Goal: Task Accomplishment & Management: Manage account settings

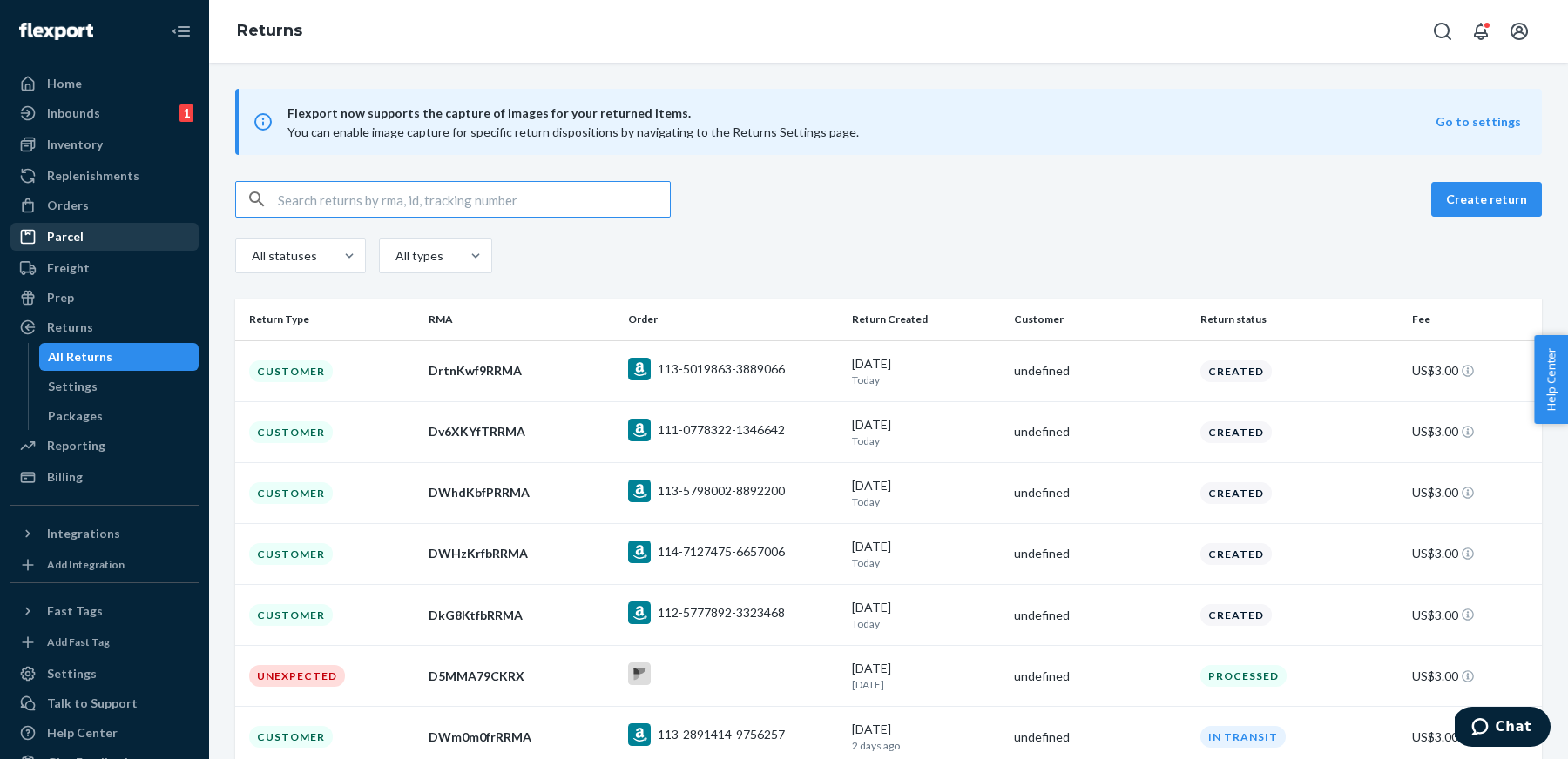
click at [50, 236] on div "Parcel" at bounding box center [65, 236] width 36 height 17
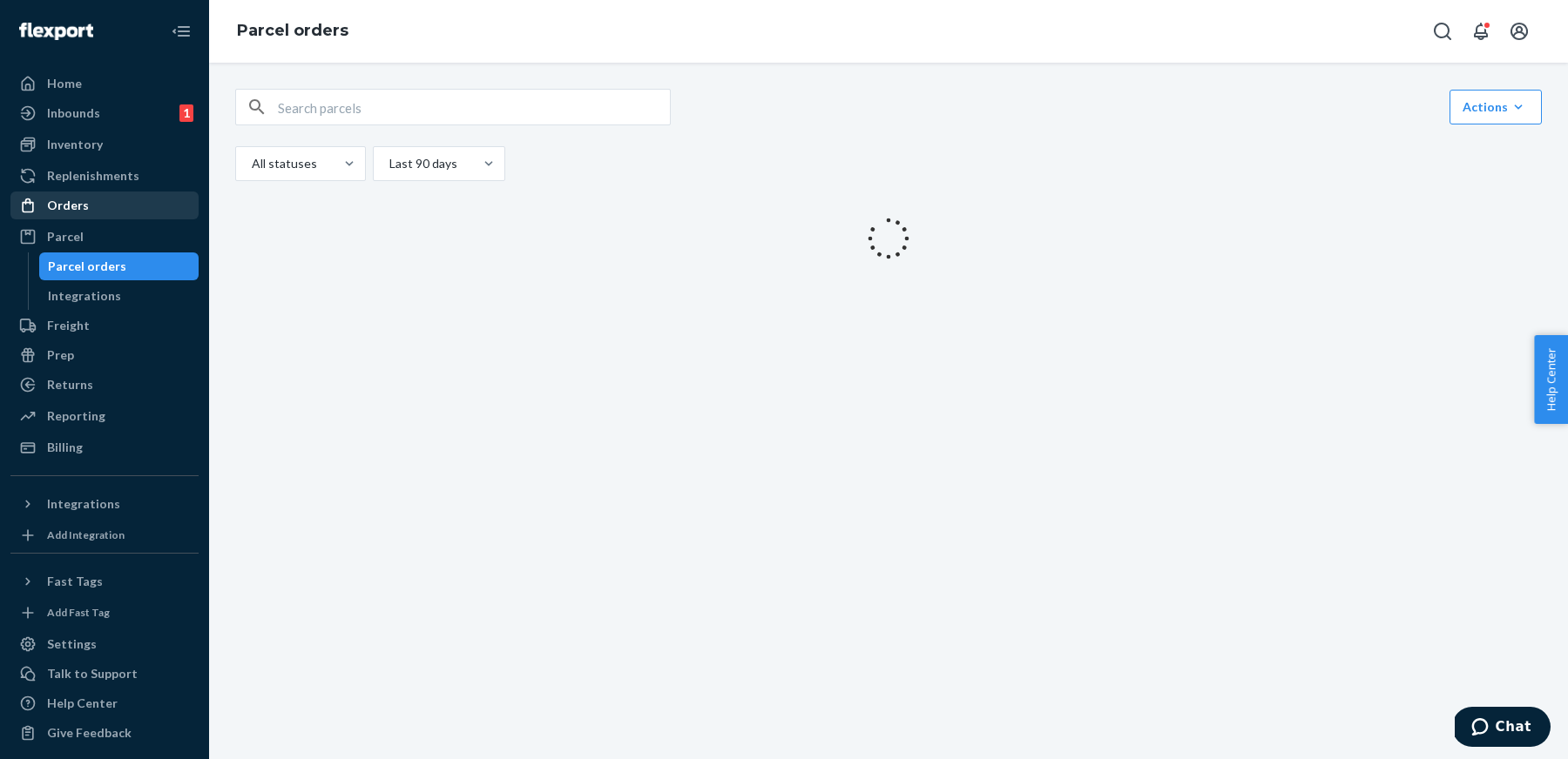
click at [101, 194] on div "Orders" at bounding box center [105, 206] width 185 height 25
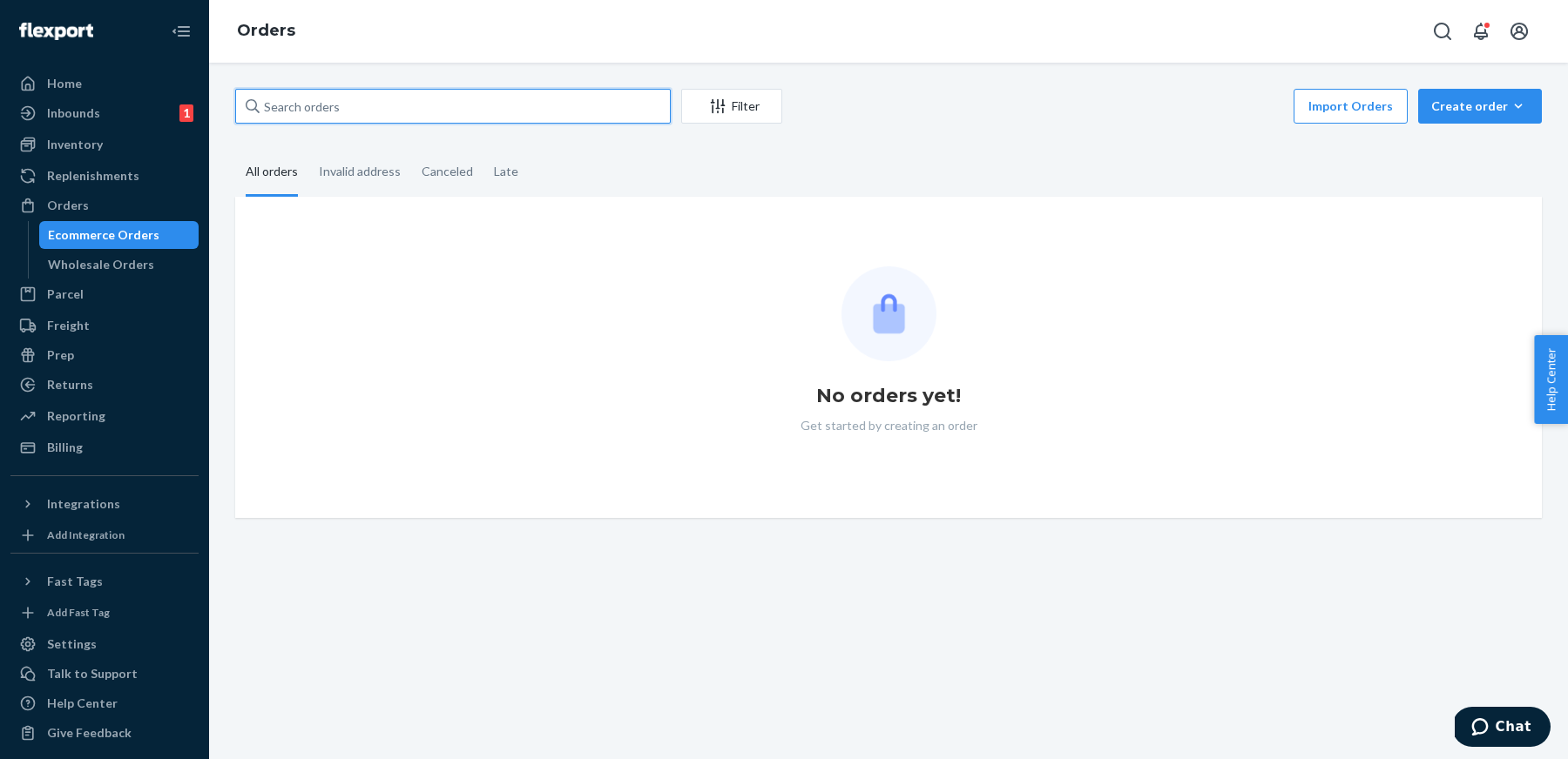
click at [358, 107] on input "text" at bounding box center [453, 106] width 436 height 35
paste input "Jeanne"
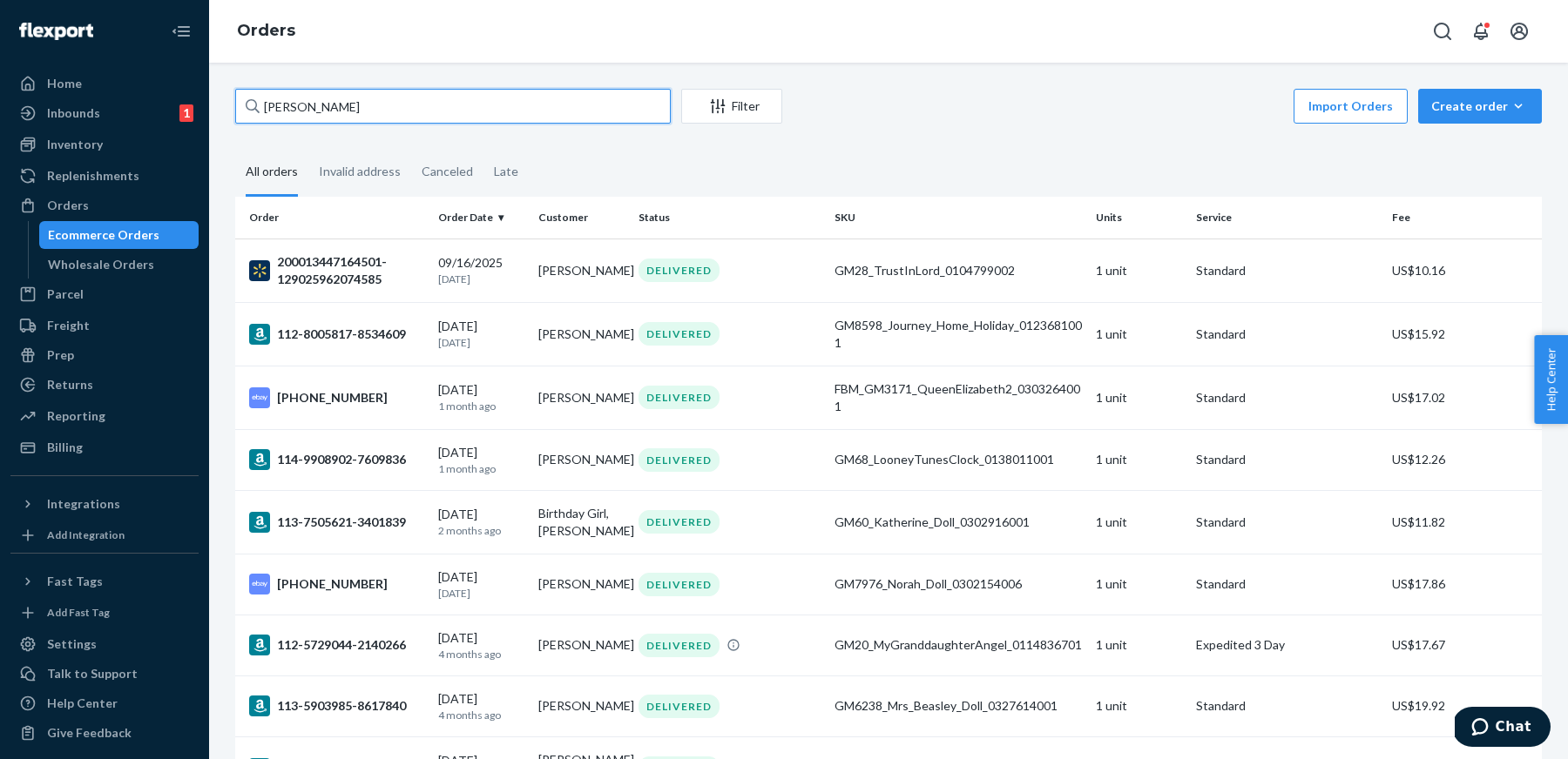
click at [494, 111] on input "Jeanne" at bounding box center [453, 106] width 436 height 35
paste input "200013447164501"
type input "200013447164501"
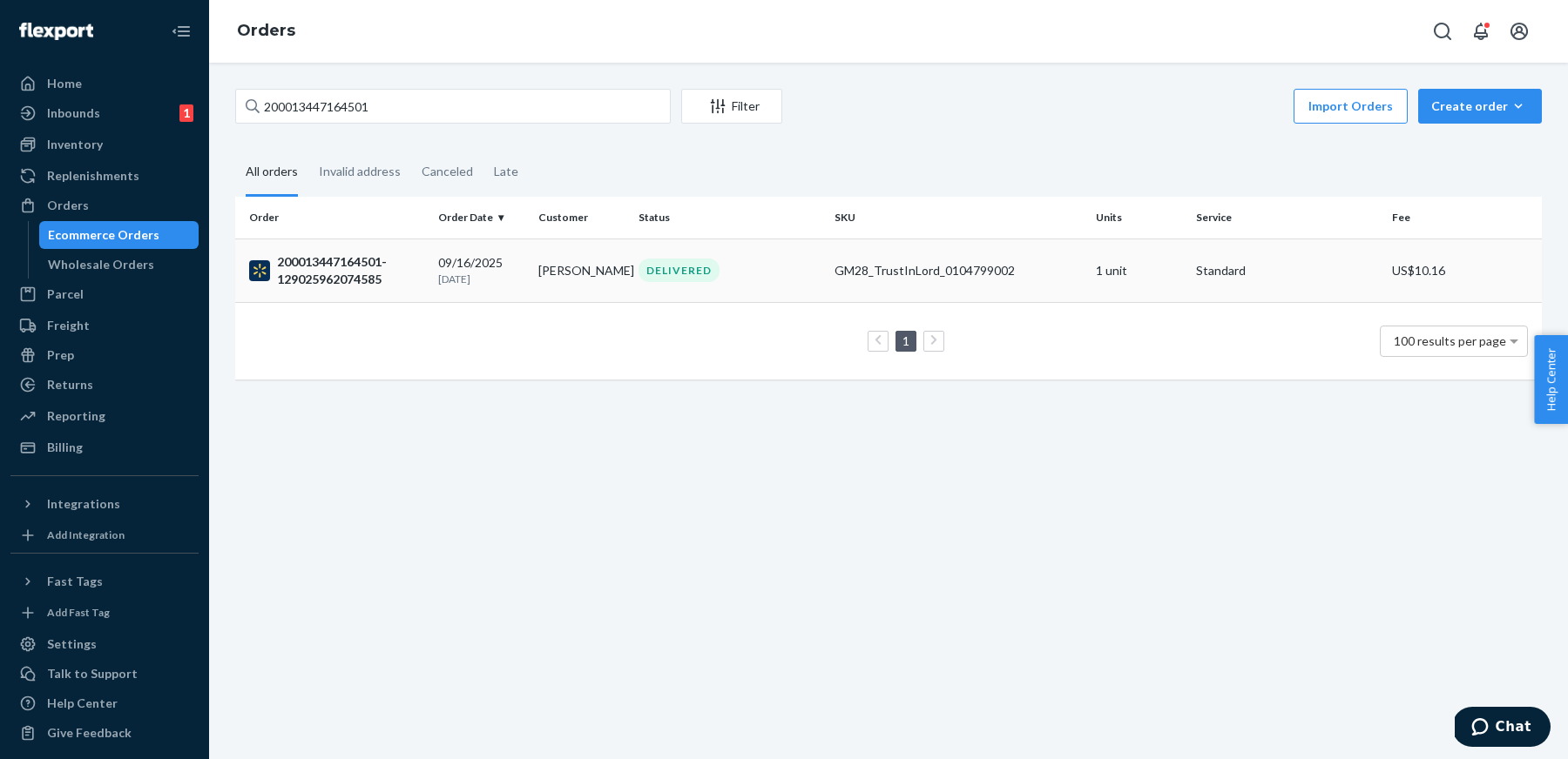
click at [340, 285] on div "200013447164501-129025962074585" at bounding box center [337, 271] width 175 height 35
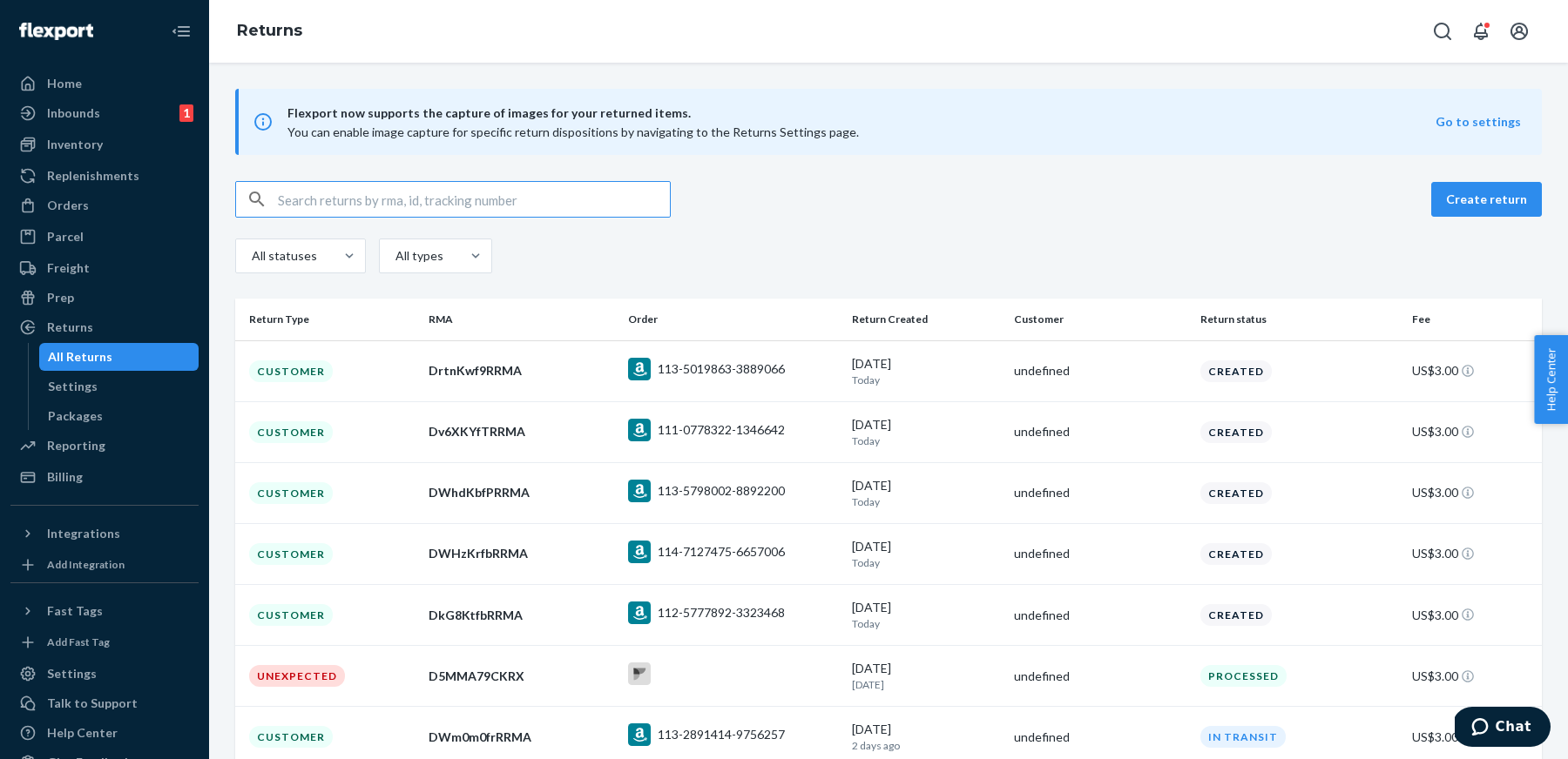
click at [588, 206] on input "text" at bounding box center [473, 199] width 392 height 35
paste input "DkG8KtfbRRMA"
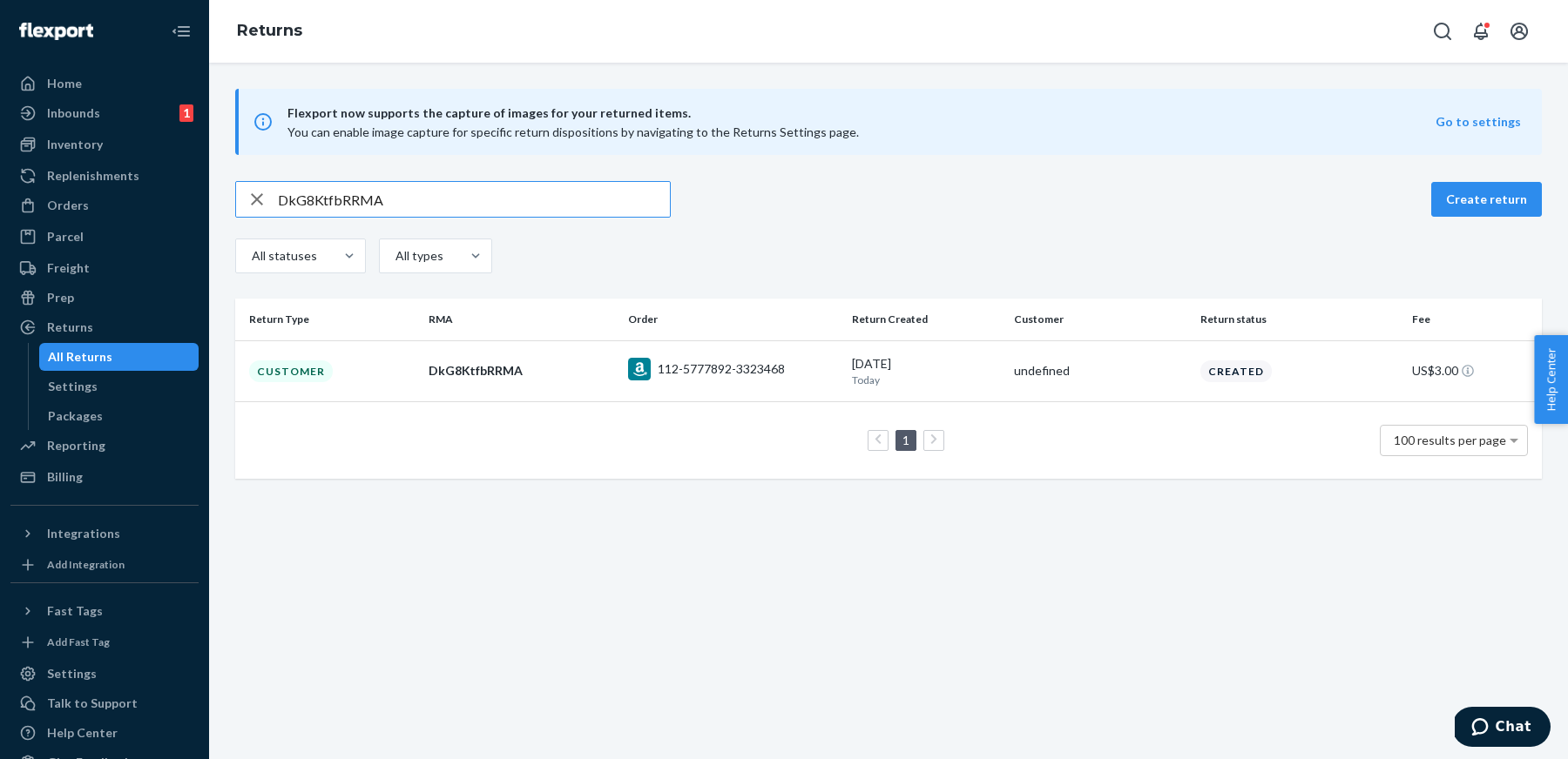
click at [610, 186] on input "DkG8KtfbRRMA" at bounding box center [473, 199] width 392 height 35
paste input "67mmfx"
click at [495, 215] on input "Dk67mmfxRRMA" at bounding box center [473, 199] width 392 height 35
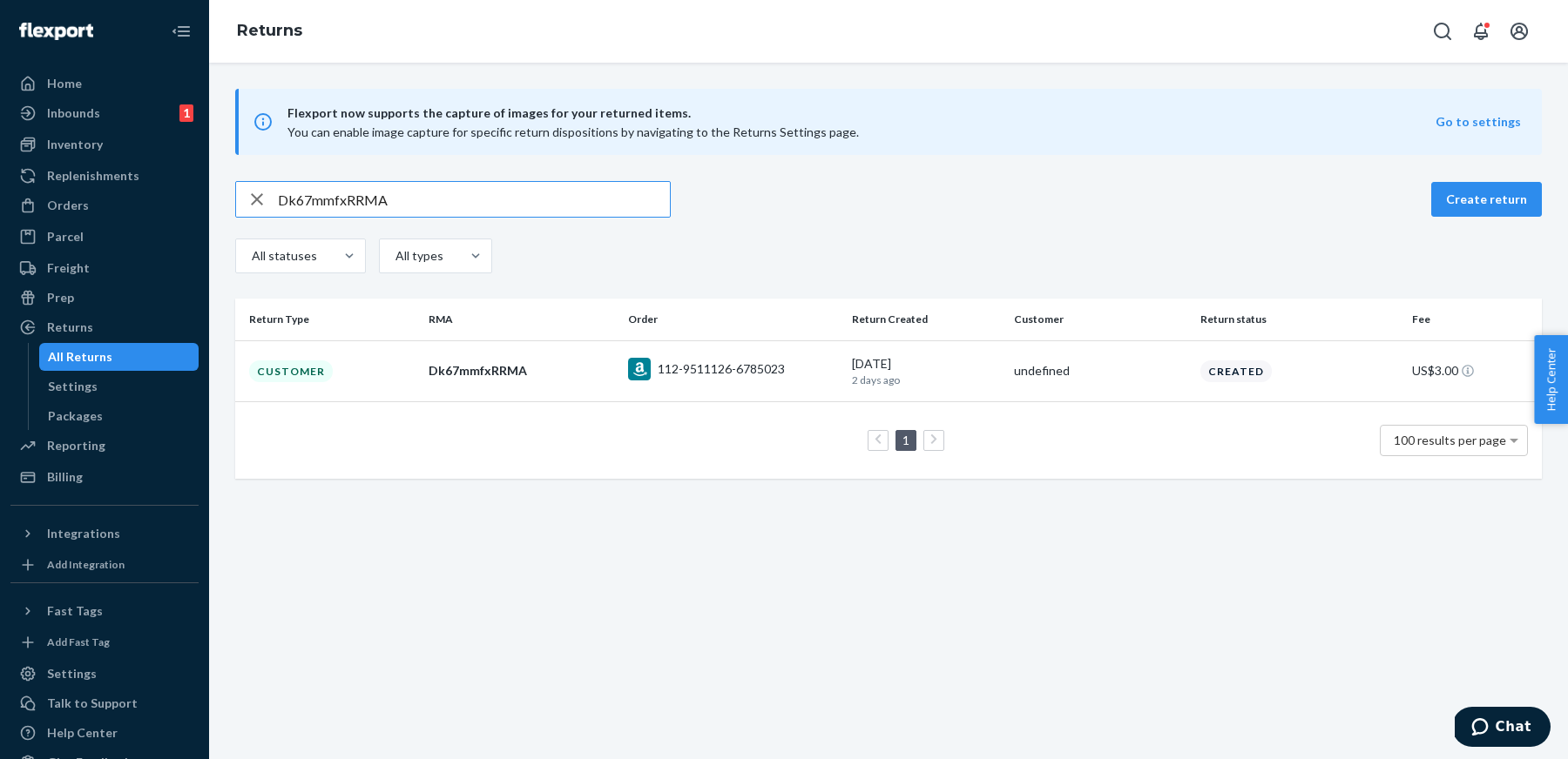
paste input "fH3mn"
click at [609, 195] on input "DfH3mnfxRRMA" at bounding box center [473, 199] width 392 height 35
paste input "Zl8mSf9"
click at [522, 202] on input "DZl8mSf9RRMA" at bounding box center [473, 199] width 392 height 35
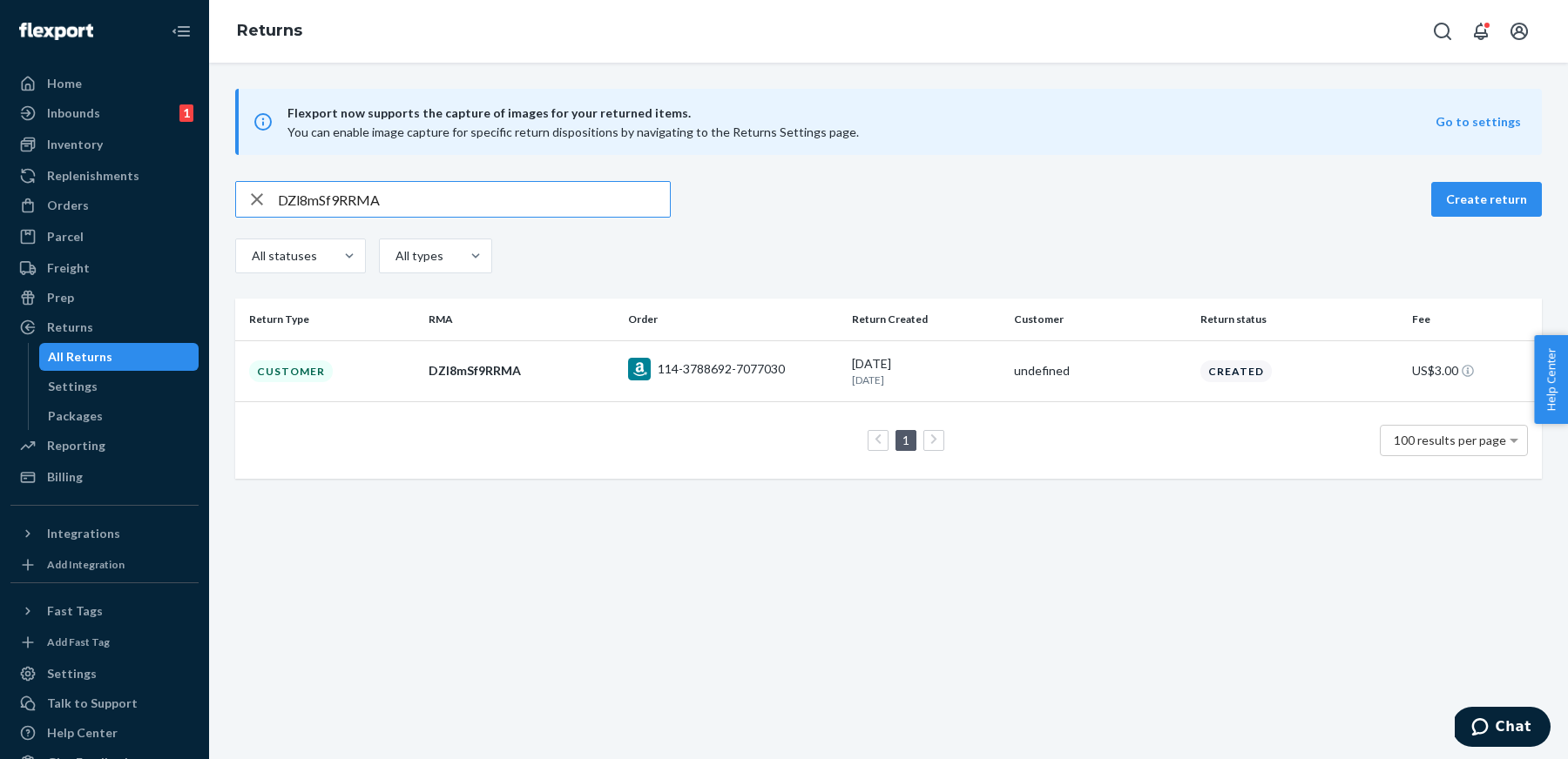
click at [524, 202] on input "DZl8mSf9RRMA" at bounding box center [473, 199] width 392 height 35
paste input "YYgmpf2"
click at [611, 195] on input "DYYgmpf2RRMA" at bounding box center [473, 199] width 392 height 35
paste input "psxmzfS"
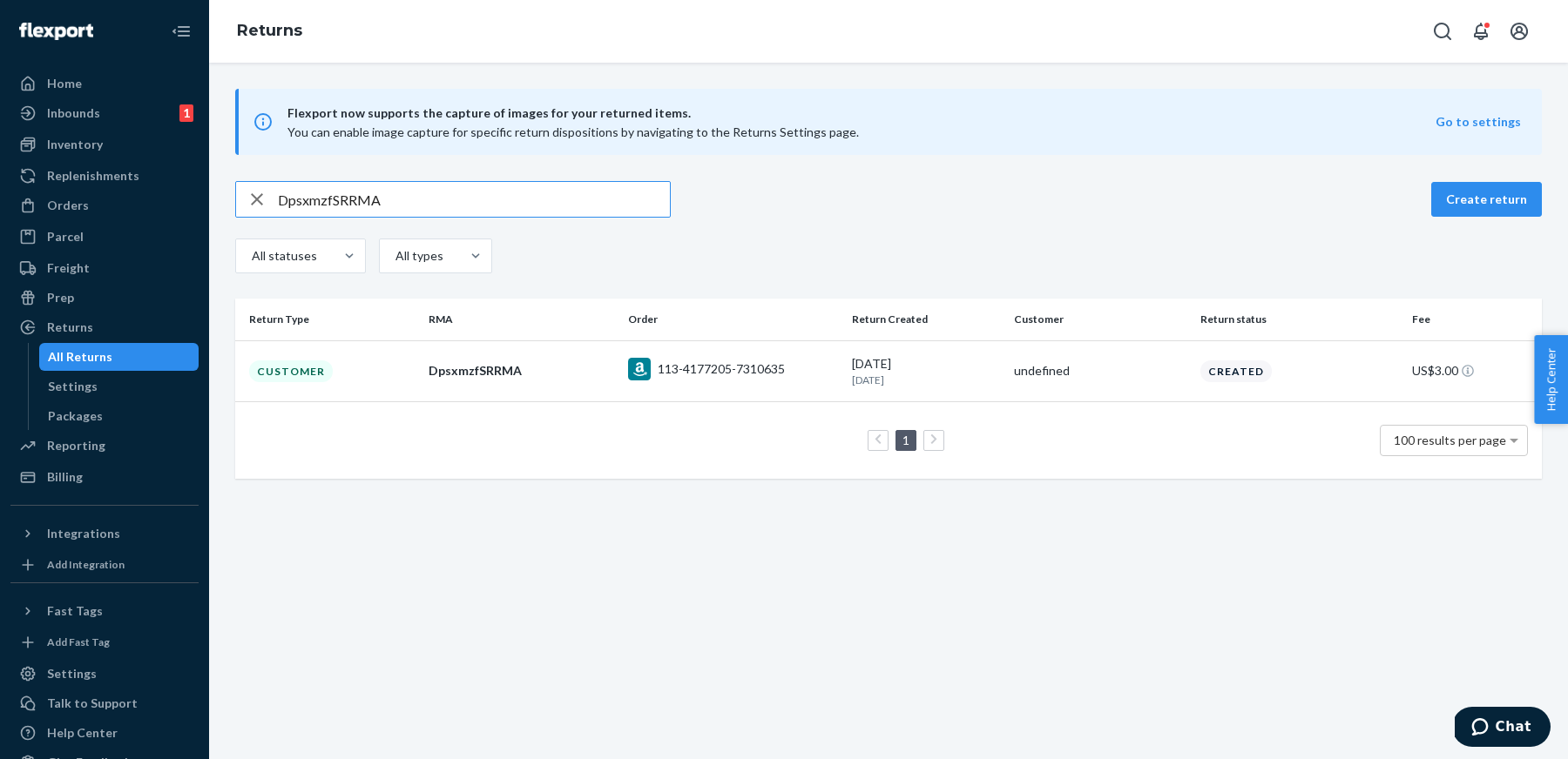
click at [576, 194] on input "DpsxmzfSRRMA" at bounding box center [473, 199] width 392 height 35
paste input "8JTmBf4"
click at [483, 206] on input "D8JTmBf4RRMA" at bounding box center [473, 199] width 392 height 35
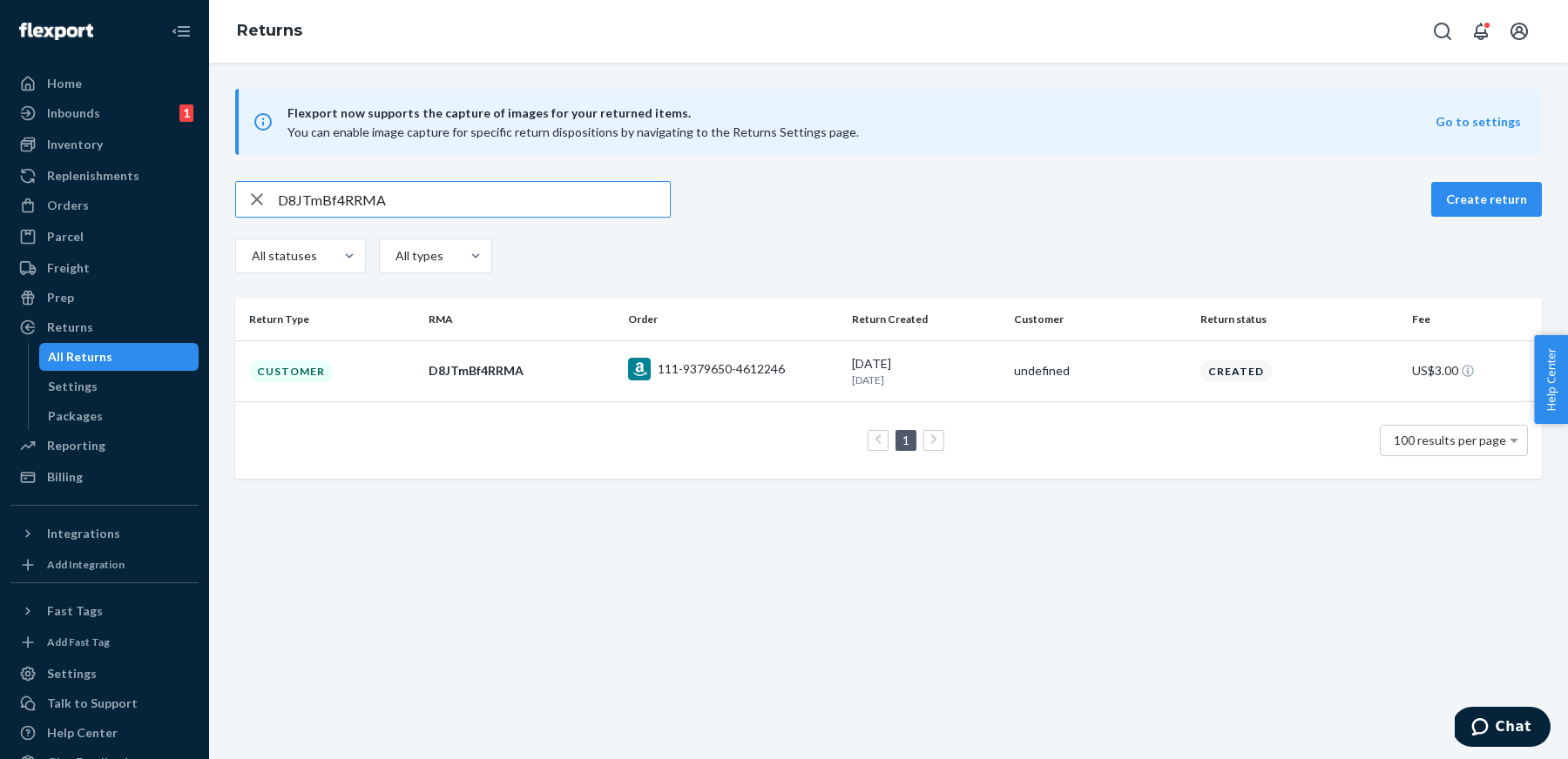
click at [483, 206] on input "D8JTmBf4RRMA" at bounding box center [473, 199] width 392 height 35
paste input "0e396251-a238-4aa7-95e9-fcac10e1591f"
click at [599, 194] on input "0e396251-a238-4aa7-95e9-fcac10e1591f" at bounding box center [473, 199] width 392 height 35
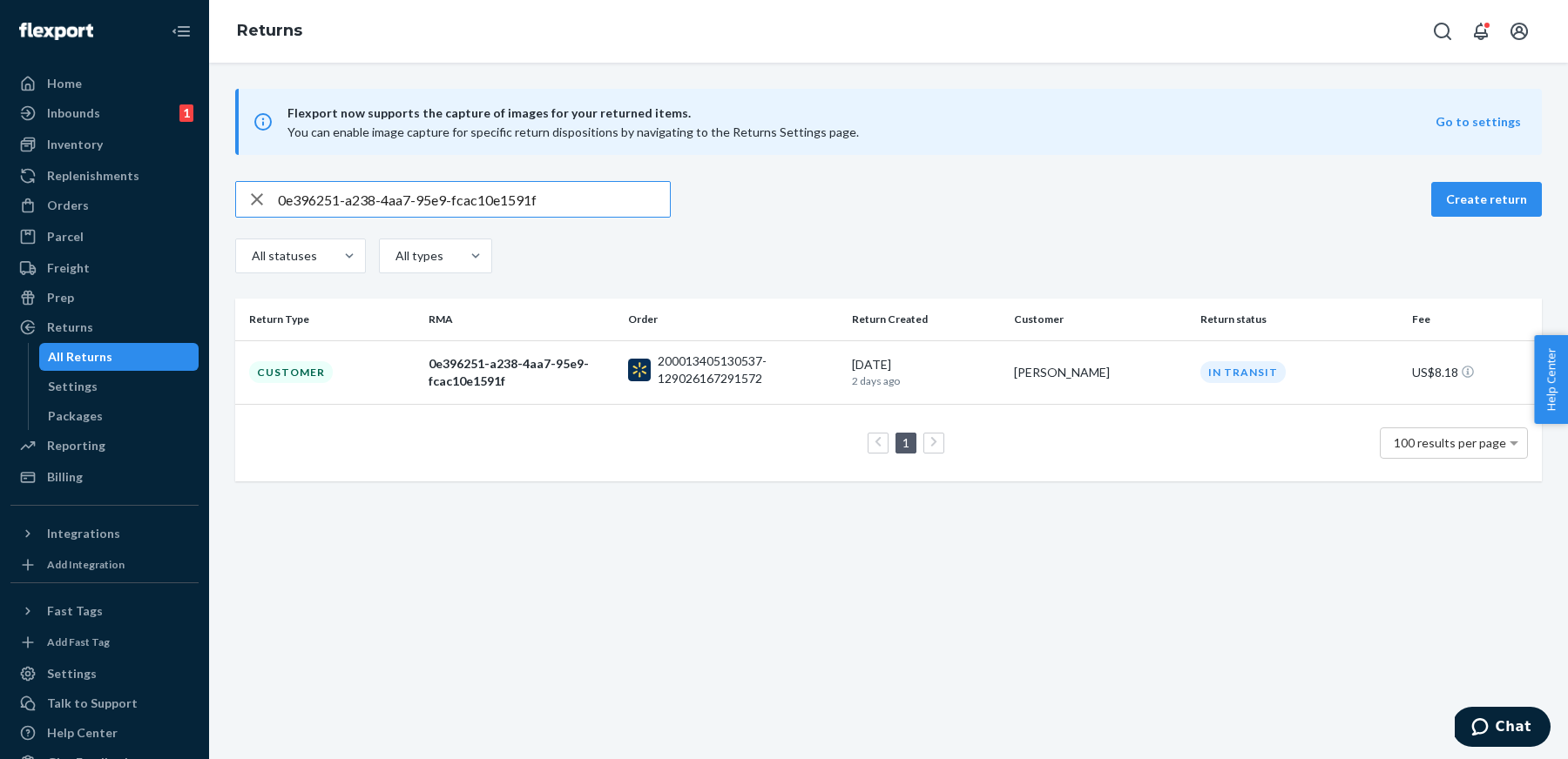
paste input "DrKrlNfjRRMA"
click at [560, 188] on input "DrKrlNfjRRMA" at bounding box center [473, 199] width 392 height 35
paste input "vwblvfq"
click at [524, 197] on input "DvwblvfqRRMA" at bounding box center [473, 199] width 392 height 35
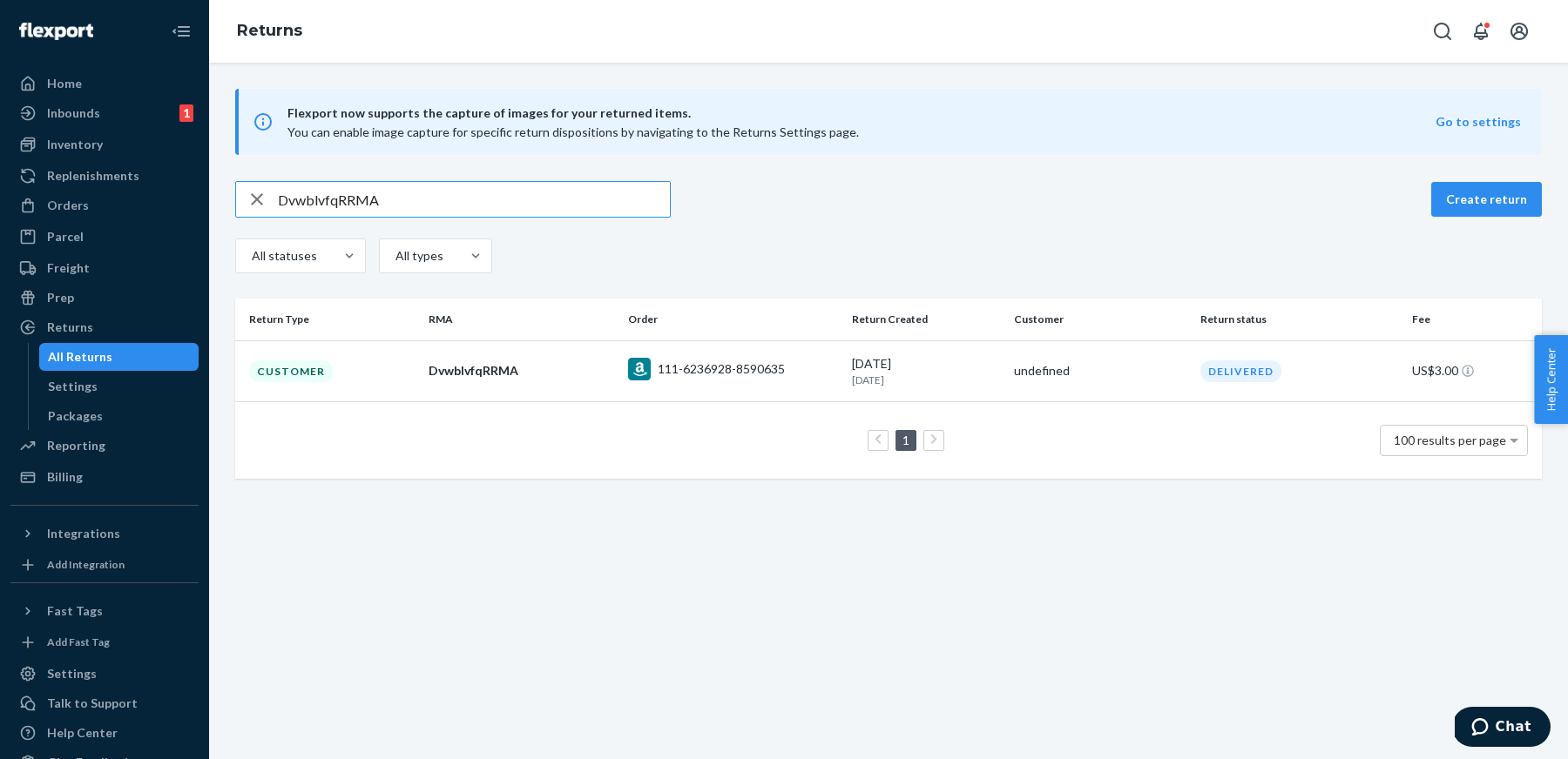
click at [524, 197] on input "DvwblvfqRRMA" at bounding box center [473, 199] width 392 height 35
paste input "kHFl7fN"
click at [524, 210] on input "DkHFl7fNRRMA" at bounding box center [473, 199] width 392 height 35
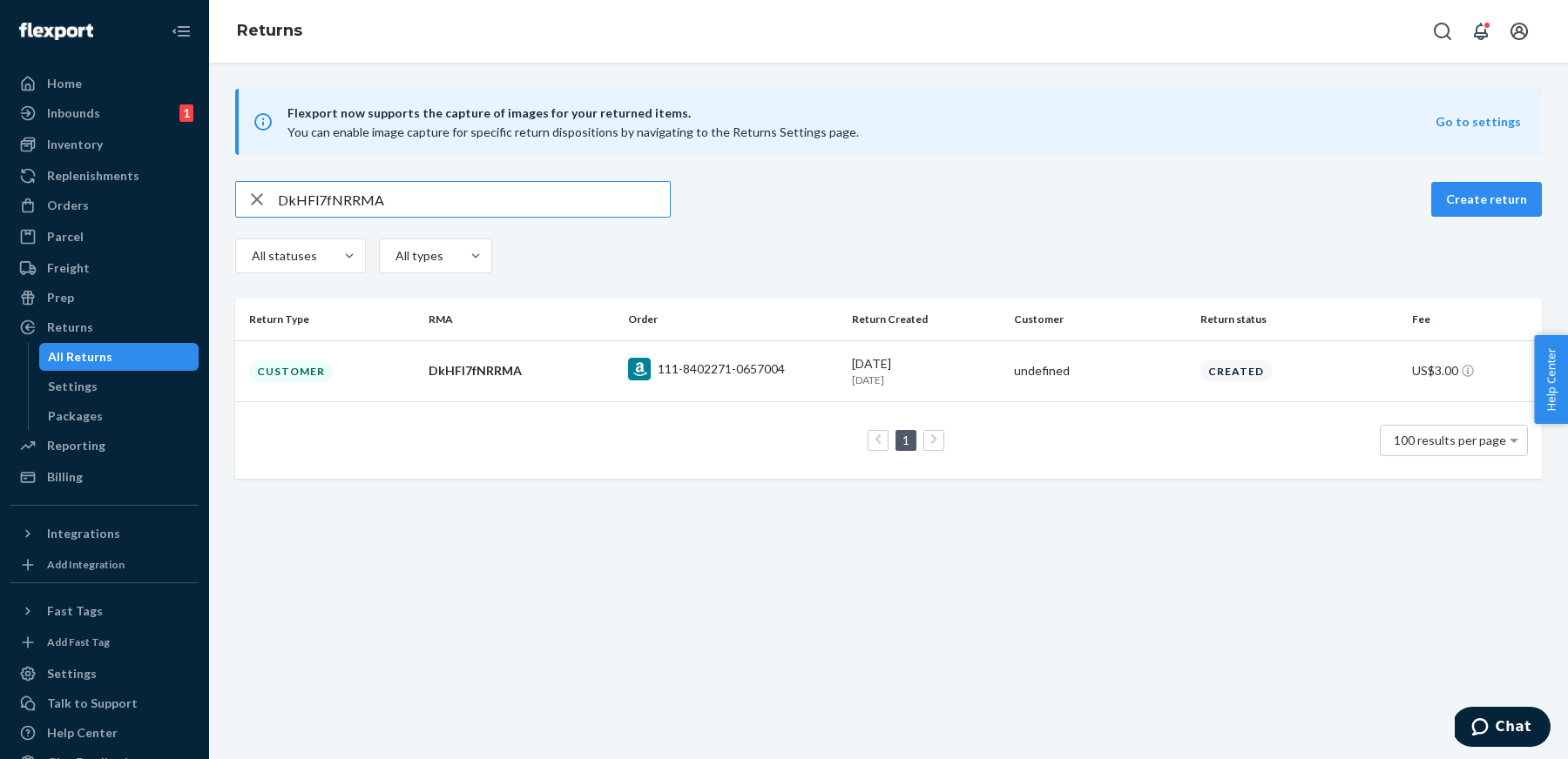
paste input "2rxlHfp"
click at [558, 196] on input "D2rxlHfpRRMA" at bounding box center [473, 199] width 392 height 35
paste input "jpcl7fn"
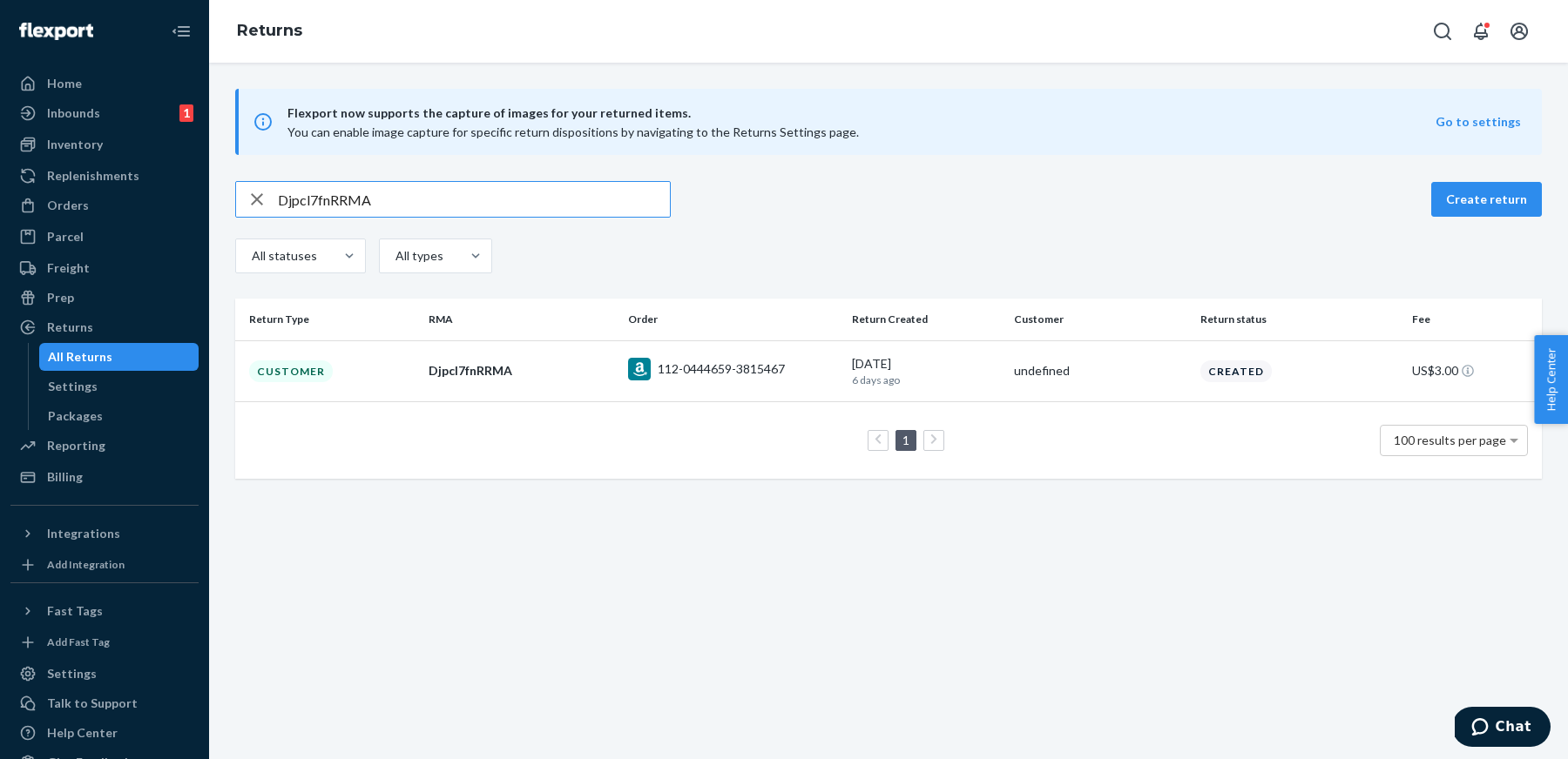
click at [629, 209] on input "Djpcl7fnRRMA" at bounding box center [473, 199] width 392 height 35
paste input "Lmc0hfG"
click at [595, 204] on input "DLmc0hfGRRMA" at bounding box center [473, 199] width 392 height 35
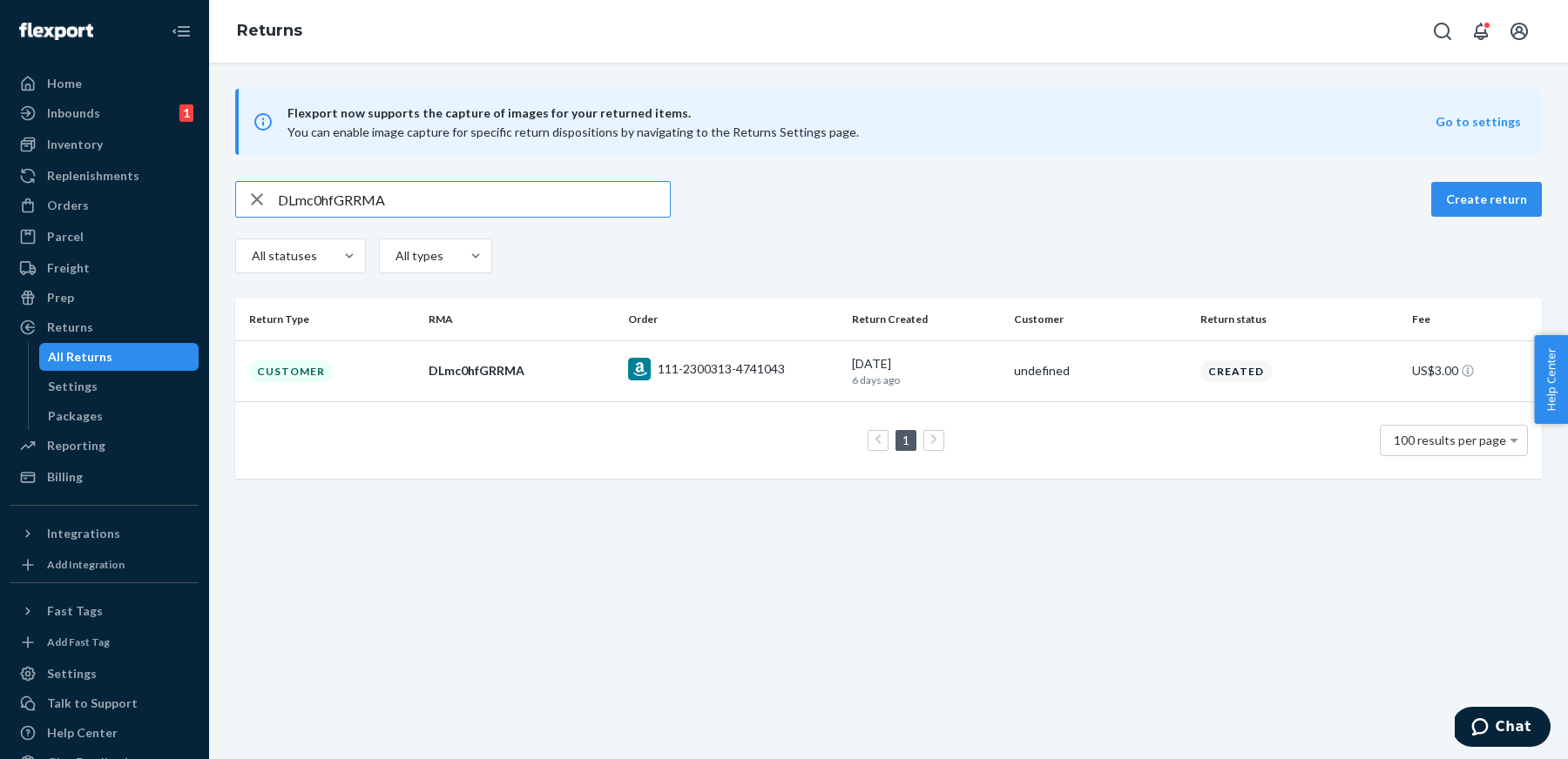
paste input "WLT0Zf3"
click at [617, 208] on input "DWLT0Zf3RRMA" at bounding box center [473, 199] width 392 height 35
paste input "Ldt0zfQ"
click at [603, 206] on input "DLdt0zfQRRMA" at bounding box center [473, 199] width 392 height 35
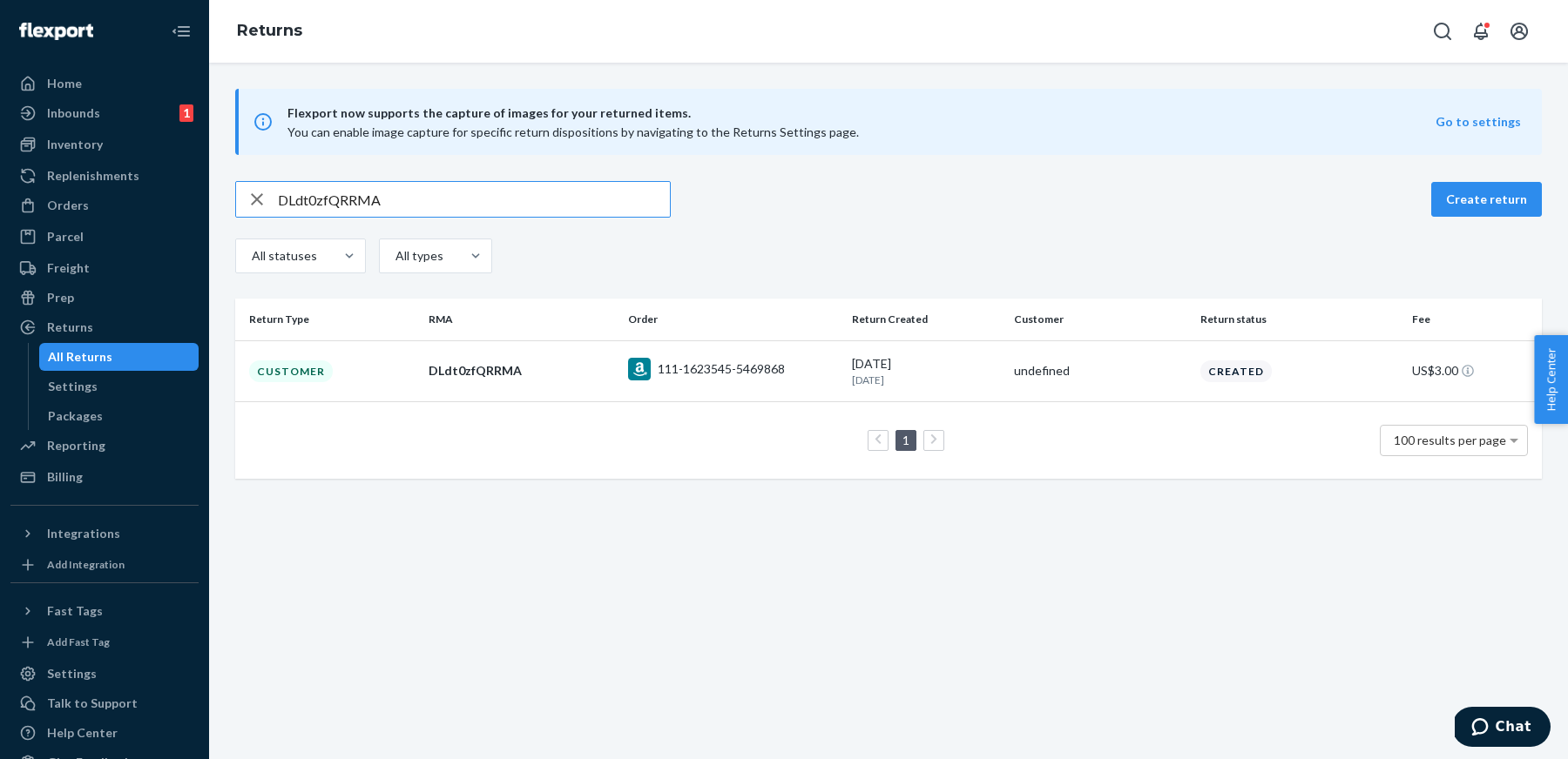
click at [603, 206] on input "DLdt0zfQRRMA" at bounding box center [473, 199] width 392 height 35
paste input "Wqy0kfs"
click at [613, 203] on input "DWqy0kfsRRMA" at bounding box center [473, 199] width 392 height 35
paste input "ZXfS0fH"
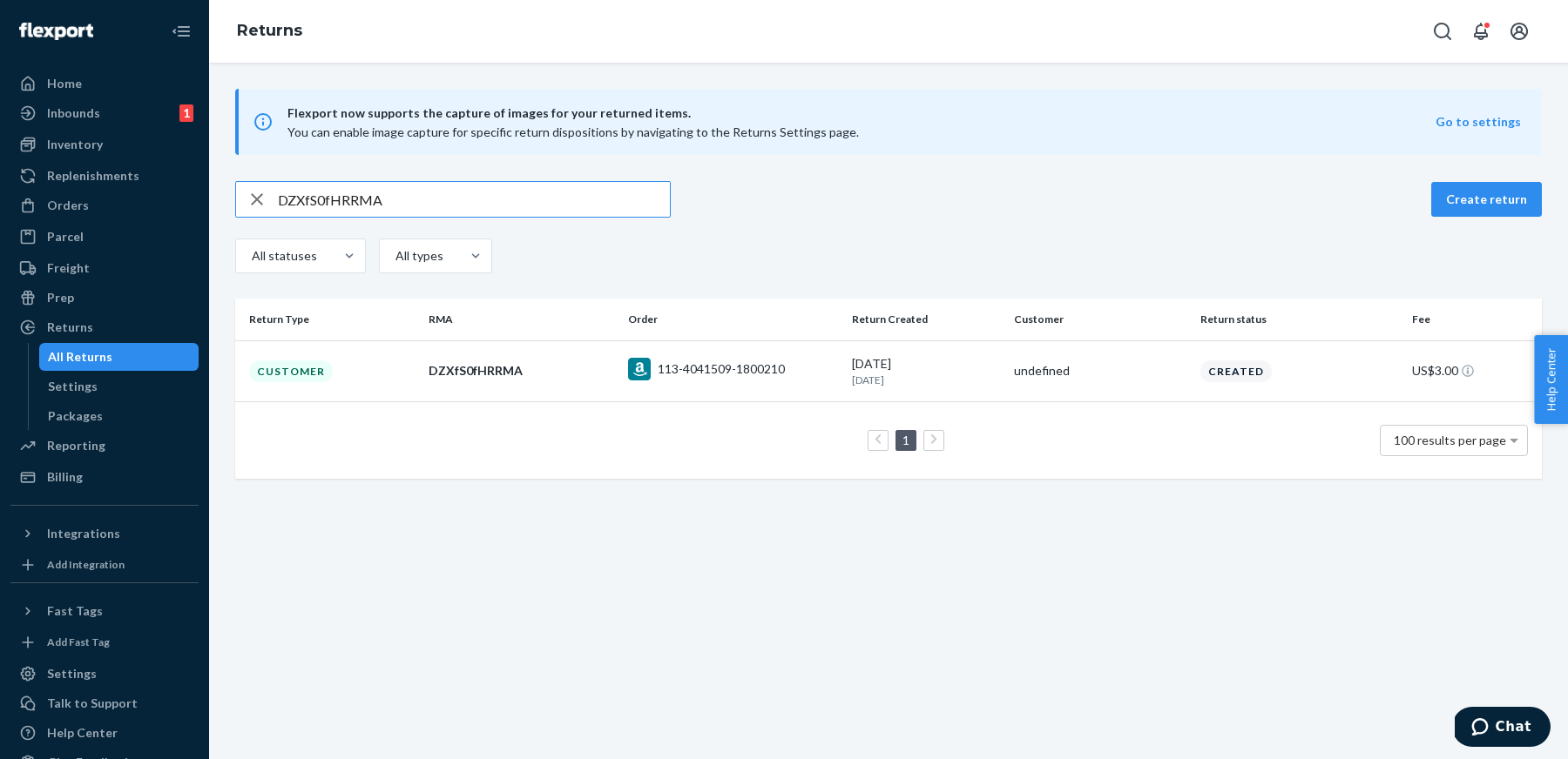
click at [555, 196] on input "DZXfS0fHRRMA" at bounding box center [473, 199] width 392 height 35
paste input "pf3Swf4"
click at [577, 202] on input "Dpf3Swf4RRMA" at bounding box center [473, 199] width 392 height 35
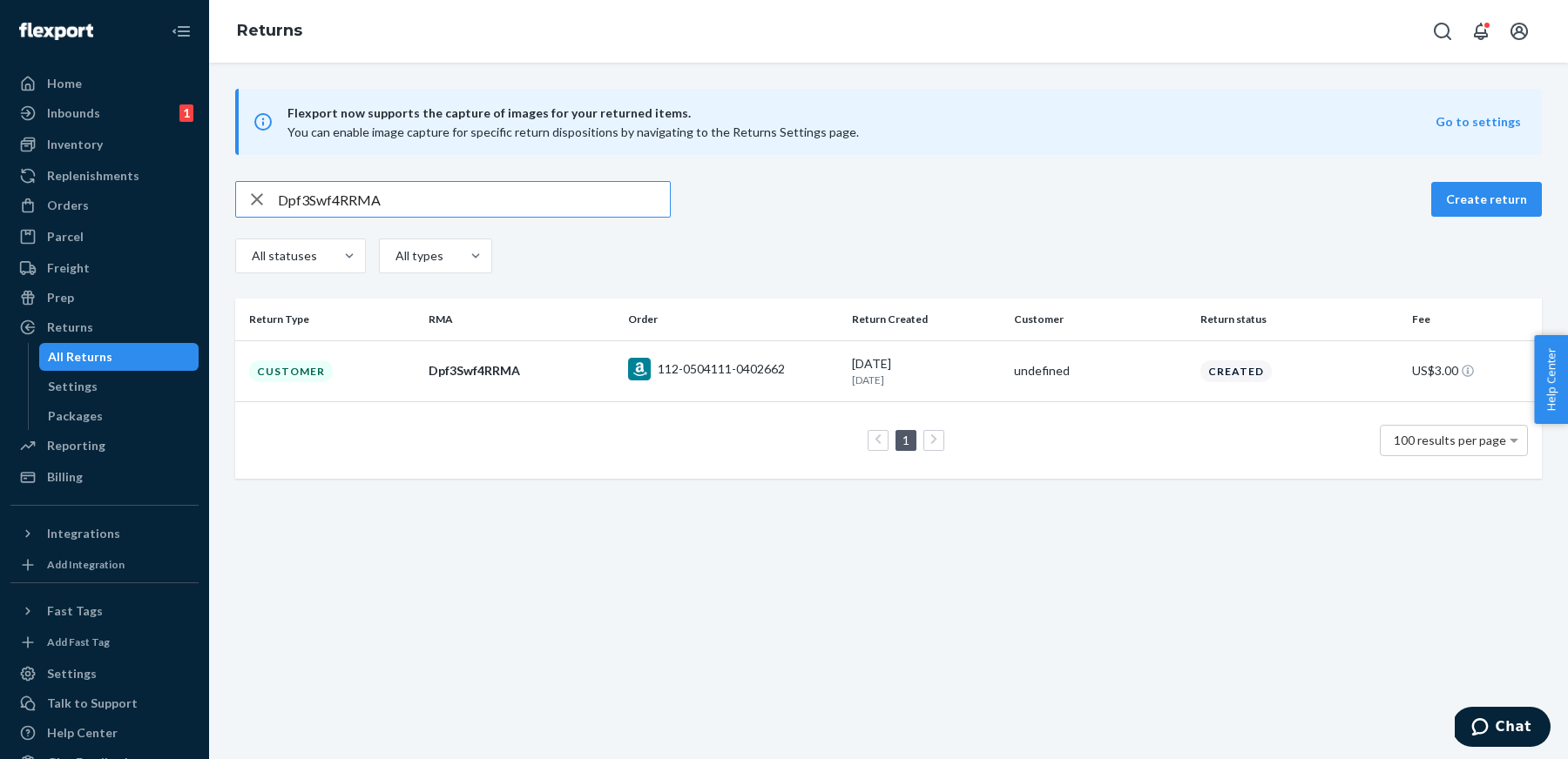
paste input "Hgm6qft"
click at [639, 208] on input "DHgm6qftRRMA" at bounding box center [473, 199] width 392 height 35
paste input "jK5dDfY"
click at [596, 195] on input "DjK5dDfYRRMA" at bounding box center [473, 199] width 392 height 35
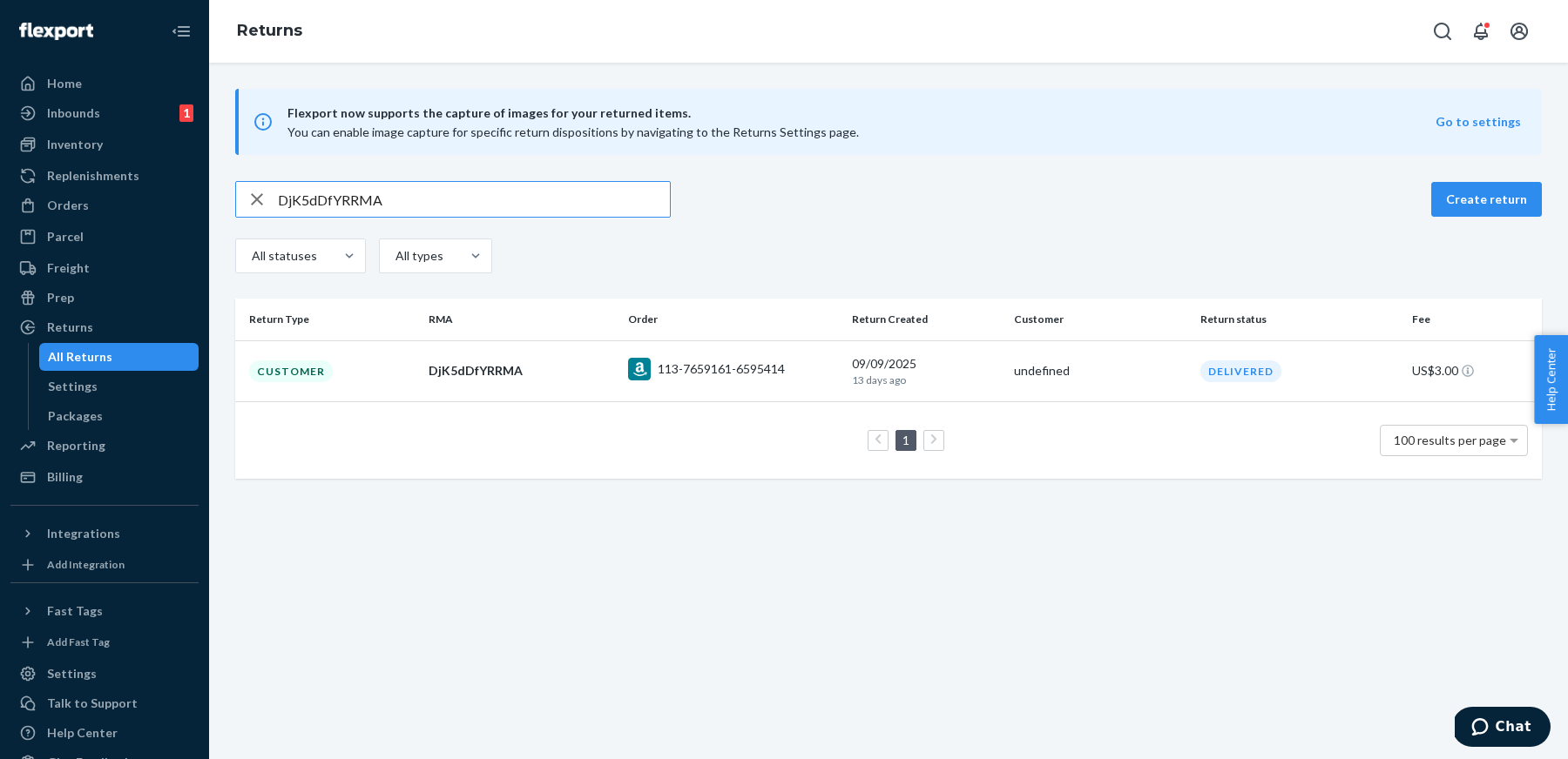
click at [596, 195] on input "DjK5dDfYRRMA" at bounding box center [473, 199] width 392 height 35
paste input "klGdbft"
click at [614, 198] on input "DklGdbftRRMA" at bounding box center [473, 199] width 392 height 35
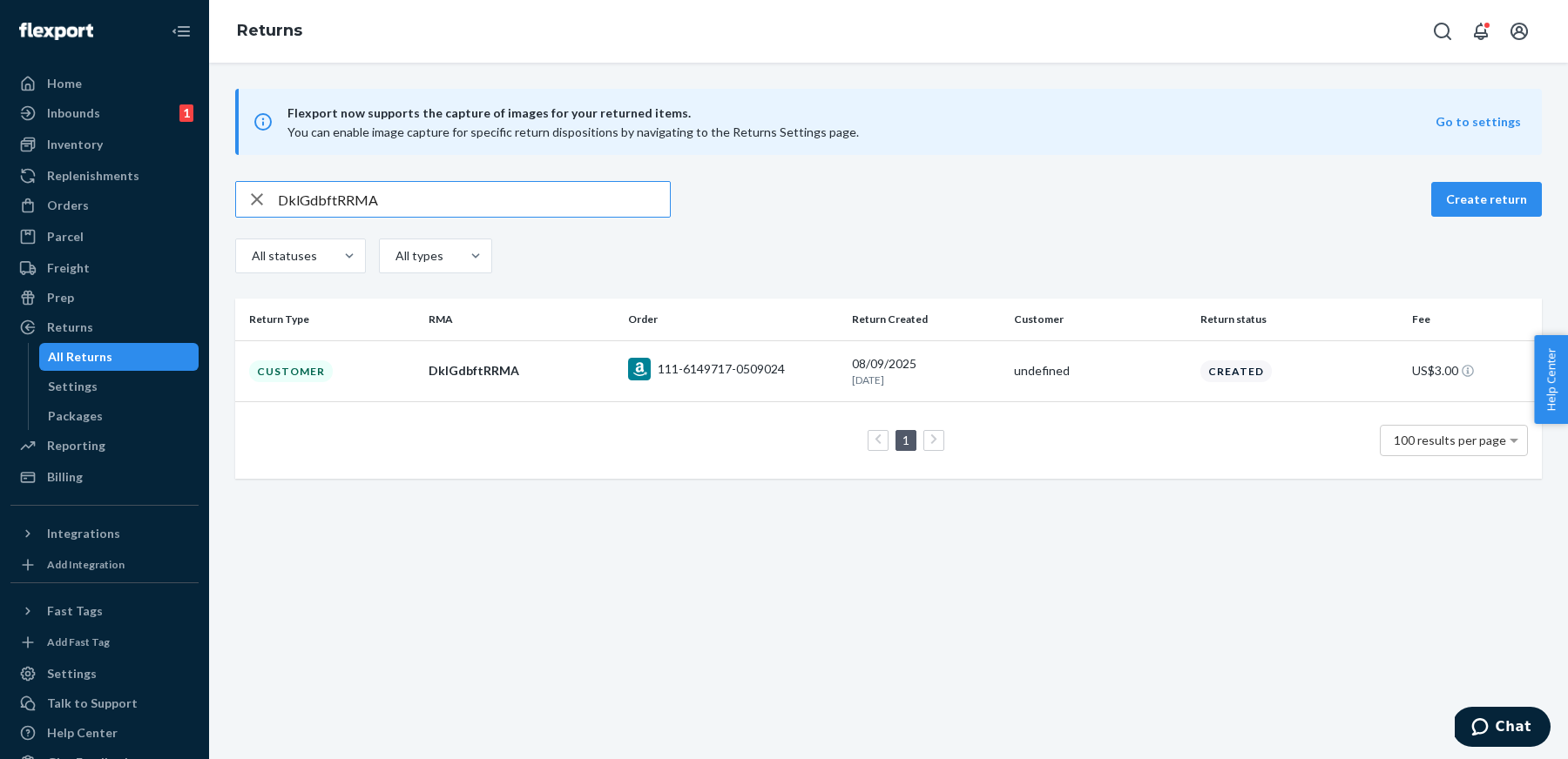
click at [614, 198] on input "DklGdbftRRMA" at bounding box center [473, 199] width 392 height 35
paste input "Wl5G4fJ"
click at [613, 191] on input "DWl5G4fJRRMA" at bounding box center [473, 199] width 392 height 35
paste input "k7Vtxf2"
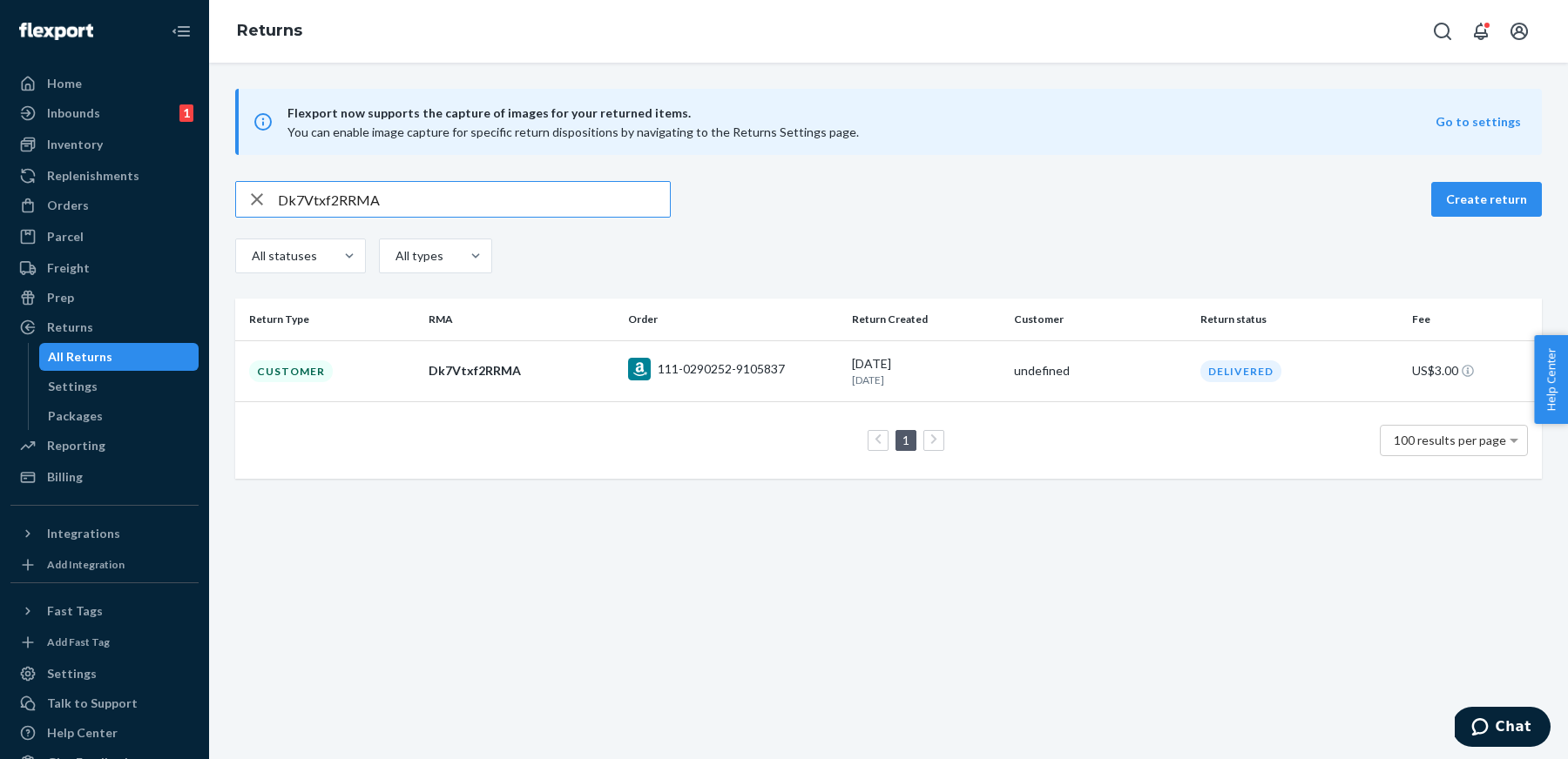
click at [597, 198] on input "Dk7Vtxf2RRMA" at bounding box center [473, 199] width 392 height 35
paste input "4lmtJfZ"
click at [573, 205] on input "D4lmtJfZRRMA" at bounding box center [473, 199] width 392 height 35
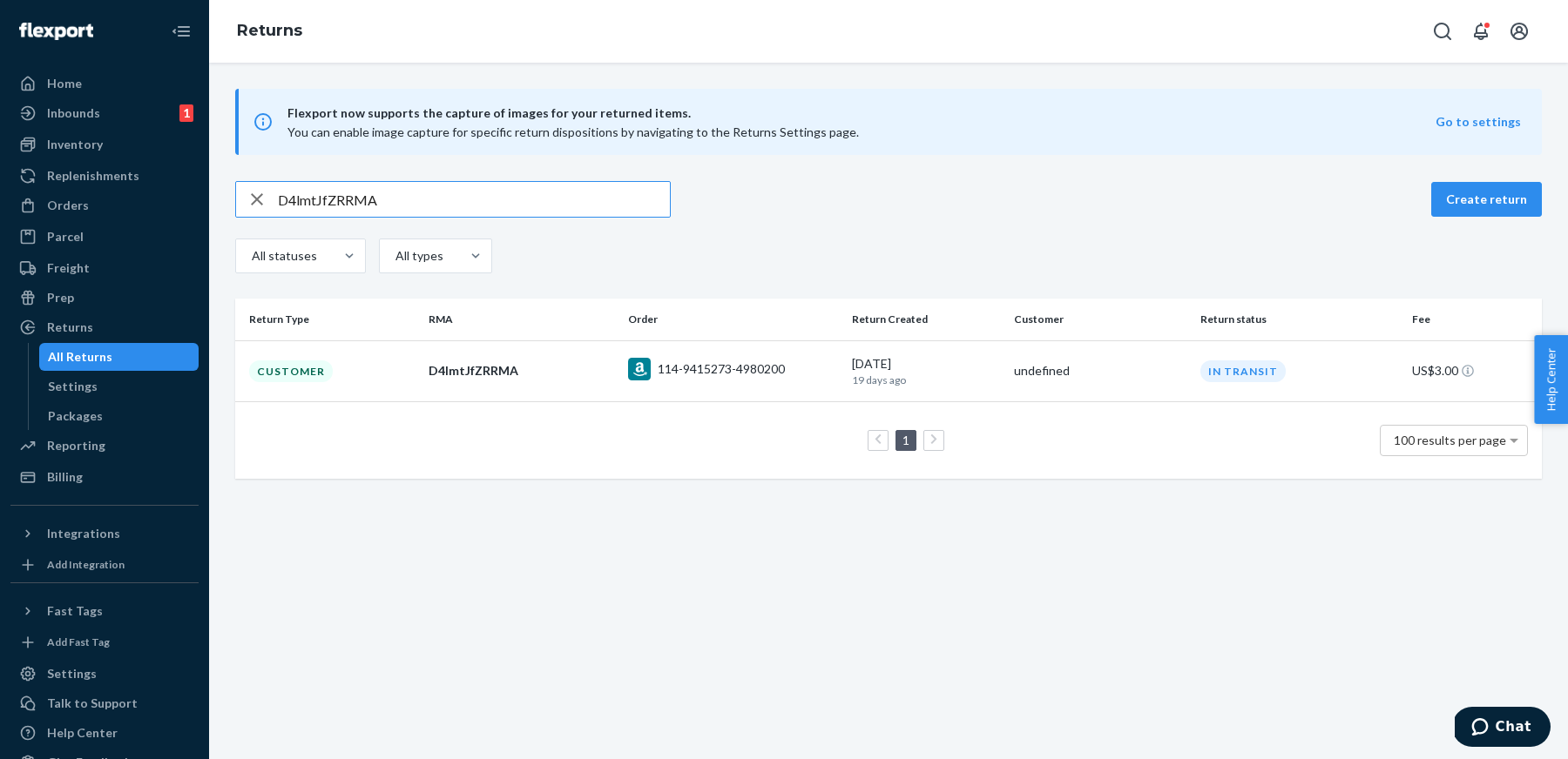
paste input "v9lxlfM"
click at [600, 206] on input "Dv9lxlfMRRMA" at bounding box center [473, 199] width 392 height 35
paste input "FmVJPfk"
click at [603, 204] on input "DFmVJPfkRRMA" at bounding box center [473, 199] width 392 height 35
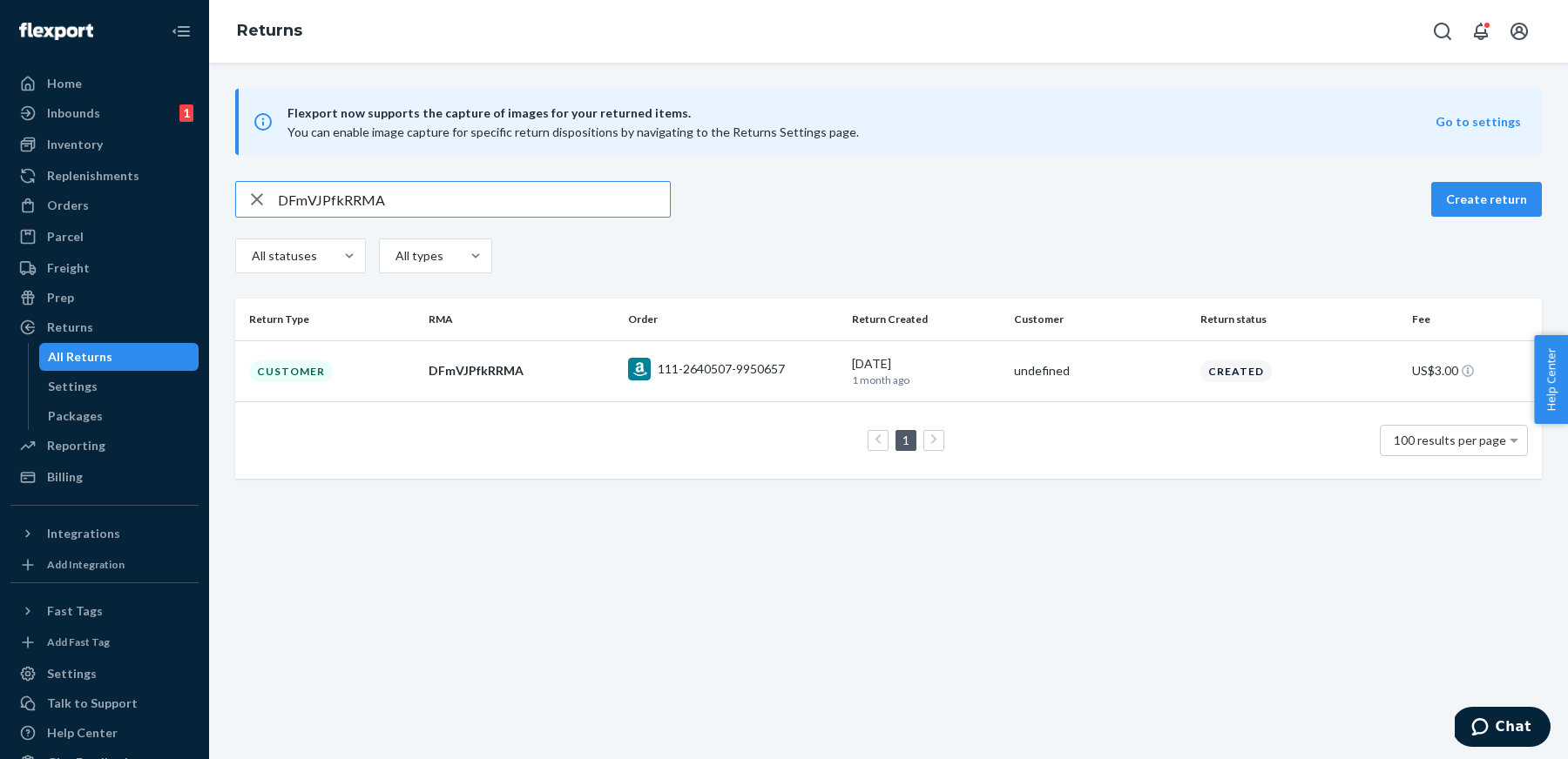
click at [603, 204] on input "DFmVJPfkRRMA" at bounding box center [473, 199] width 392 height 35
paste input "LBMJ9fX"
click at [616, 202] on input "DLBMJ9fXRRMA" at bounding box center [473, 199] width 392 height 35
paste input "4831Bf8"
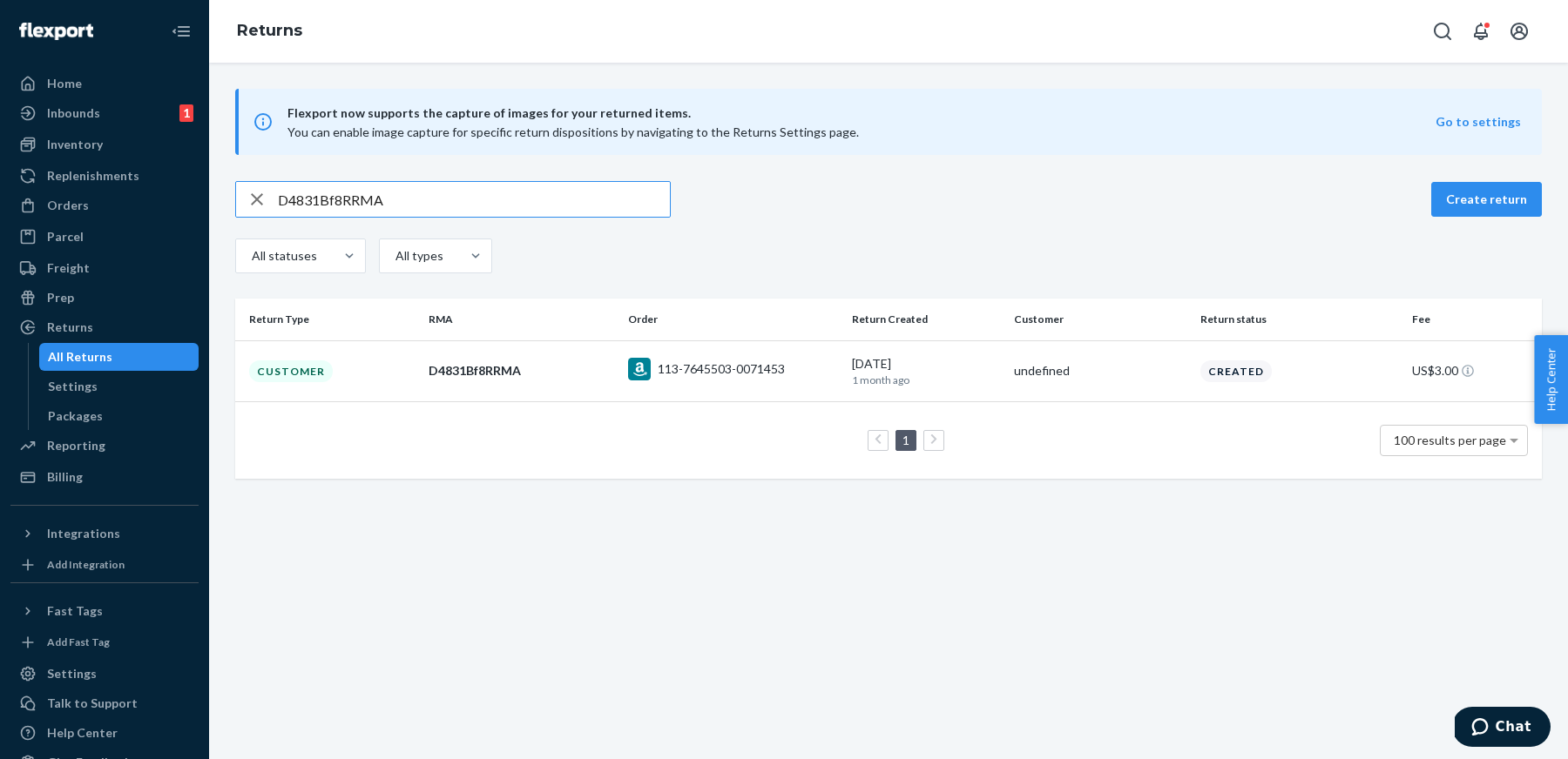
click at [588, 217] on div "D4831Bf8RRMA Create return All statuses All types" at bounding box center [889, 229] width 1307 height 96
click at [539, 196] on input "D4831Bf8RRMA" at bounding box center [473, 199] width 392 height 35
paste input "fYf18ft"
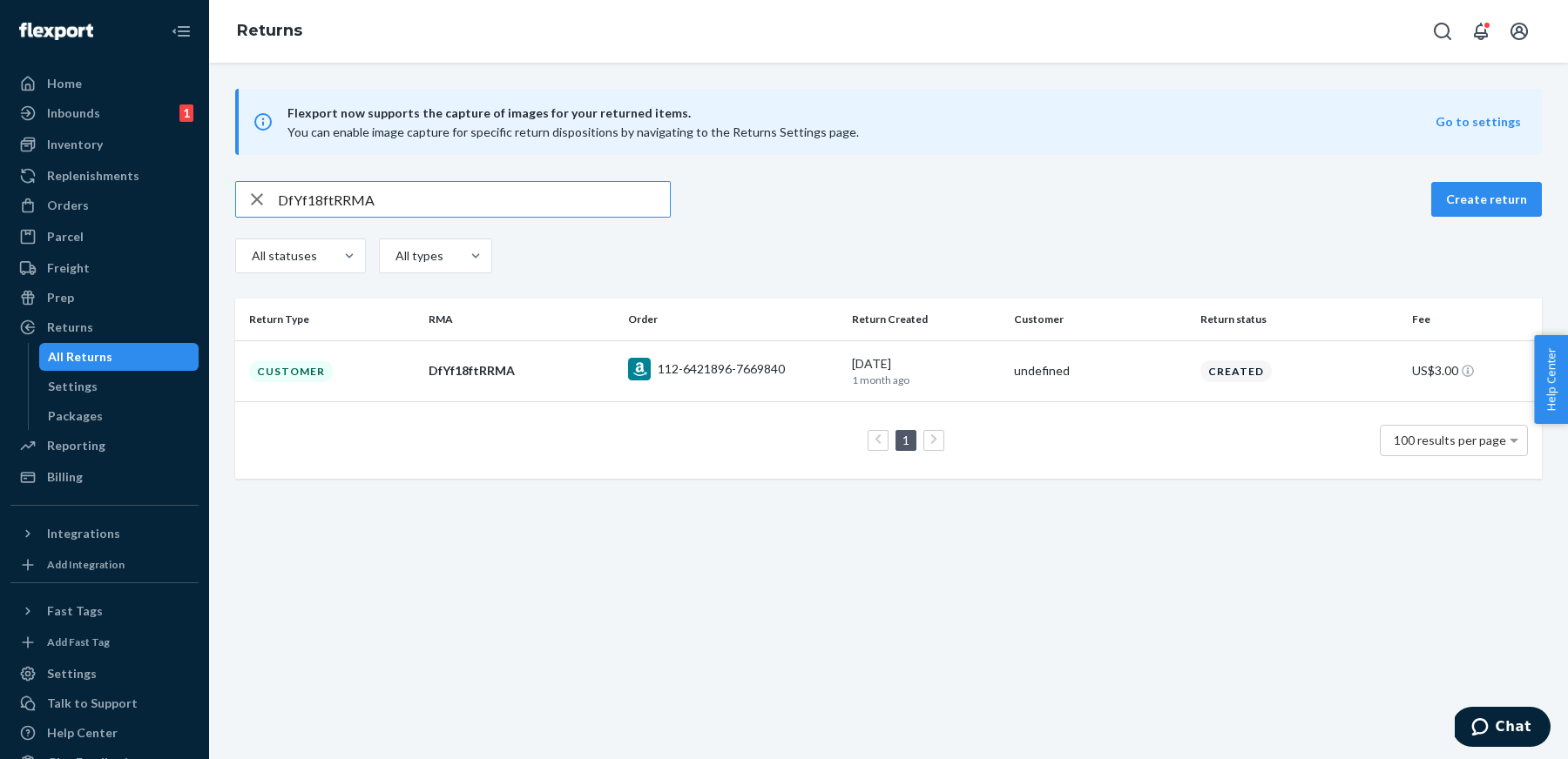
click at [579, 192] on input "DfYf18ftRRMA" at bounding box center [473, 199] width 392 height 35
paste input "112-3005185-2822621"
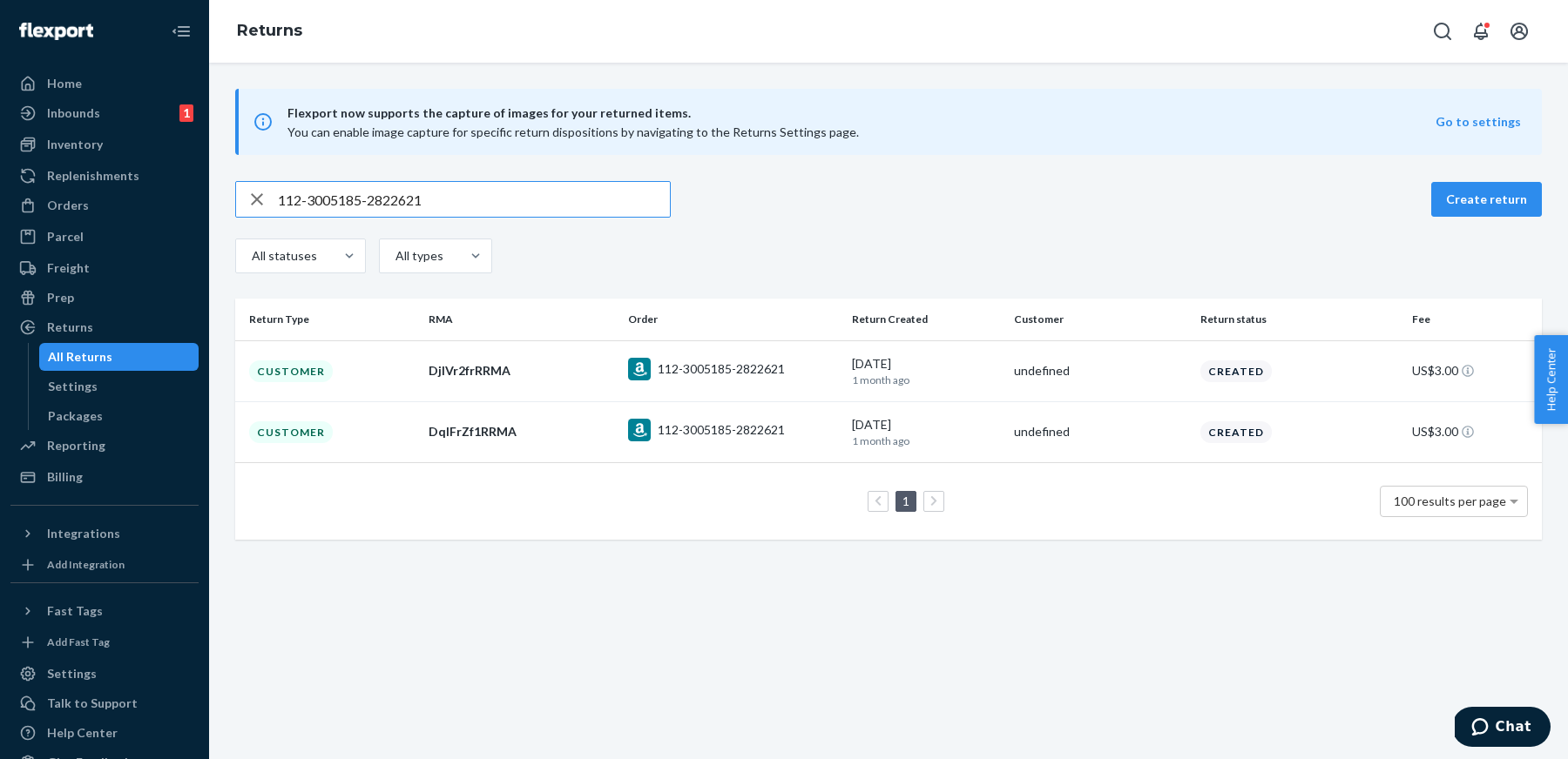
click at [627, 205] on input "112-3005185-2822621" at bounding box center [473, 199] width 392 height 35
paste input "DqdprxfMRRMA"
click at [627, 205] on input "112-3005185-DqdprxfMRRMA" at bounding box center [473, 199] width 392 height 35
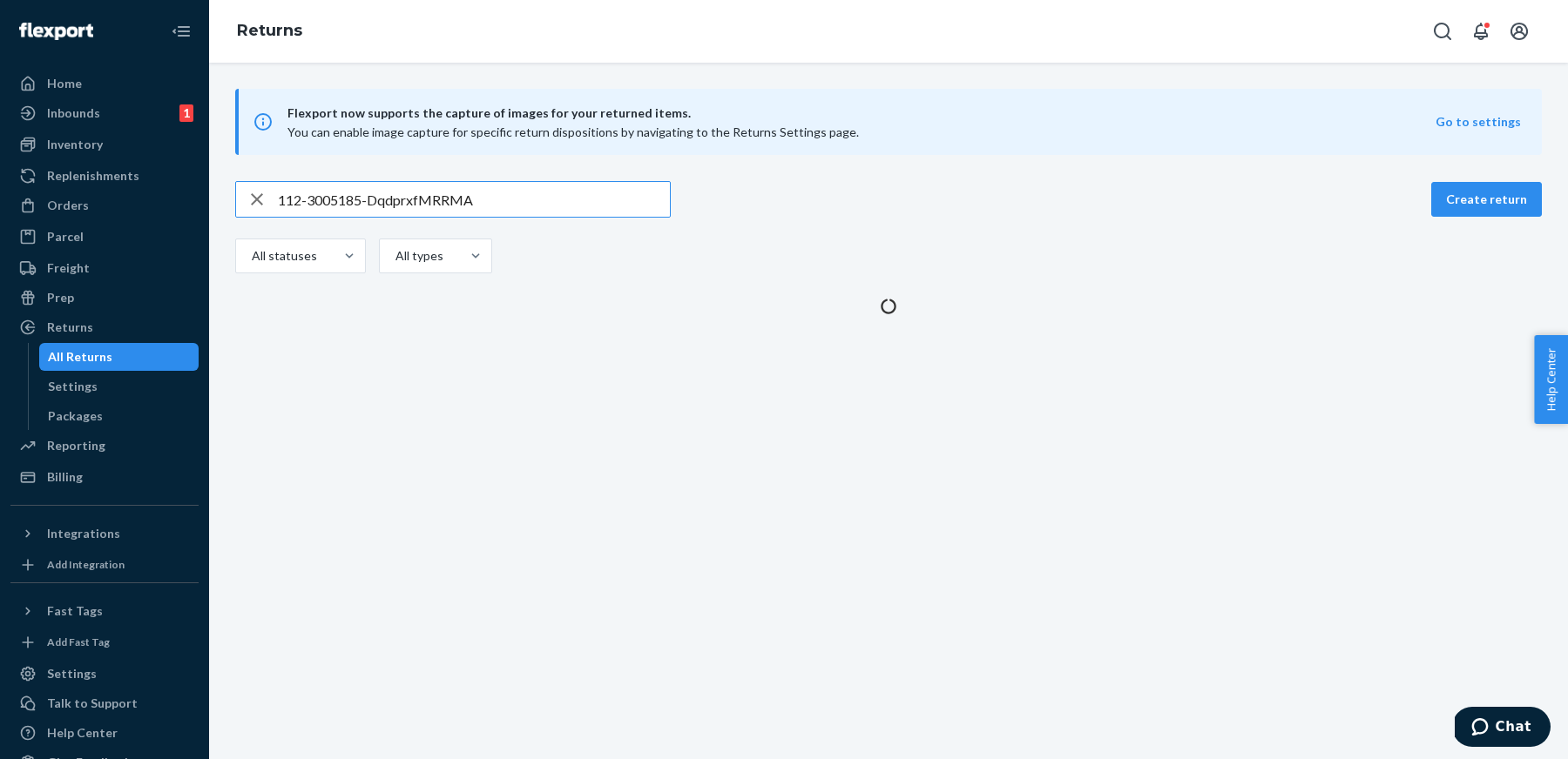
click at [627, 205] on input "112-3005185-DqdprxfMRRMA" at bounding box center [473, 199] width 392 height 35
paste input "text"
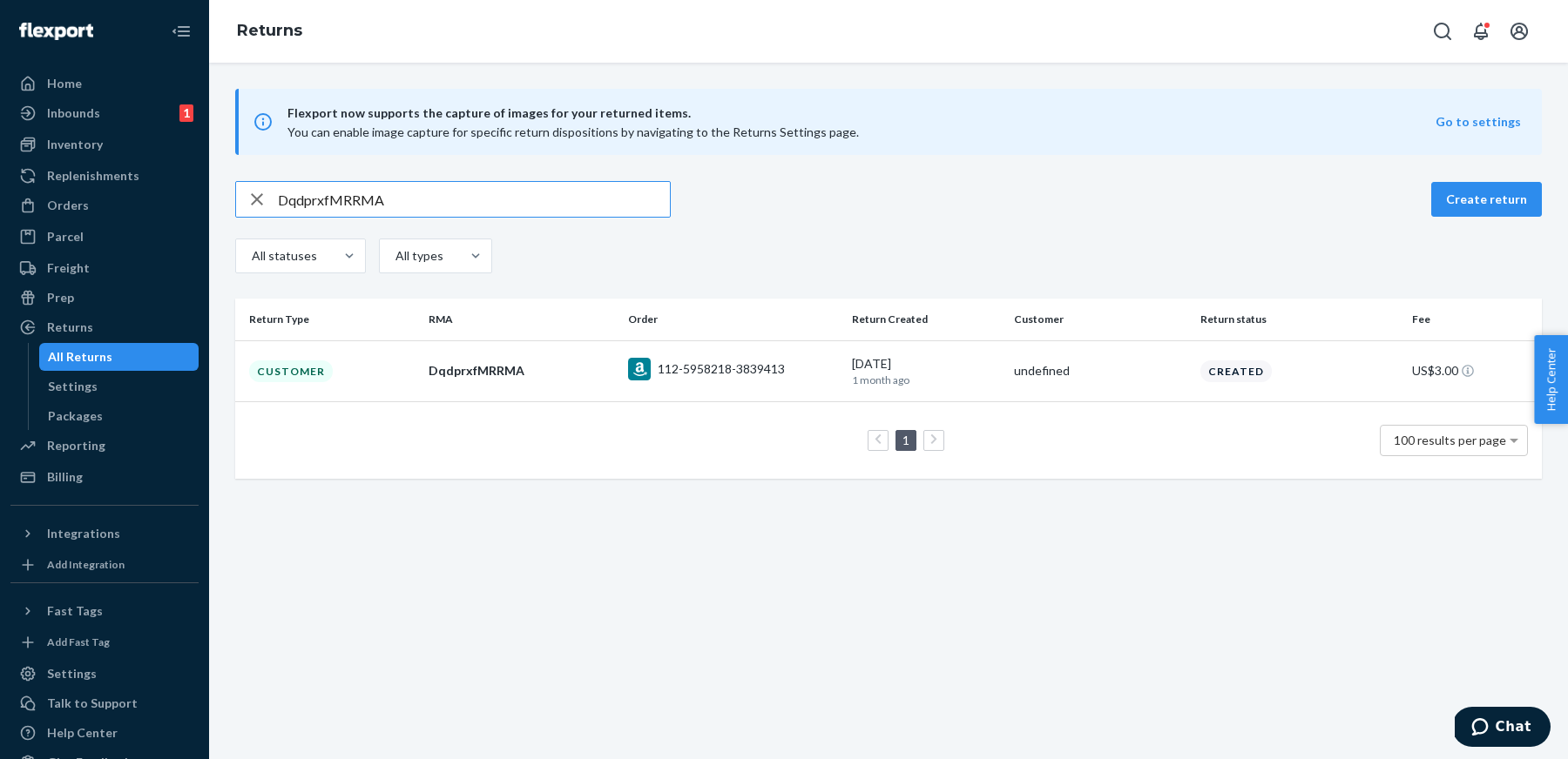
click at [588, 205] on input "DqdprxfMRRMA" at bounding box center [473, 199] width 392 height 35
paste input "rgz7kfL"
click at [600, 198] on input "Drgz7kfLRRMA" at bounding box center [473, 199] width 392 height 35
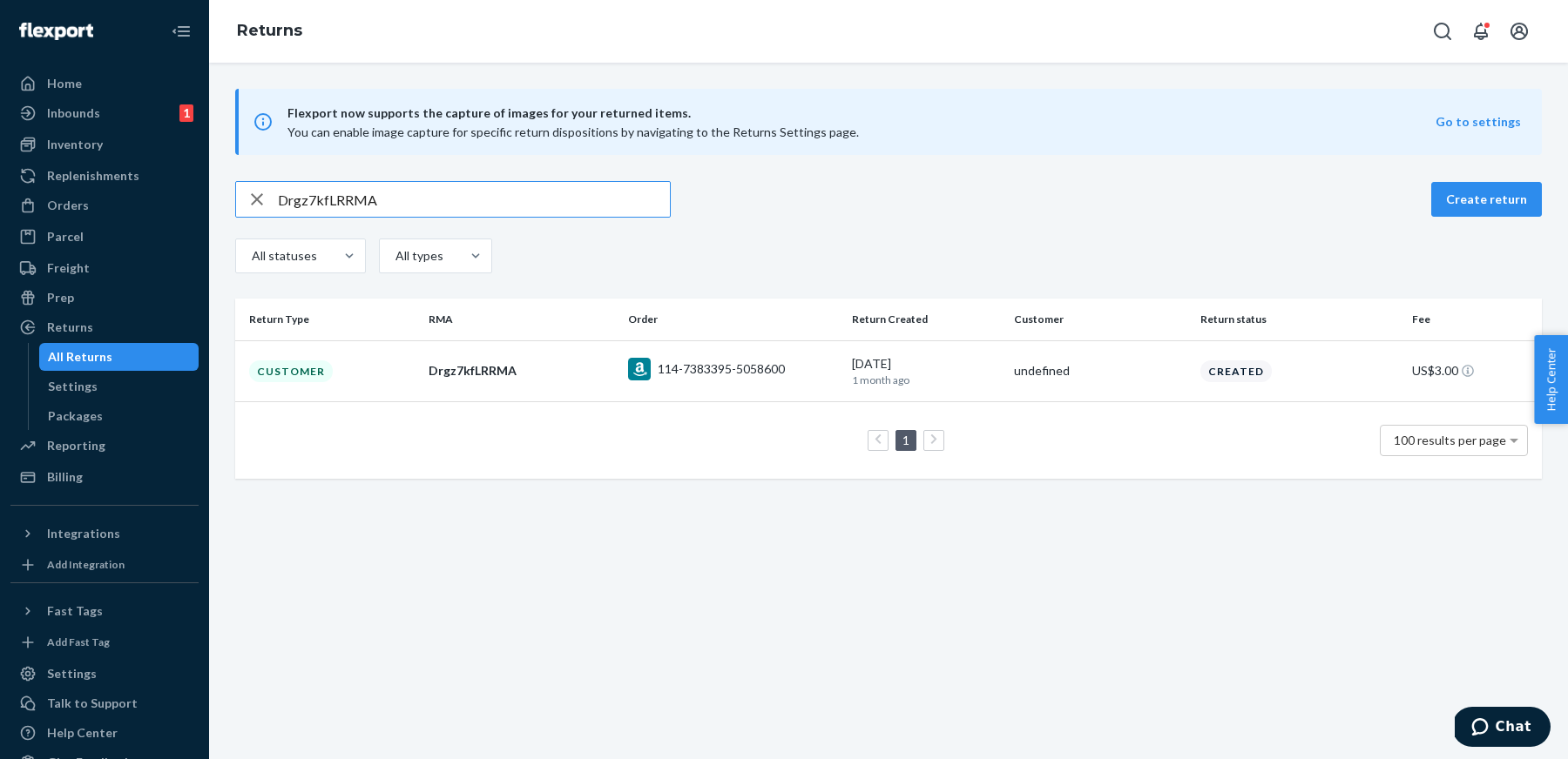
paste input "QJnsvft"
click at [585, 196] on input "DQJnsvftRRMA" at bounding box center [473, 199] width 392 height 35
paste input "23QJfB"
click at [616, 195] on input "DQ23QJfBRRMA" at bounding box center [473, 199] width 392 height 35
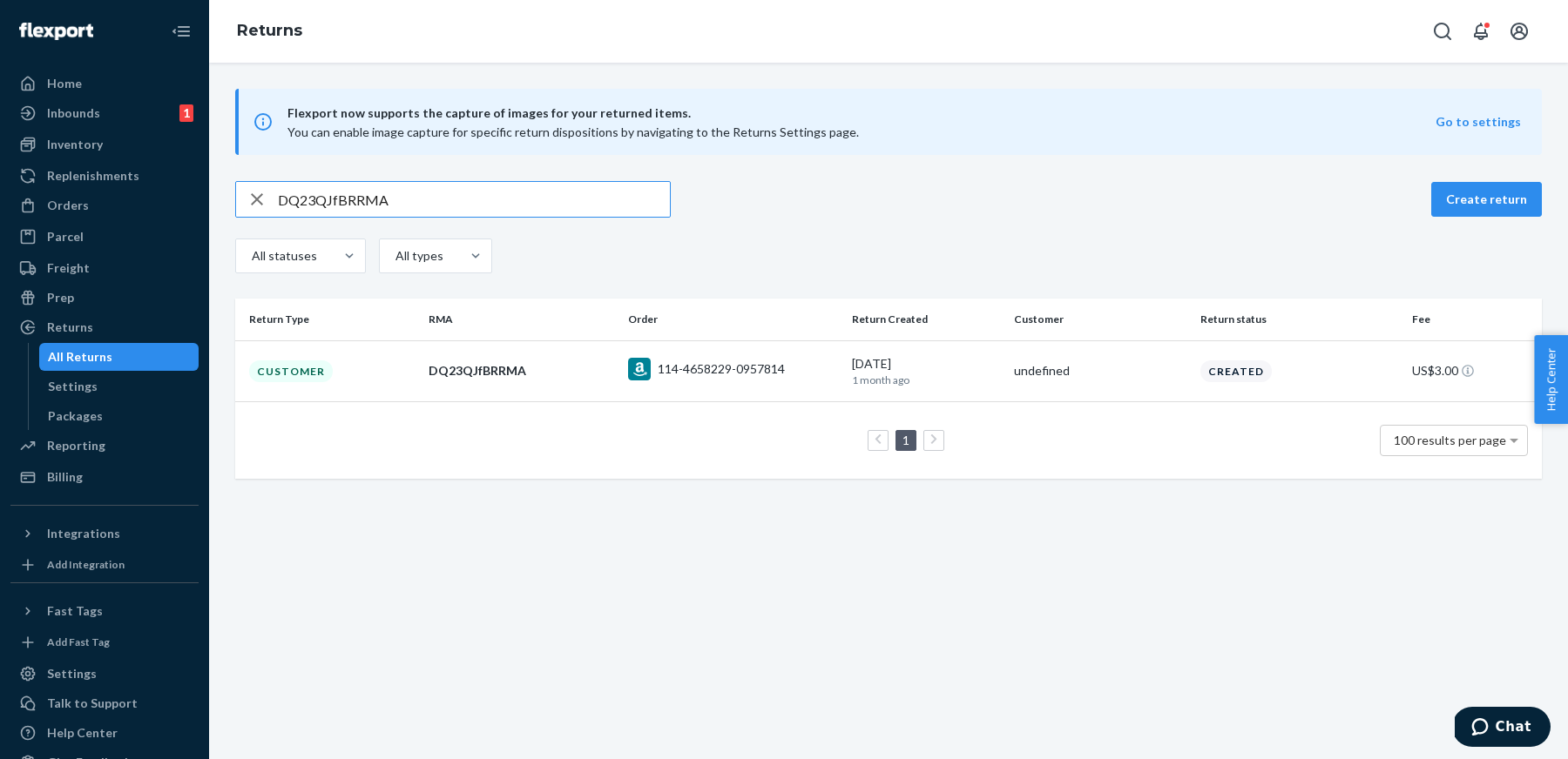
click at [616, 195] on input "DQ23QJfBRRMA" at bounding box center [473, 199] width 392 height 35
paste input "BTWc2fM"
click at [603, 213] on input "DBTWc2fMRRMA" at bounding box center [473, 199] width 392 height 35
paste input "8G3zwfF"
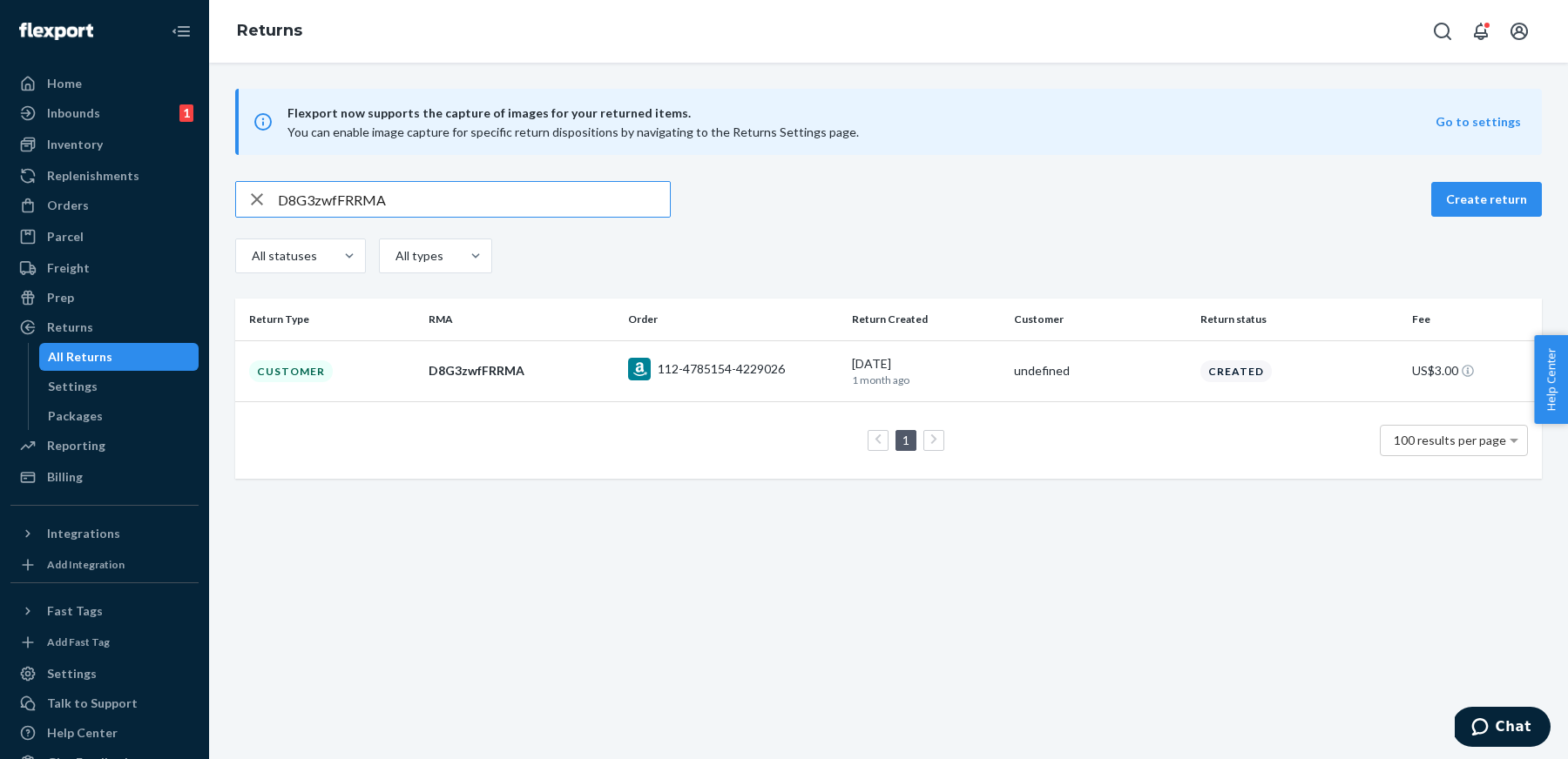
click at [597, 207] on input "D8G3zwfFRRMA" at bounding box center [473, 199] width 392 height 35
paste input "fR42mfd"
click at [570, 209] on input "DfR42mfdRRMA" at bounding box center [473, 199] width 392 height 35
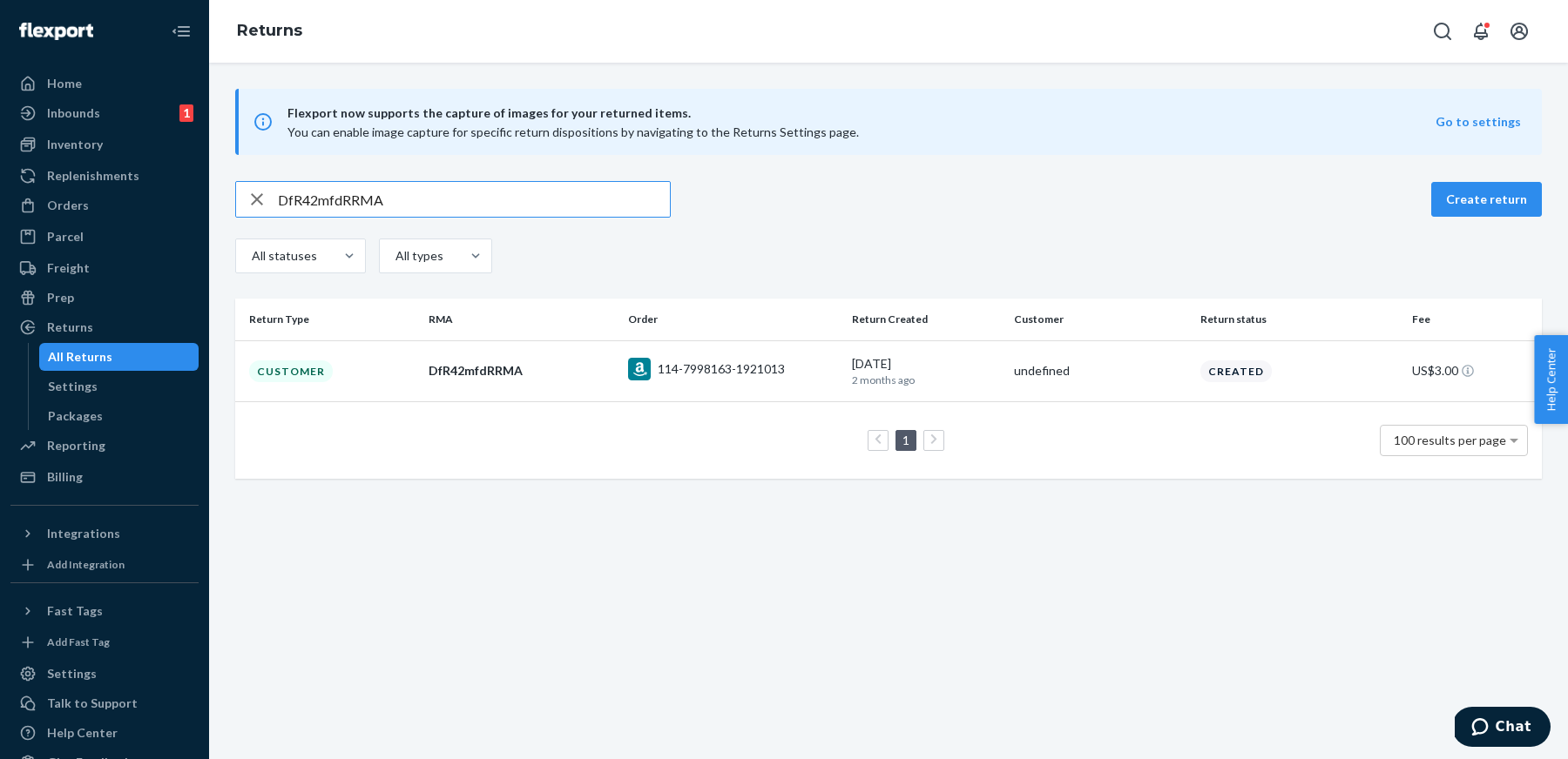
paste input "xBWFXfY"
click at [575, 187] on input "DxBWFXfYRRMA" at bounding box center [473, 199] width 392 height 35
paste input "WzGFLfP"
click at [632, 212] on input "DWzGFLfPRRMA" at bounding box center [473, 199] width 392 height 35
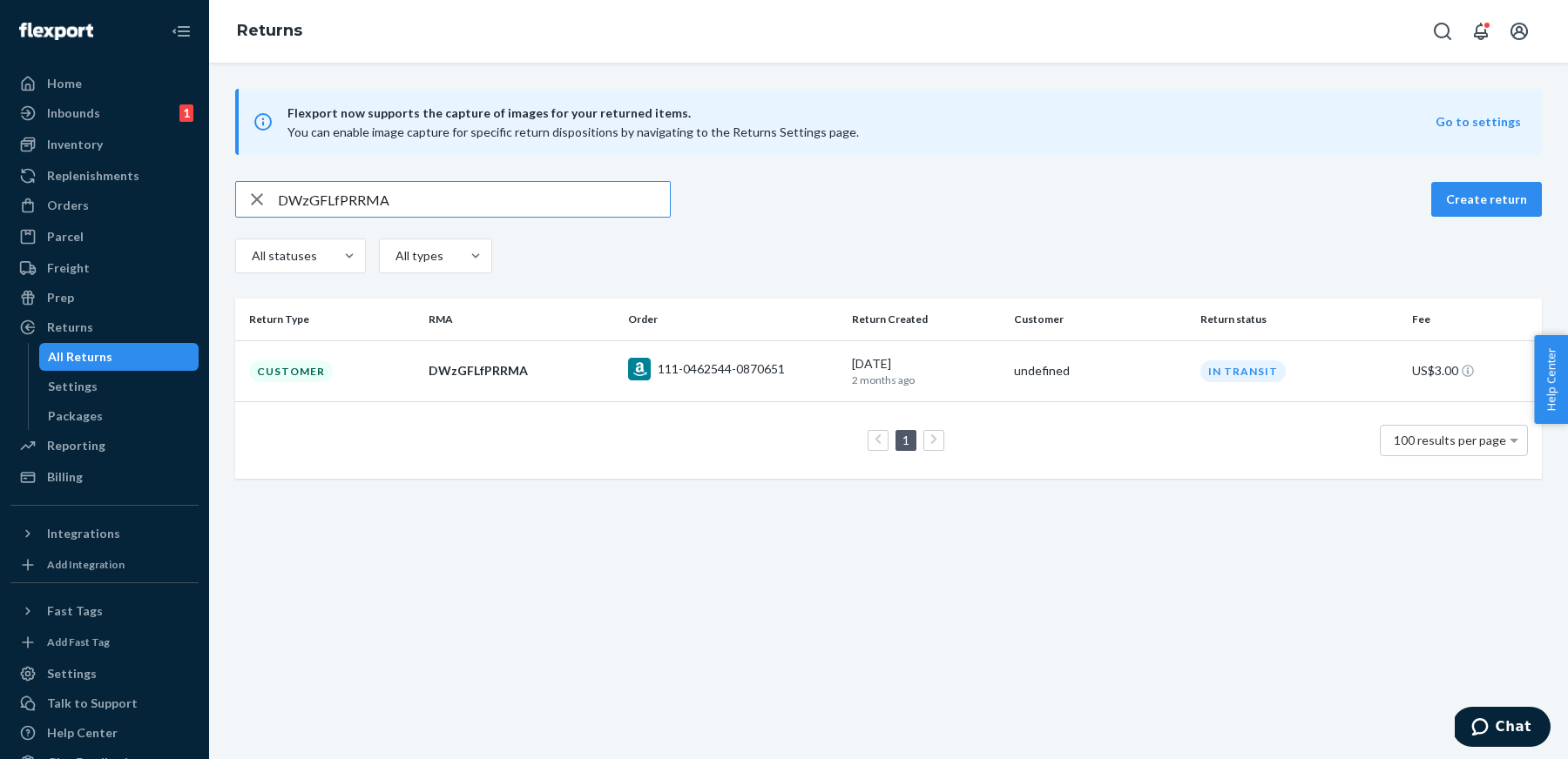
click at [632, 212] on input "DWzGFLfPRRMA" at bounding box center [473, 199] width 392 height 35
paste input "5CfDWfm"
click at [586, 204] on input "D5CfDWfmRRMA" at bounding box center [473, 199] width 392 height 35
paste input "ZxBYQfX"
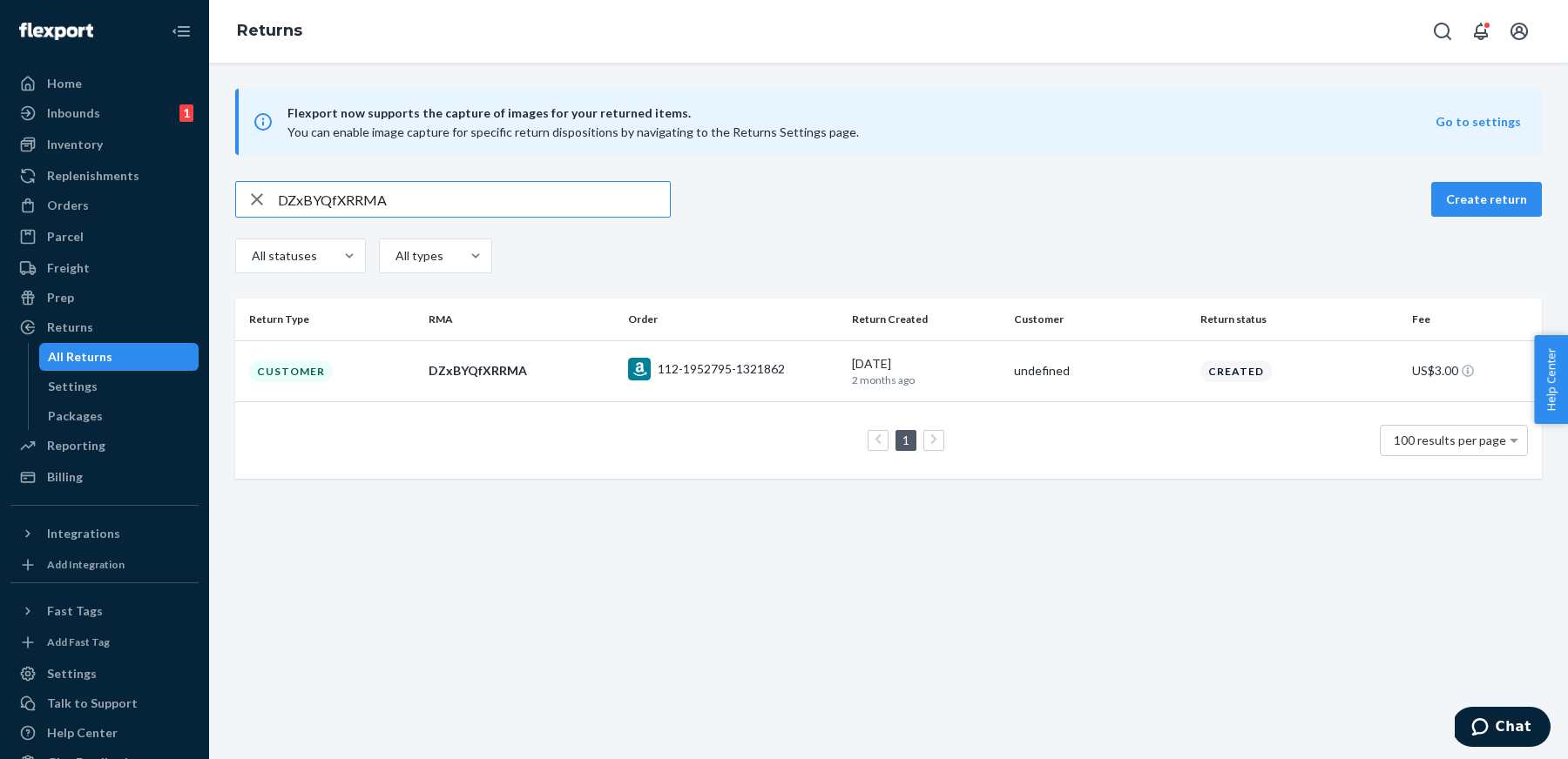
click at [568, 190] on input "DZxBYQfXRRMA" at bounding box center [473, 199] width 392 height 35
paste input "8TZ9cfv"
click at [577, 193] on input "D8TZ9cfvRRMA" at bounding box center [473, 199] width 392 height 35
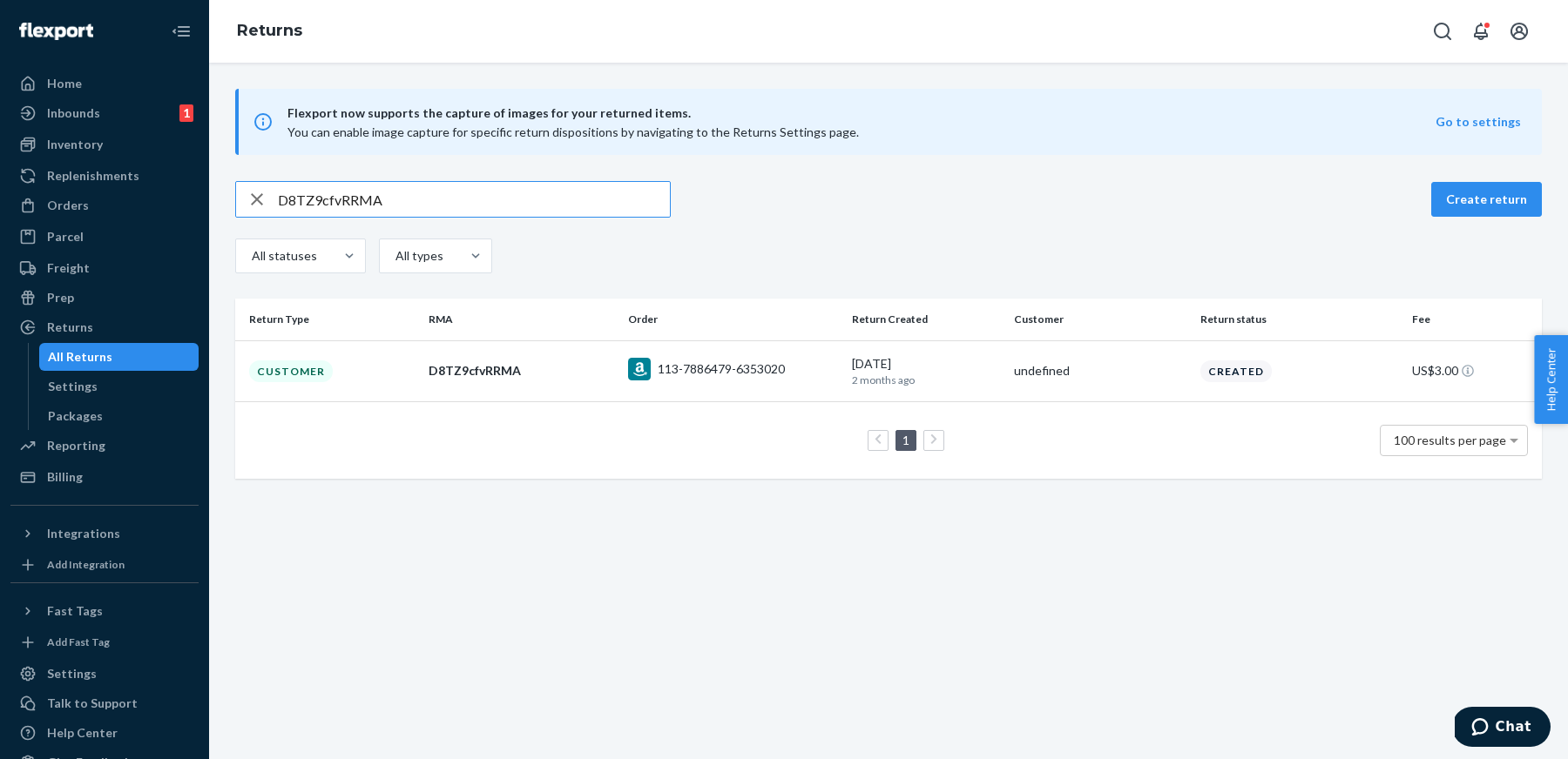
click at [577, 193] on input "D8TZ9cfvRRMA" at bounding box center [473, 199] width 392 height 35
paste input "BJt4tfL"
click at [540, 199] on input "DBJt4tfLRRMA" at bounding box center [473, 199] width 392 height 35
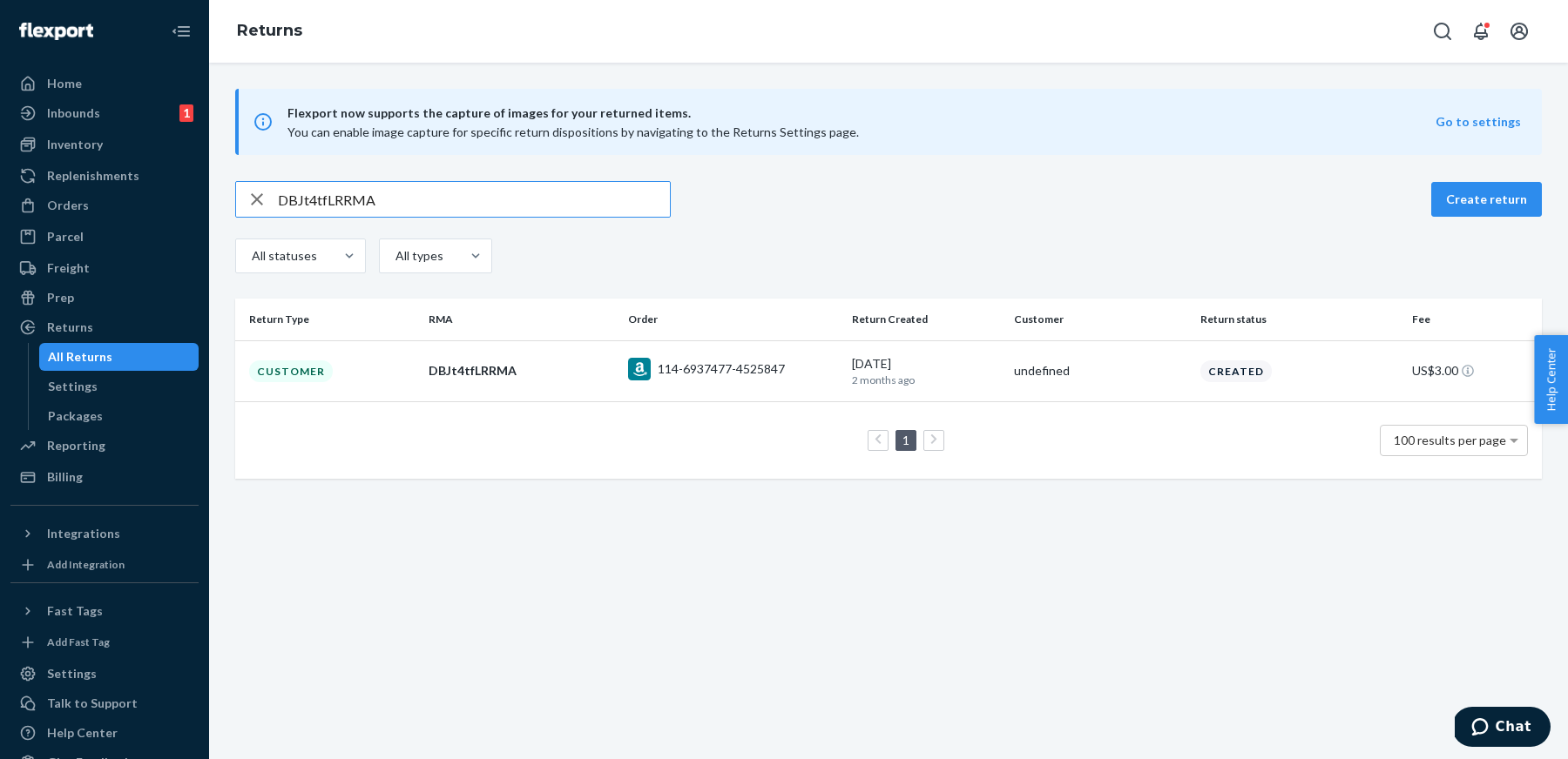
paste input "5cJHxfX"
click at [598, 206] on input "D5cJHxfXRRMA" at bounding box center [473, 199] width 392 height 35
paste input "h60bWfC"
click at [509, 200] on input "Dh60bWfCRRMA" at bounding box center [473, 199] width 392 height 35
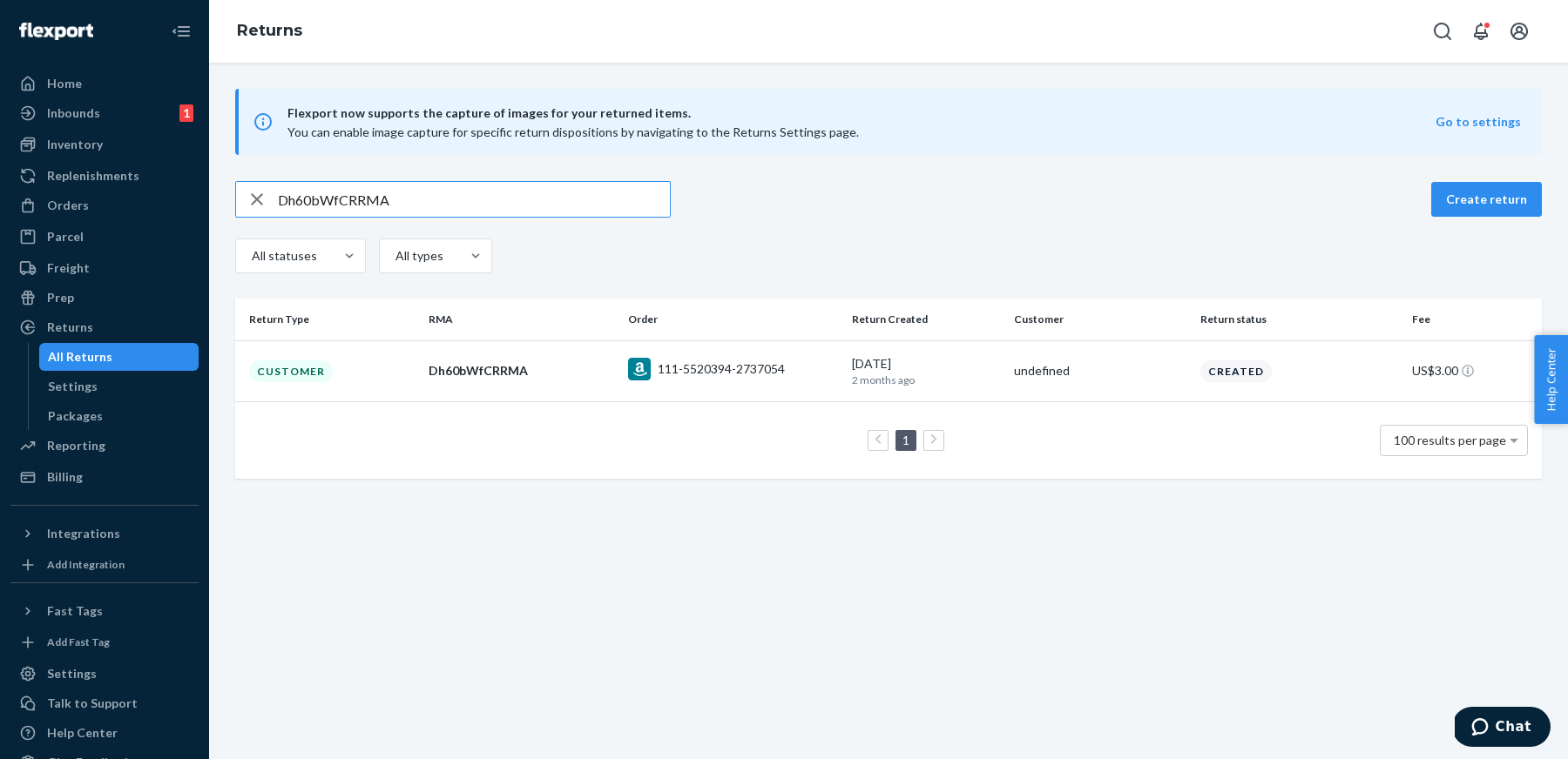
click at [509, 200] on input "Dh60bWfCRRMA" at bounding box center [473, 199] width 392 height 35
paste input "xsKb2fS"
click at [571, 190] on input "DxsKb2fSRRMA" at bounding box center [473, 199] width 392 height 35
paste input "LDBR3f3"
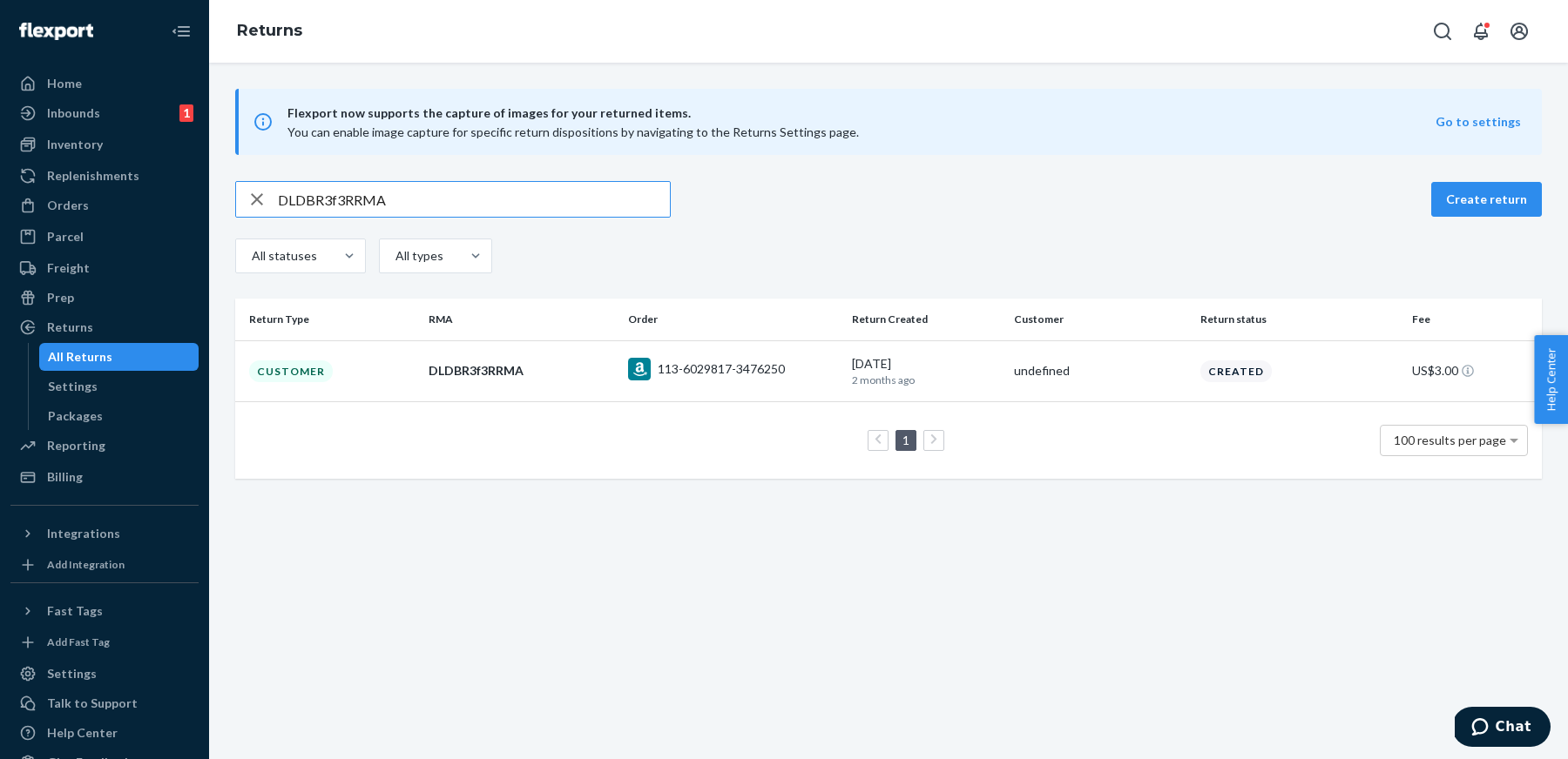
click at [585, 206] on input "DLDBR3f3RRMA" at bounding box center [473, 199] width 392 height 35
paste input "76lj40S"
click at [608, 205] on input "D76lj40SRRMA" at bounding box center [473, 199] width 392 height 35
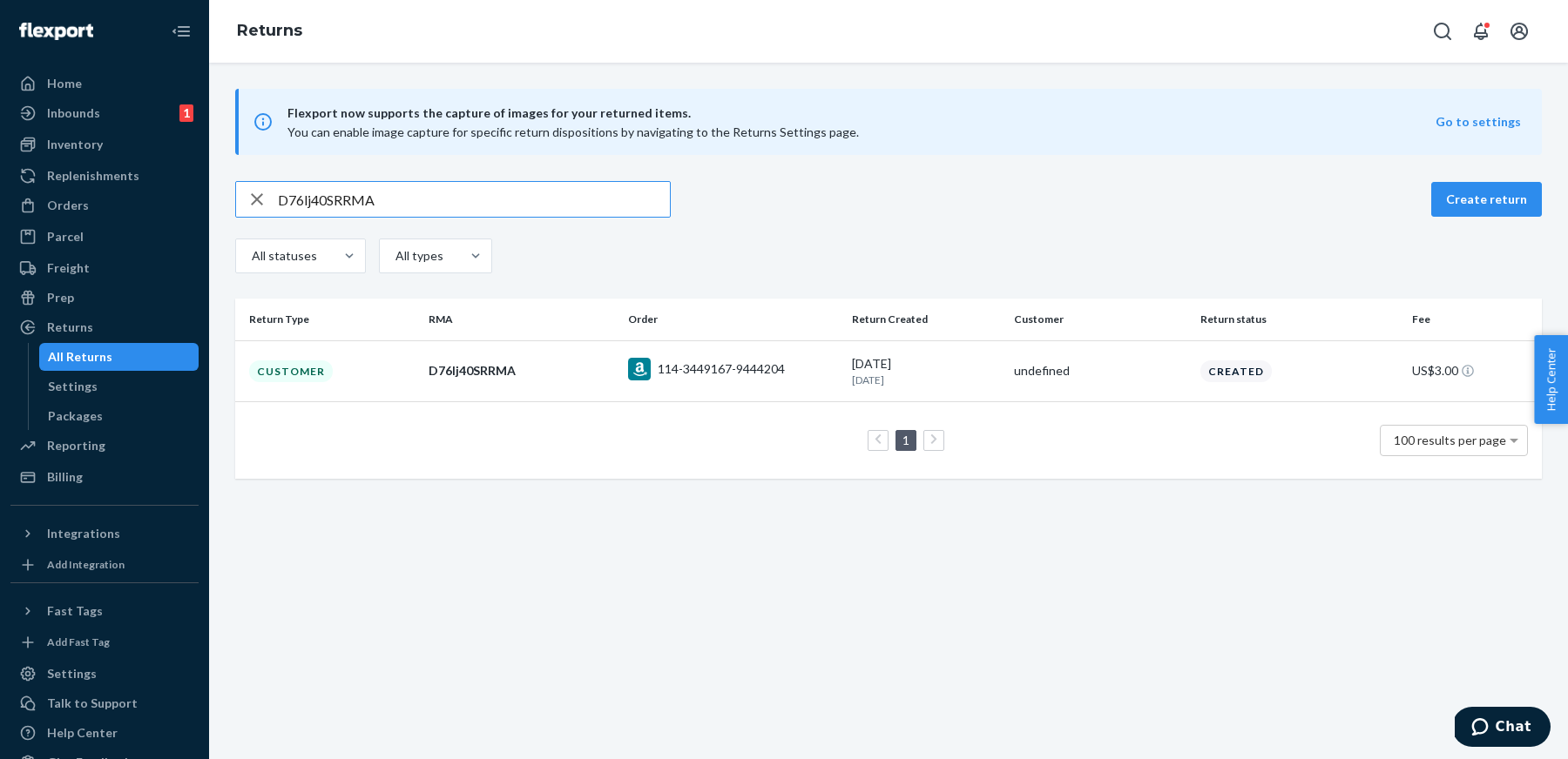
paste input "5HJjJ0Y"
click at [611, 194] on input "D5HJjJ0YRRMA" at bounding box center [473, 199] width 392 height 35
paste input "hjHZl00"
click at [570, 208] on input "DhjHZl00RRMA" at bounding box center [473, 199] width 392 height 35
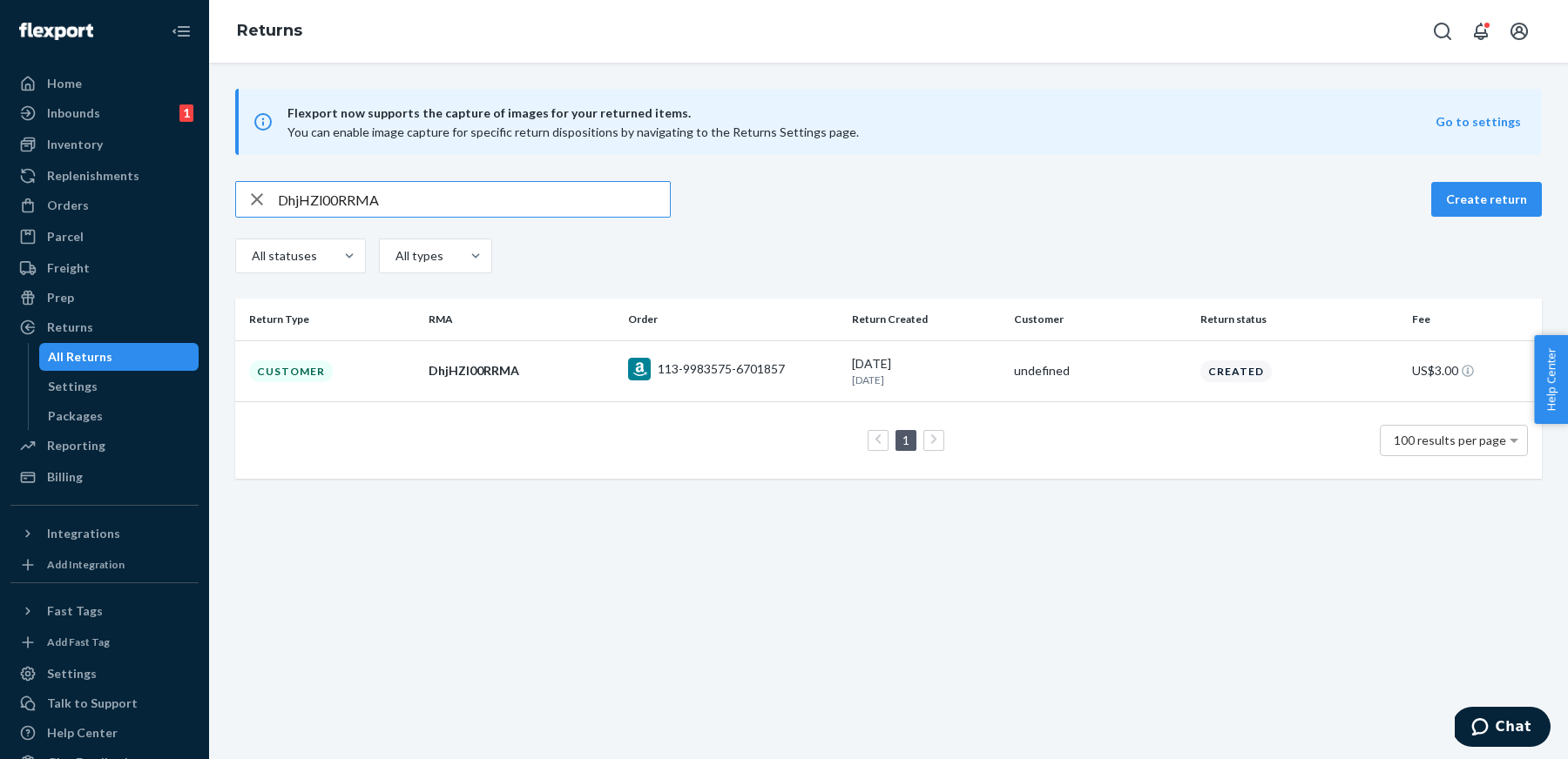
click at [570, 208] on input "DhjHZl00RRMA" at bounding box center [473, 199] width 392 height 35
paste input "112-8590022-0265823"
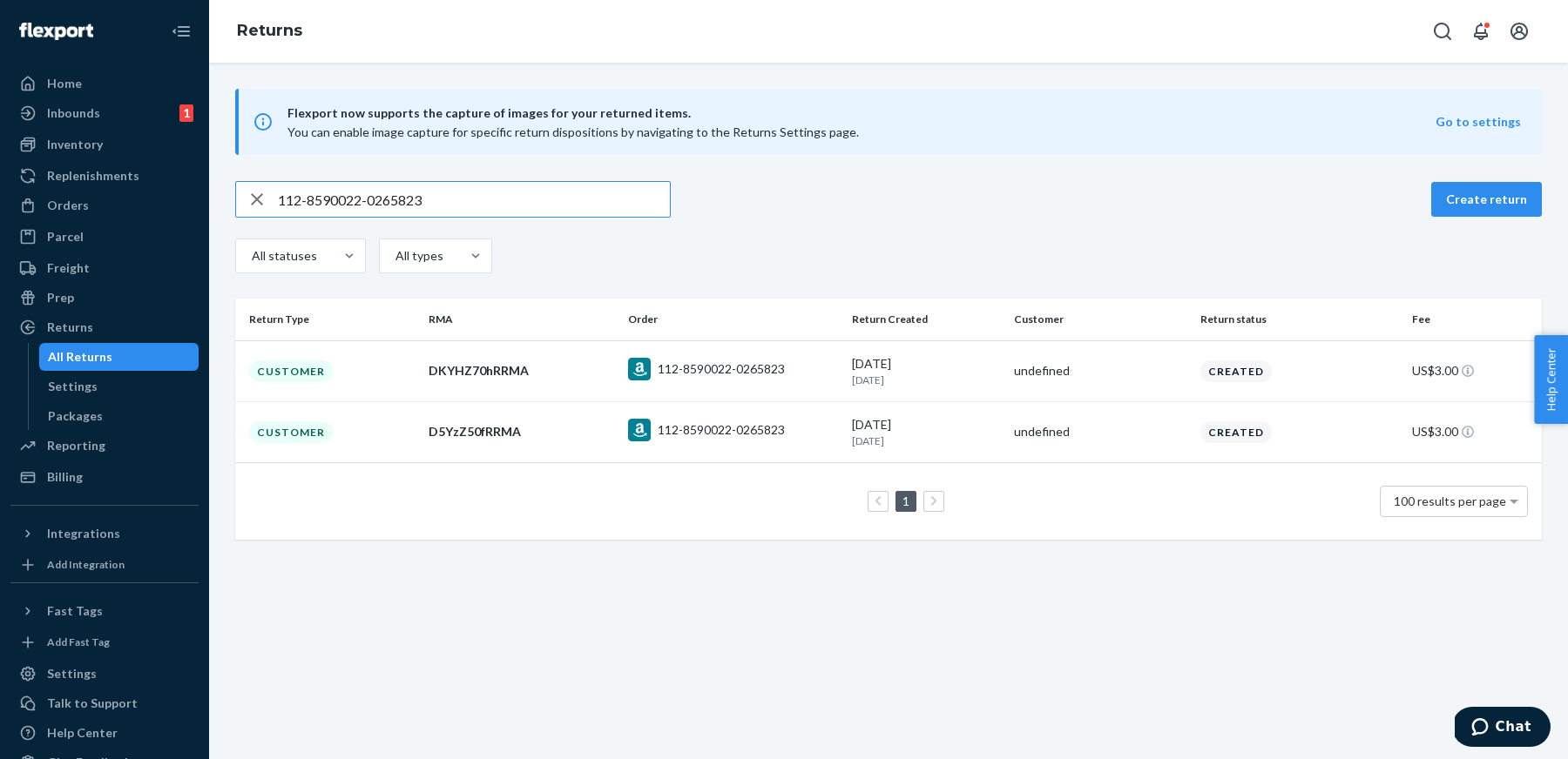
click at [602, 201] on input "112-8590022-0265823" at bounding box center [473, 199] width 392 height 35
paste input "DQbzqx0xRRMA"
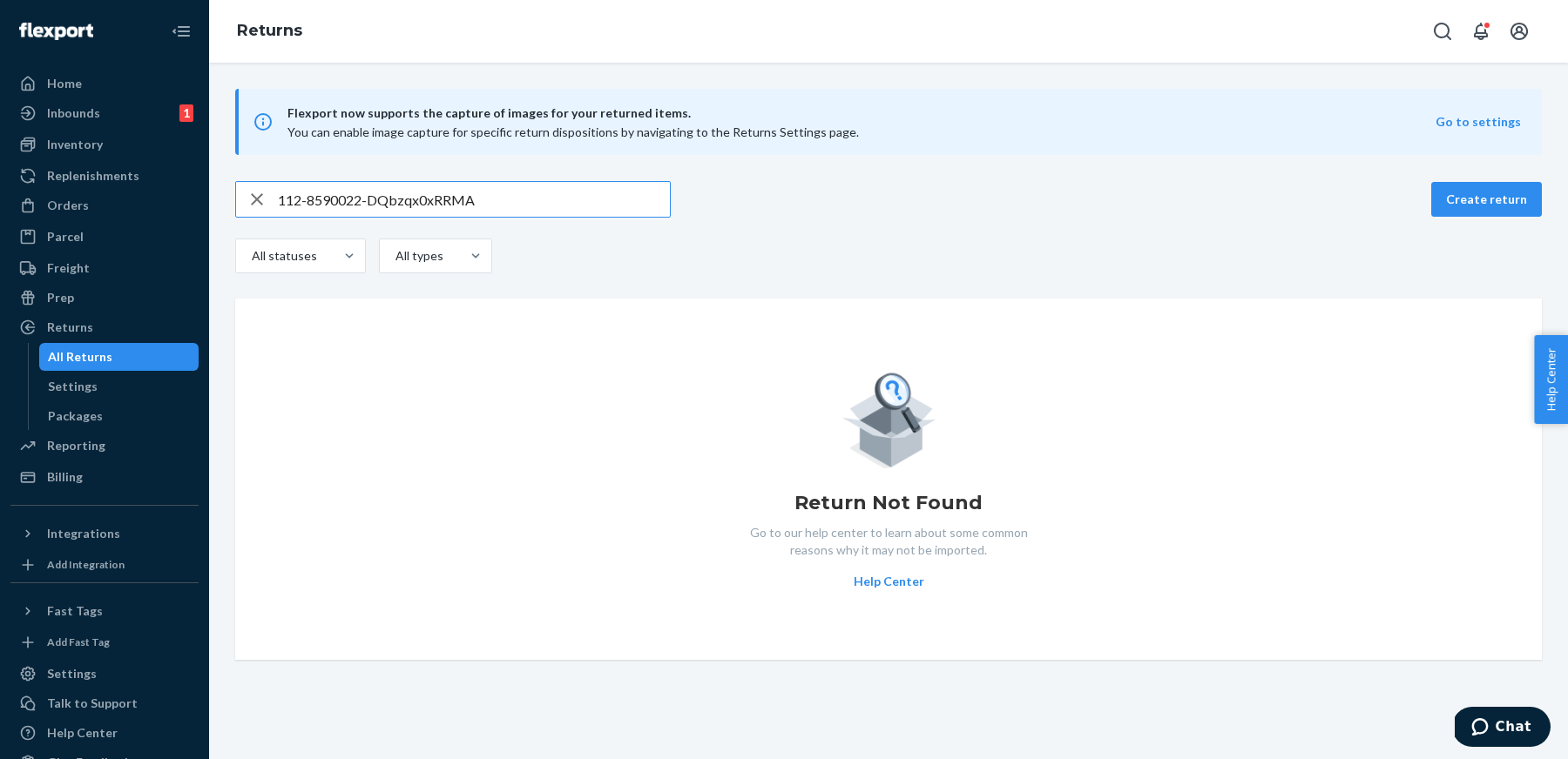
click at [480, 197] on input "112-8590022-DQbzqx0xRRMA" at bounding box center [473, 199] width 392 height 35
paste input "text"
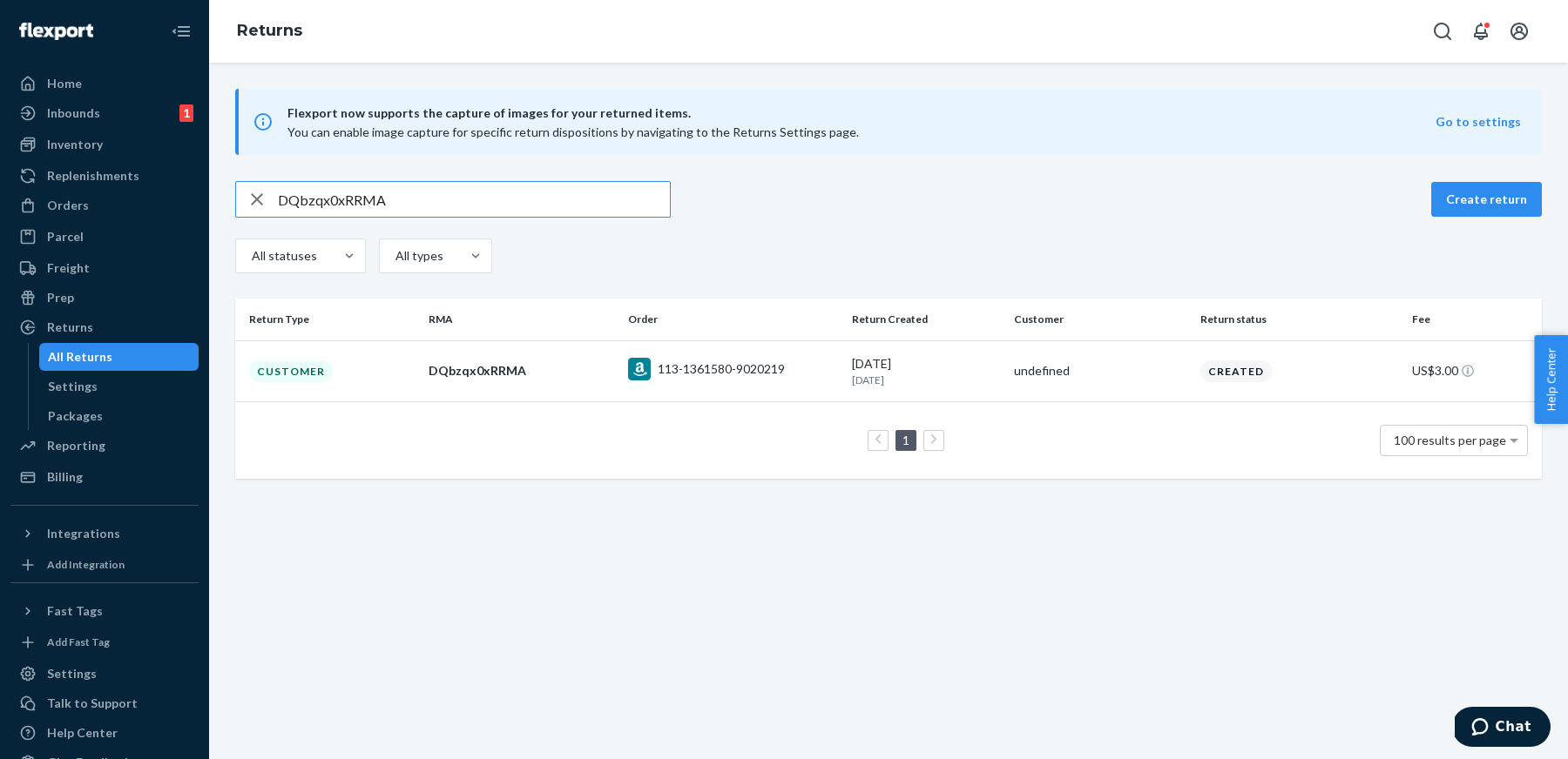
click at [588, 216] on div "DQbzqx0xRRMA Create return All statuses All types" at bounding box center [889, 229] width 1307 height 96
click at [588, 216] on div "DQbzqx0xRRMA" at bounding box center [453, 199] width 436 height 36
click at [545, 195] on input "DQbzqx0xRRMA" at bounding box center [473, 199] width 392 height 35
paste input "p5zgx0l"
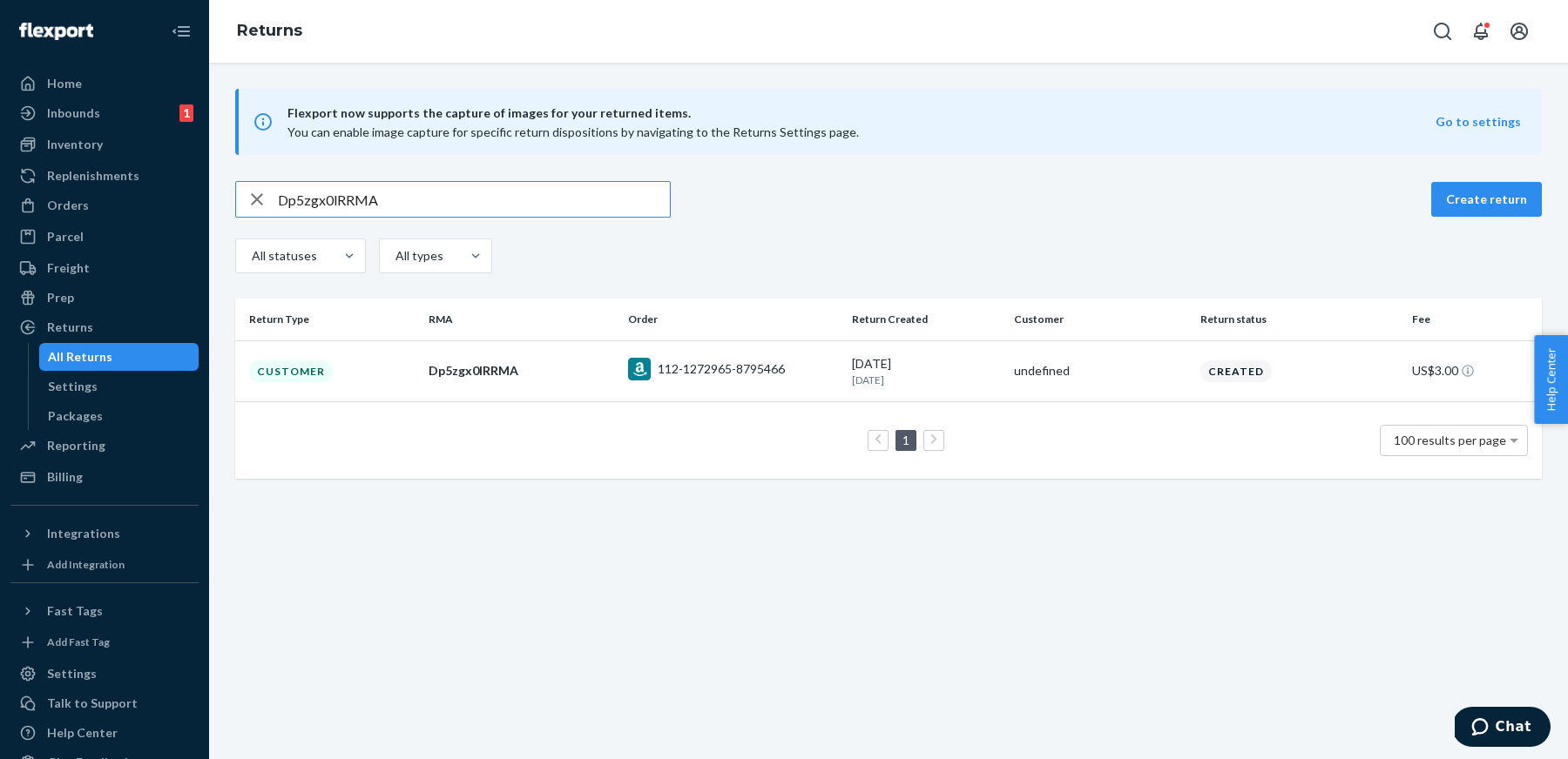
click at [621, 190] on input "Dp5zgx0lRRMA" at bounding box center [473, 199] width 392 height 35
paste input "qTDgm0w"
click at [579, 200] on input "DqTDgm0wRRMA" at bounding box center [473, 199] width 392 height 35
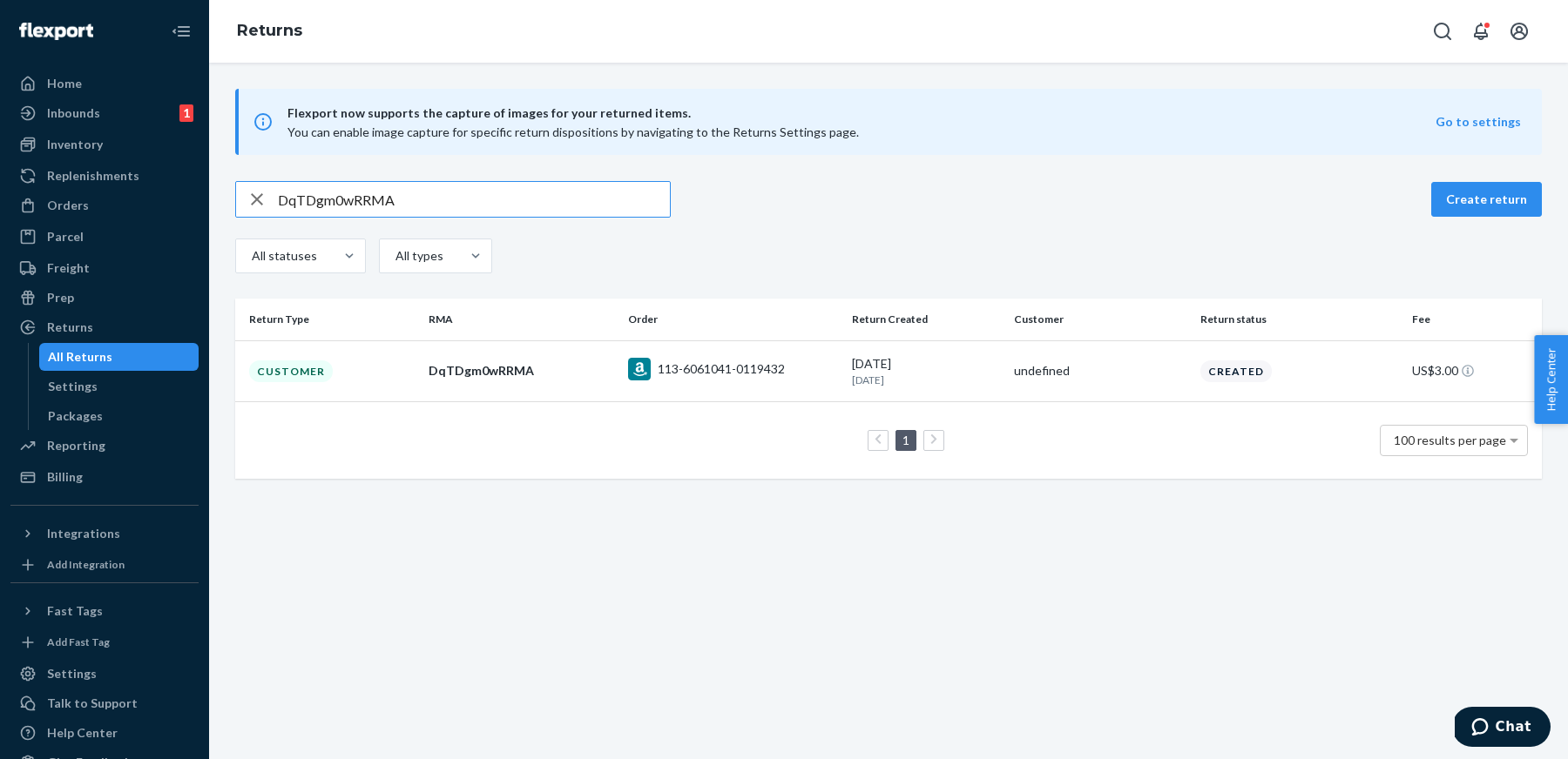
paste input "v3yXt0g"
click at [558, 198] on input "Dv3yXt0gRRMA" at bounding box center [473, 199] width 392 height 35
paste input "KqyXp05"
click at [580, 200] on input "DKqyXp05RRMA" at bounding box center [473, 199] width 392 height 35
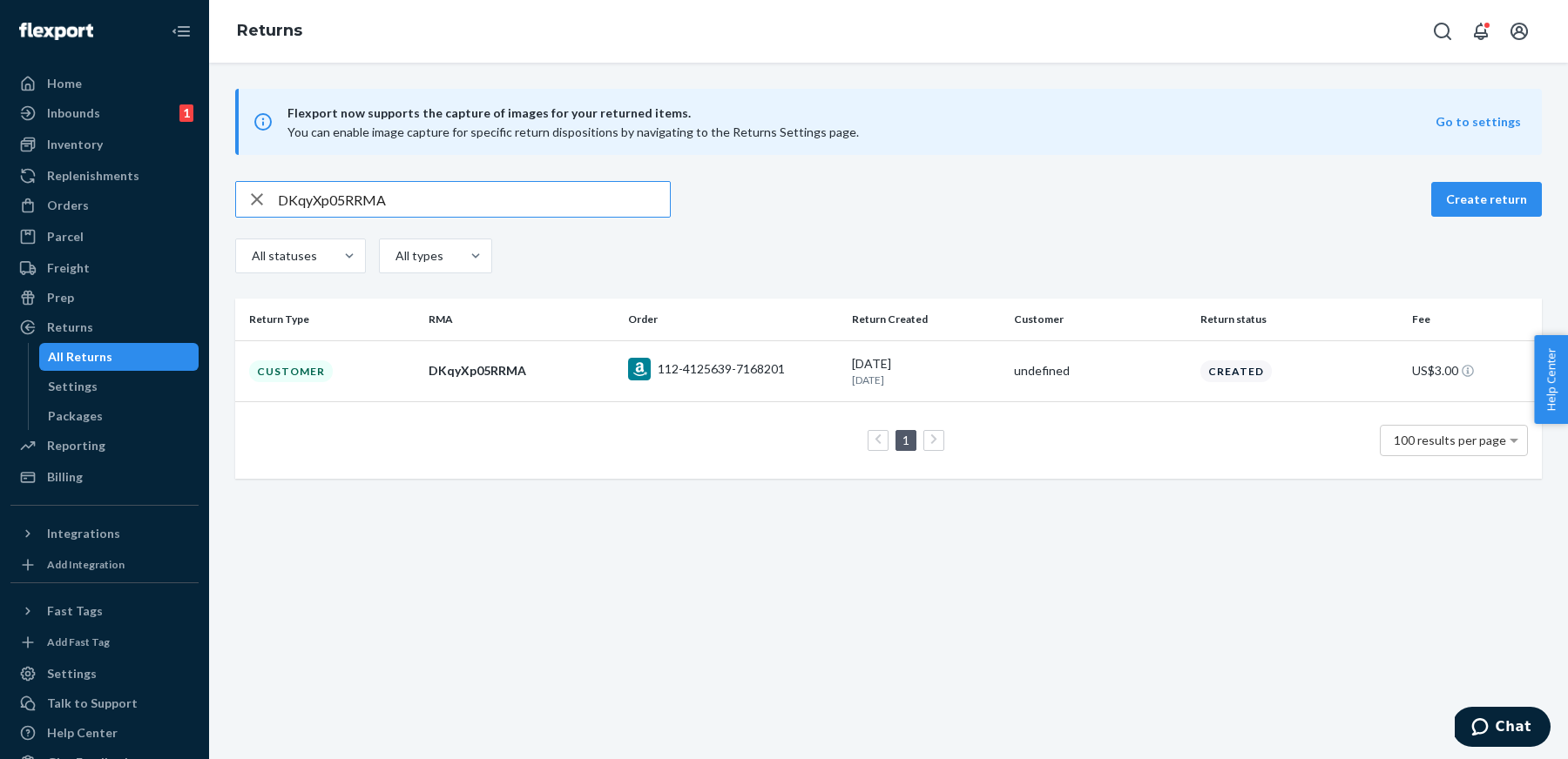
click at [580, 200] on input "DKqyXp05RRMA" at bounding box center [473, 199] width 392 height 35
paste input "47bpx0x"
click at [498, 207] on input "D47bpx0xRRMA" at bounding box center [473, 199] width 392 height 35
paste input "T6ZK30N"
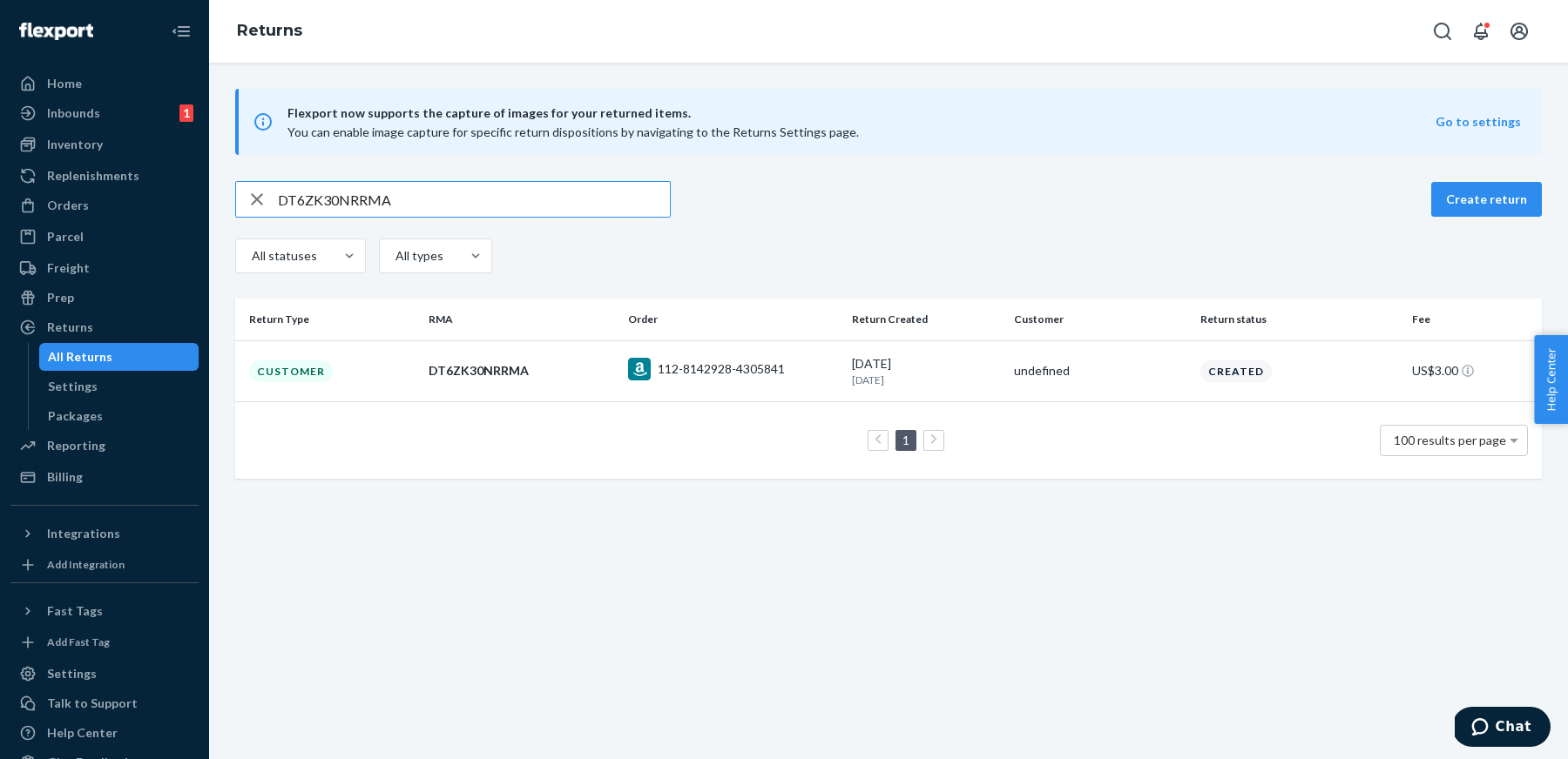
click at [493, 200] on input "DT6ZK30NRRMA" at bounding box center [473, 199] width 392 height 35
paste input "WD9m200"
click at [488, 199] on input "DWD9m200RRMA" at bounding box center [473, 199] width 392 height 35
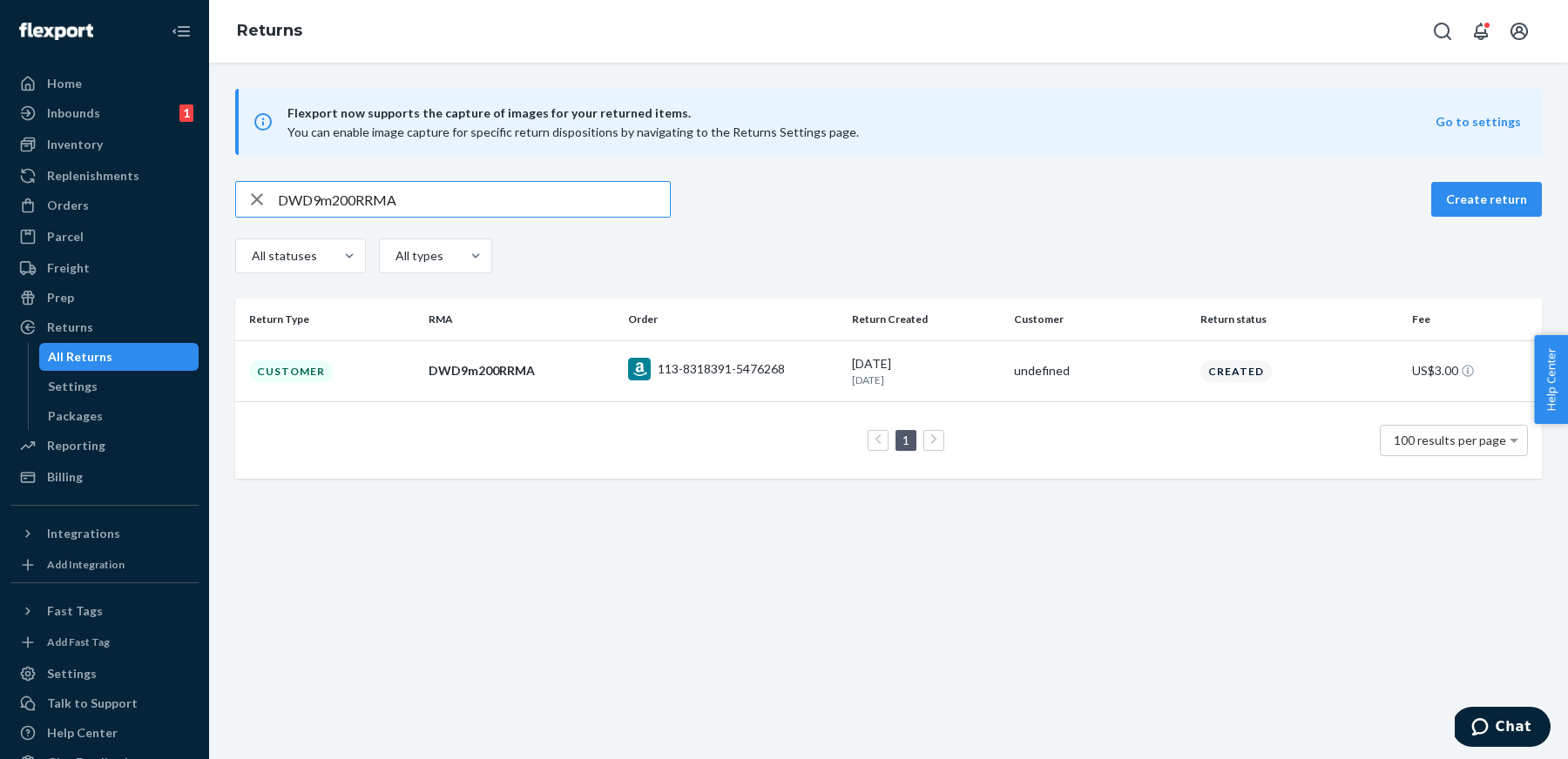
paste input "j3dlY0W"
click at [586, 204] on input "Dj3dlY0WRRMA" at bounding box center [473, 199] width 392 height 35
paste input "hXM0k0G"
click at [587, 202] on input "DhXM0k0GRRMA" at bounding box center [473, 199] width 392 height 35
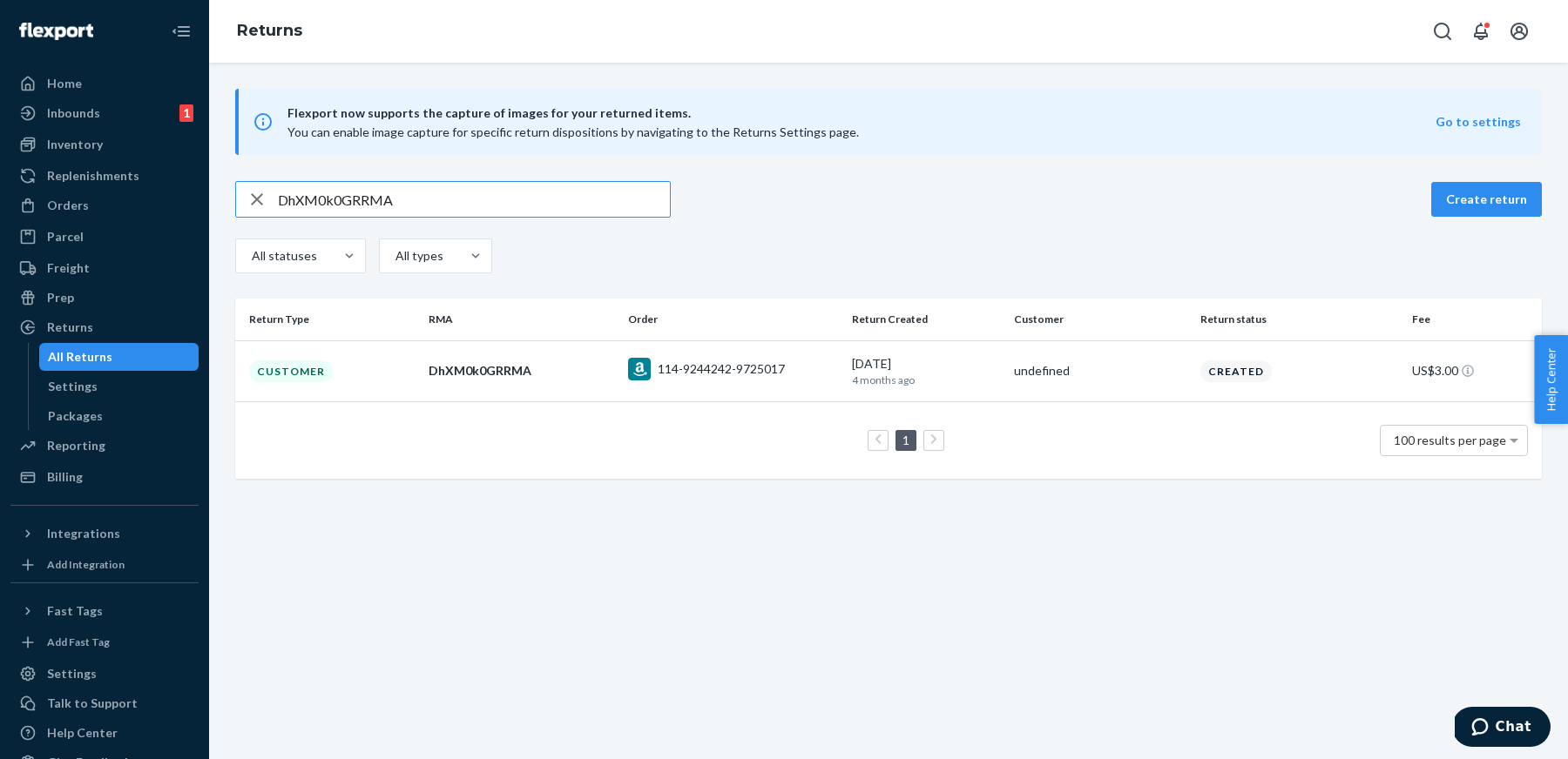
click at [587, 202] on input "DhXM0k0GRRMA" at bounding box center [473, 199] width 392 height 35
paste input "Qcc0G02"
click at [597, 212] on input "DQcc0G02RRMA" at bounding box center [473, 199] width 392 height 35
paste input "5ZMS10M"
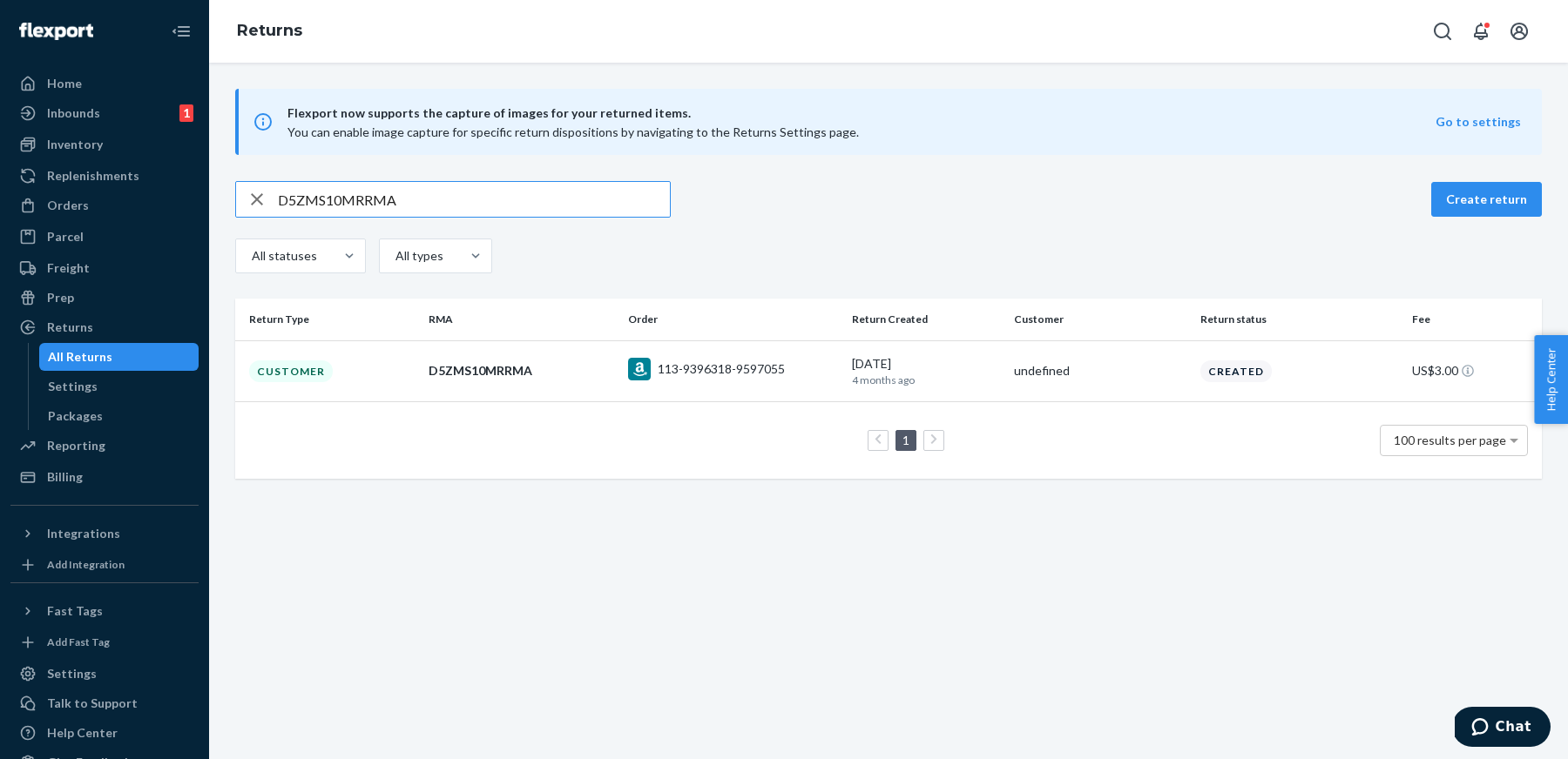
click at [563, 209] on input "D5ZMS10MRRMA" at bounding box center [473, 199] width 392 height 35
paste input "scFS80L"
click at [601, 212] on input "DscFS80LRRMA" at bounding box center [473, 199] width 392 height 35
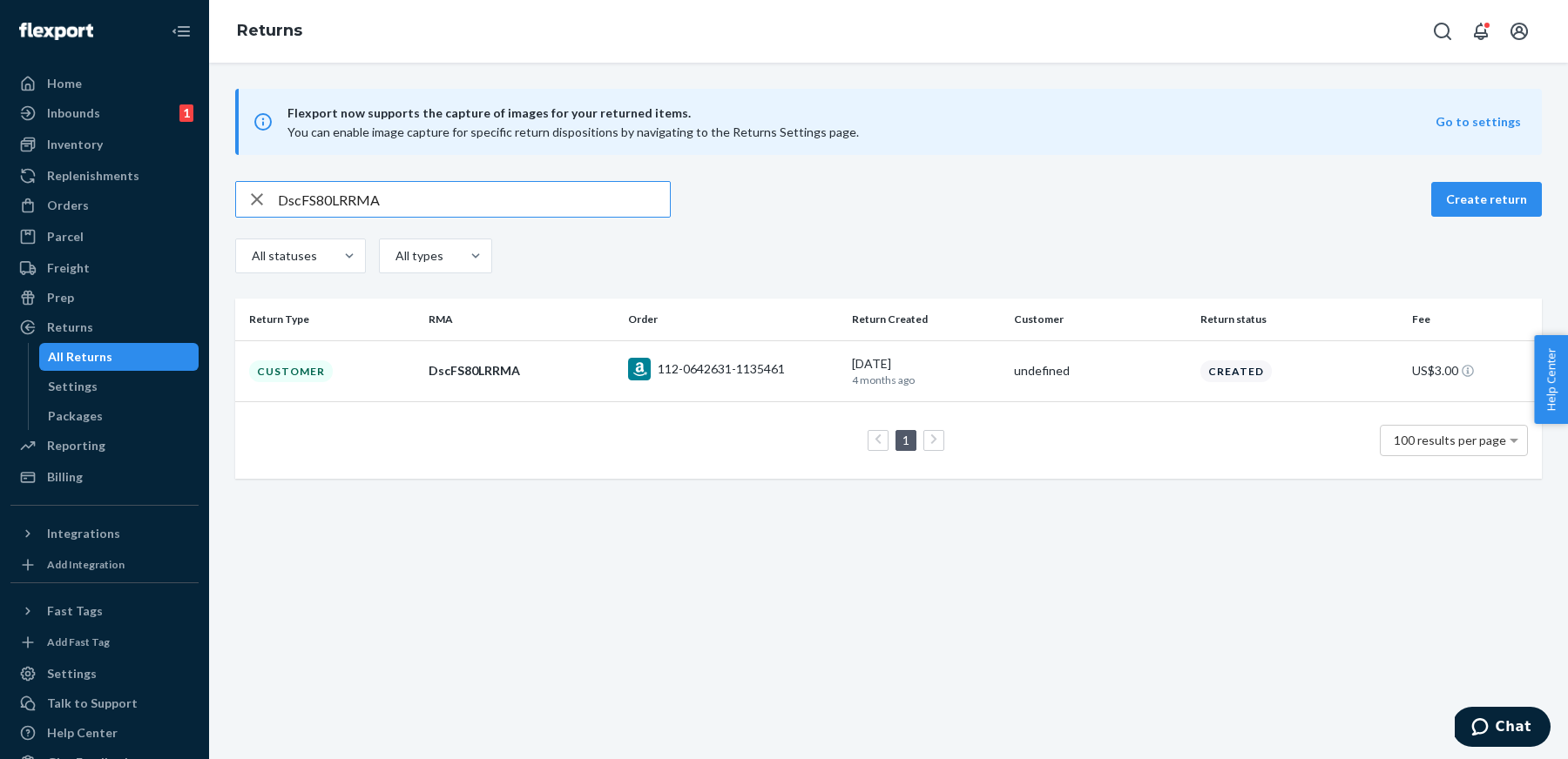
click at [601, 212] on input "DscFS80LRRMA" at bounding box center [473, 199] width 392 height 35
paste input "5GJSh0Y"
click at [595, 209] on input "D5GJSh0YRRMA" at bounding box center [473, 199] width 392 height 35
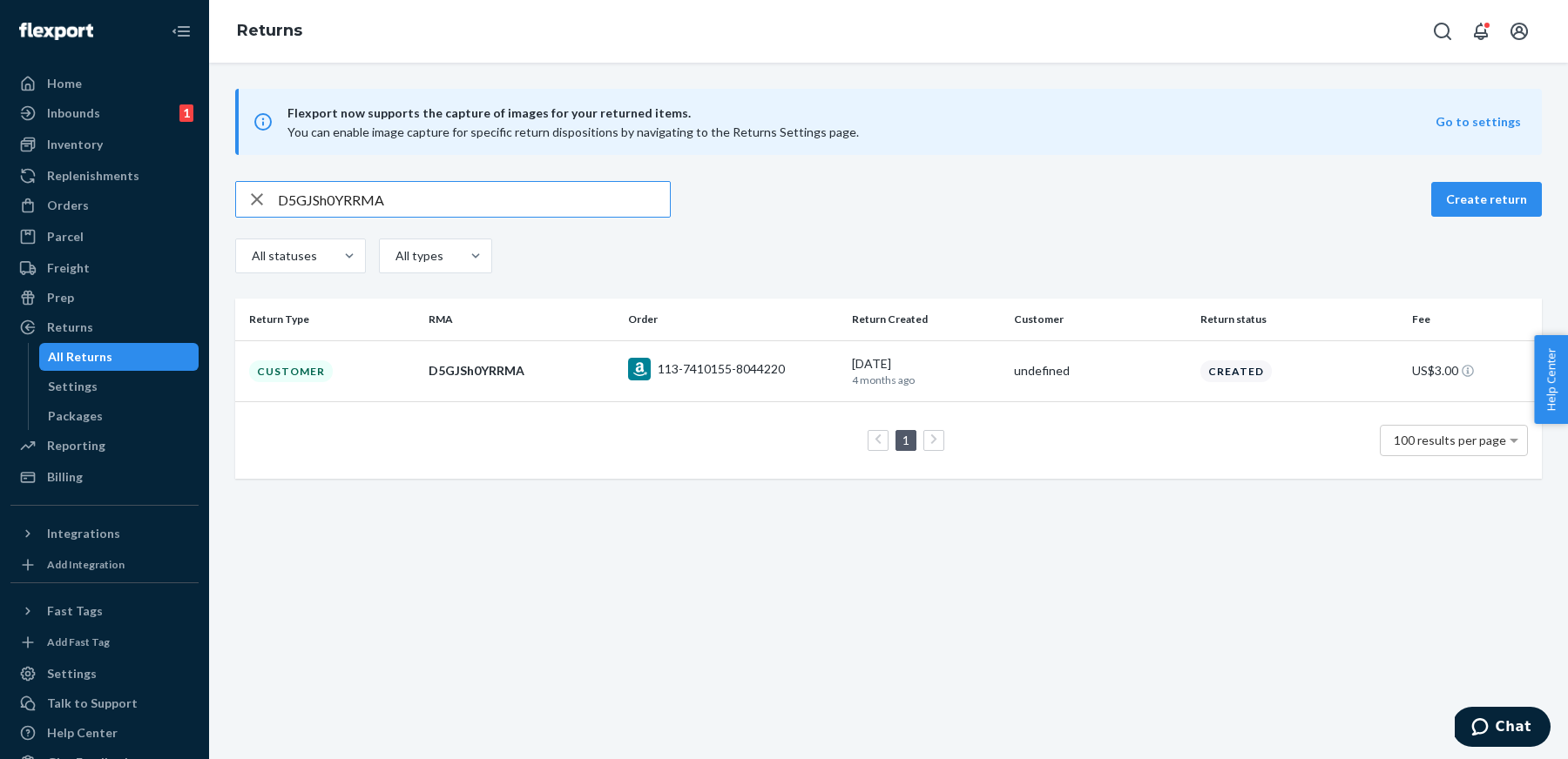
paste input "LJJSt0t"
click at [614, 195] on input "DLJJSt0tRRMA" at bounding box center [473, 199] width 392 height 35
paste input "HpPSr05"
click at [578, 181] on div "DHpPSr05RRMA" at bounding box center [453, 199] width 436 height 36
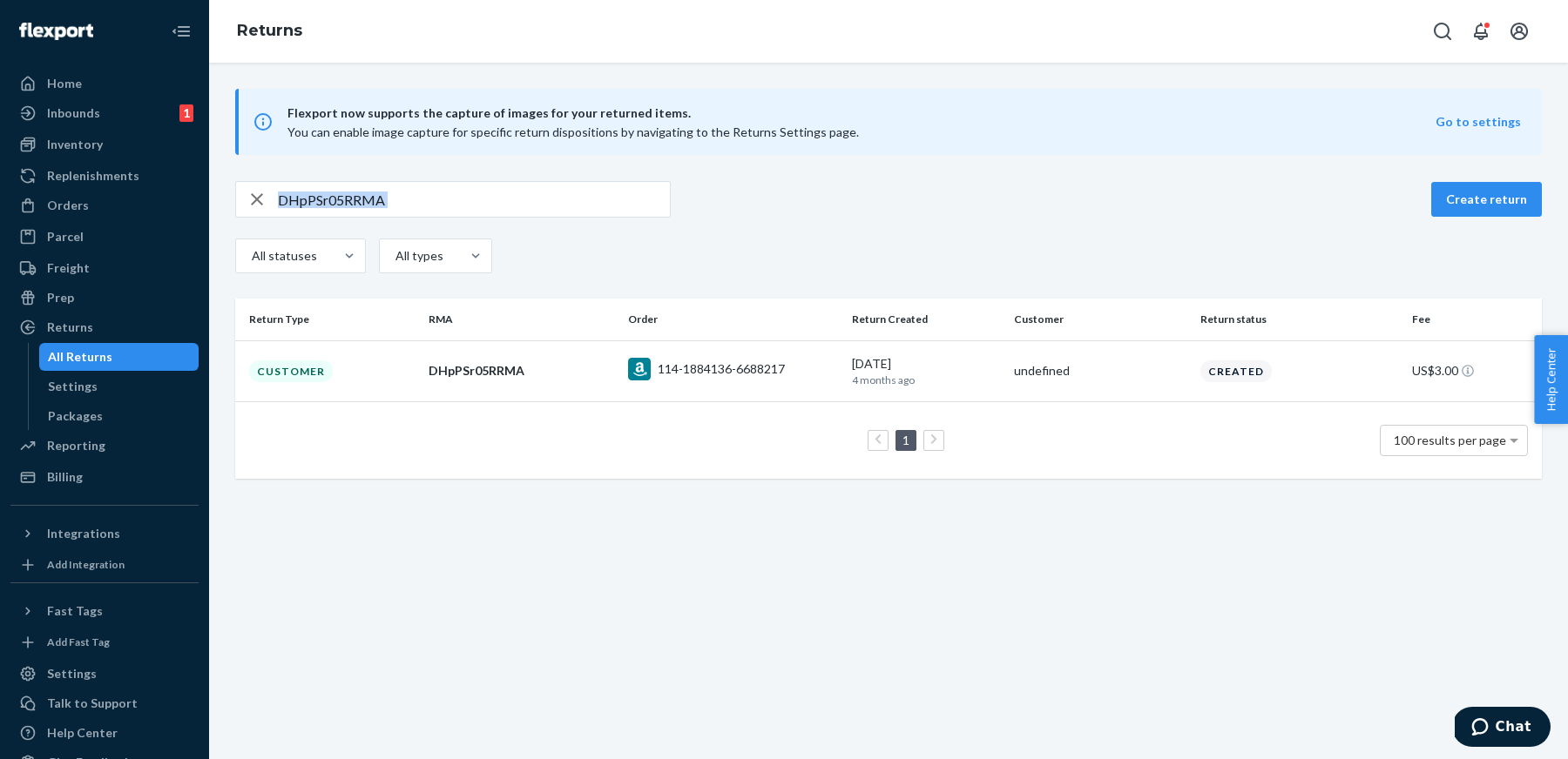
click at [578, 181] on div "DHpPSr05RRMA" at bounding box center [453, 199] width 436 height 36
click at [580, 191] on input "DHpPSr05RRMA" at bounding box center [473, 199] width 392 height 35
paste input "BZb6v0c"
click at [611, 208] on input "DBZb6v0cRRMA" at bounding box center [473, 199] width 392 height 35
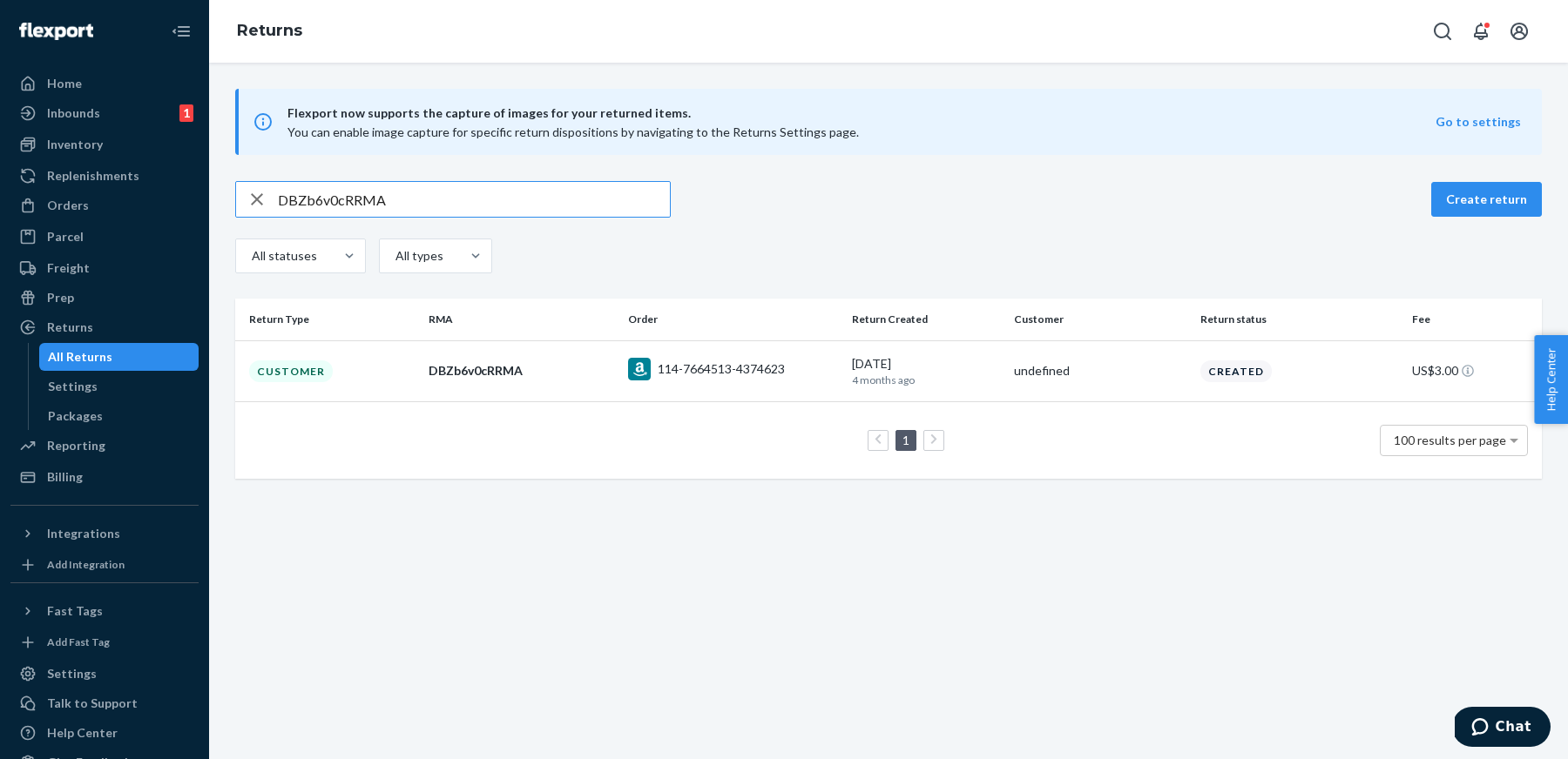
click at [611, 208] on input "DBZb6v0cRRMA" at bounding box center [473, 199] width 392 height 35
paste input "7Tm6v04"
click at [582, 206] on input "D7Tm6v04RRMA" at bounding box center [473, 199] width 392 height 35
paste input "BT2680R"
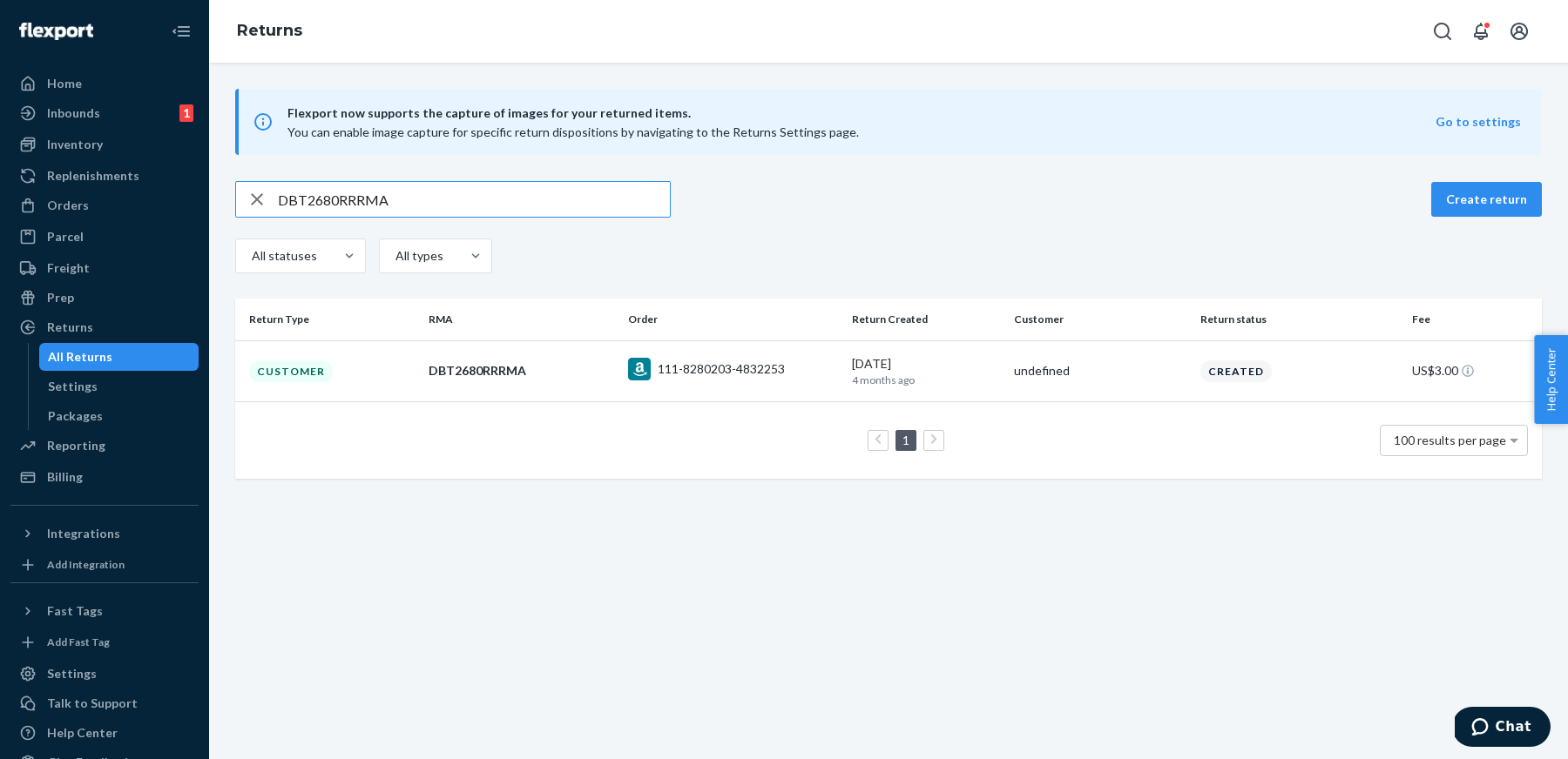
click at [543, 206] on input "DBT2680RRRMA" at bounding box center [473, 199] width 392 height 35
paste input "2cn6Q0C"
click at [609, 210] on input "D2cn6Q0CRRMA" at bounding box center [473, 199] width 392 height 35
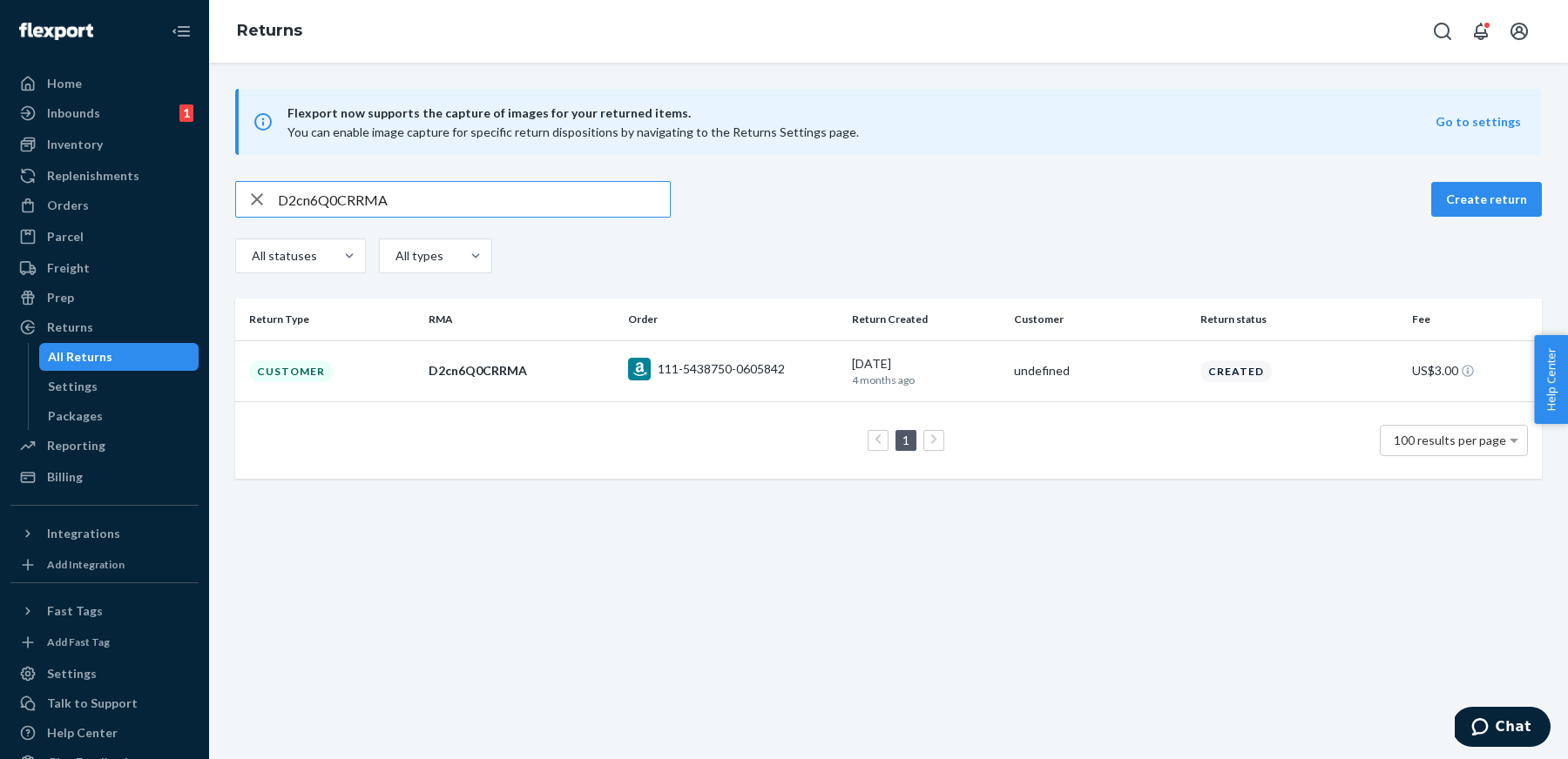
paste input "Hh7dD0l"
click at [616, 203] on input "DHh7dD0lRRMA" at bounding box center [473, 199] width 392 height 35
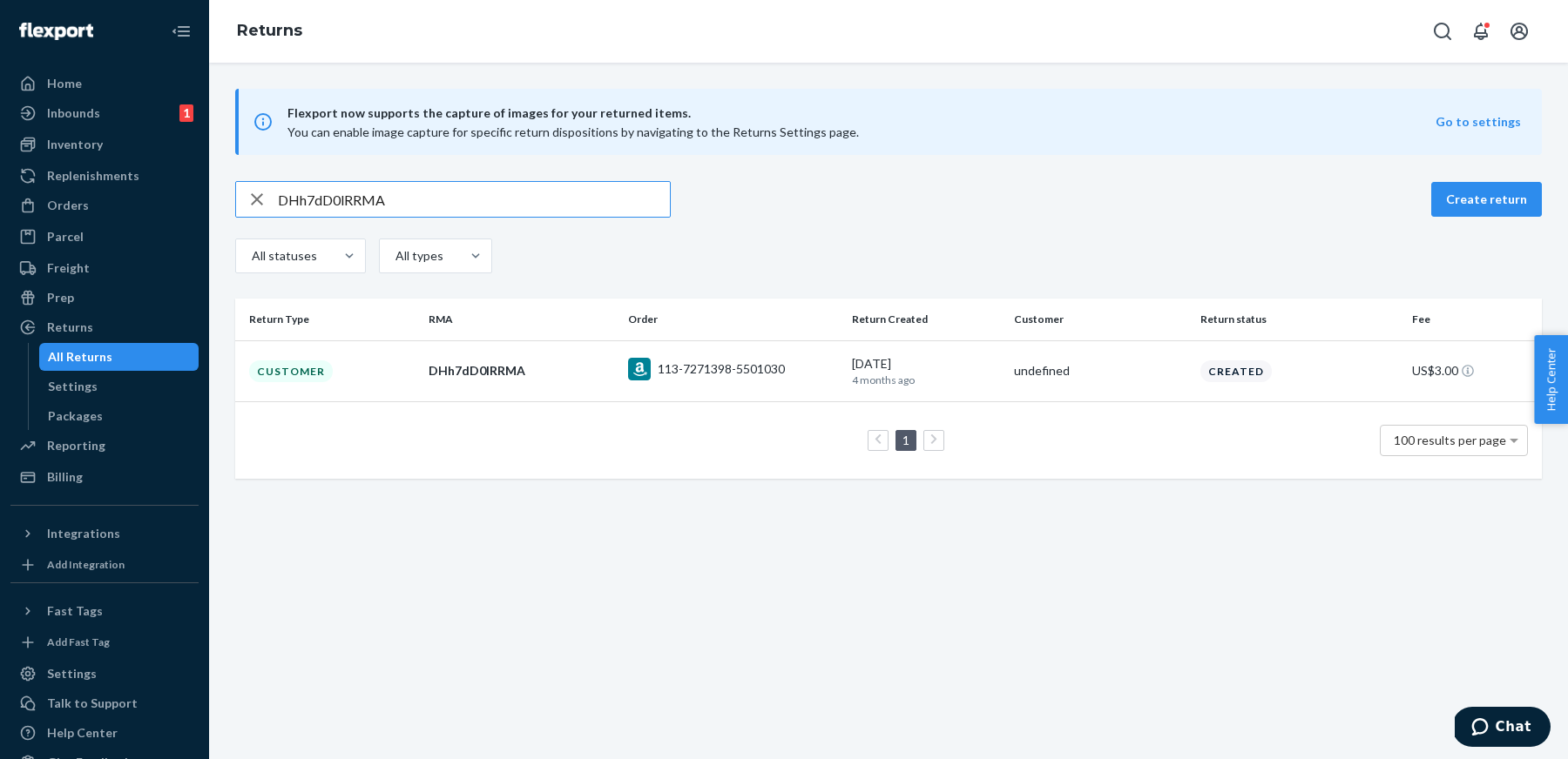
paste input "xYvdw02"
click at [609, 192] on input "DxYvdw02RRMA" at bounding box center [473, 199] width 392 height 35
paste input "86pGB0x"
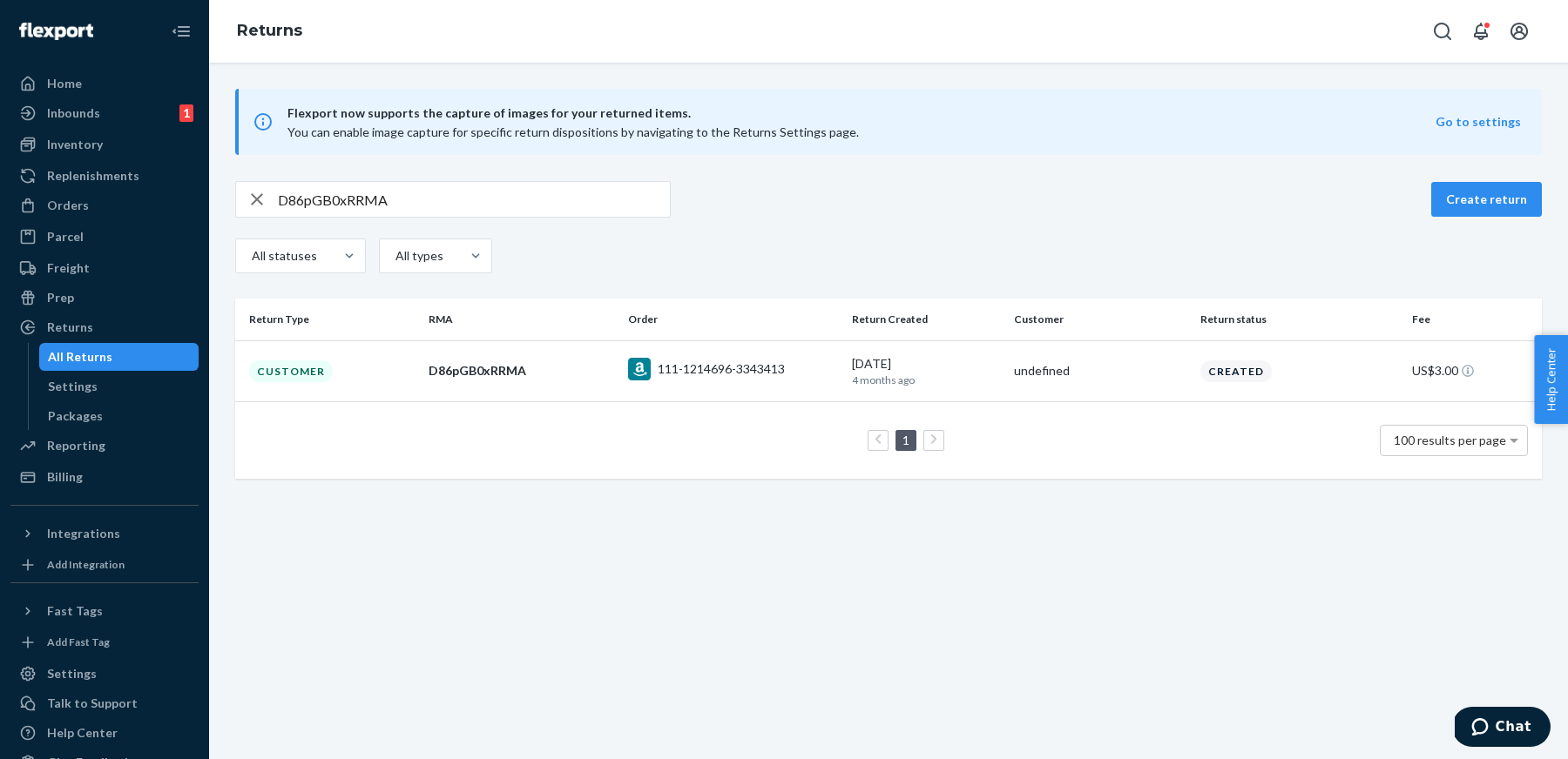
click at [894, 211] on div "D86pGB0xRRMA Create return" at bounding box center [889, 199] width 1307 height 36
click at [604, 196] on input "D86pGB0xRRMA" at bounding box center [473, 199] width 392 height 35
paste input "qJtG60W"
click at [602, 203] on input "DqJtG60WRRMA" at bounding box center [473, 199] width 392 height 35
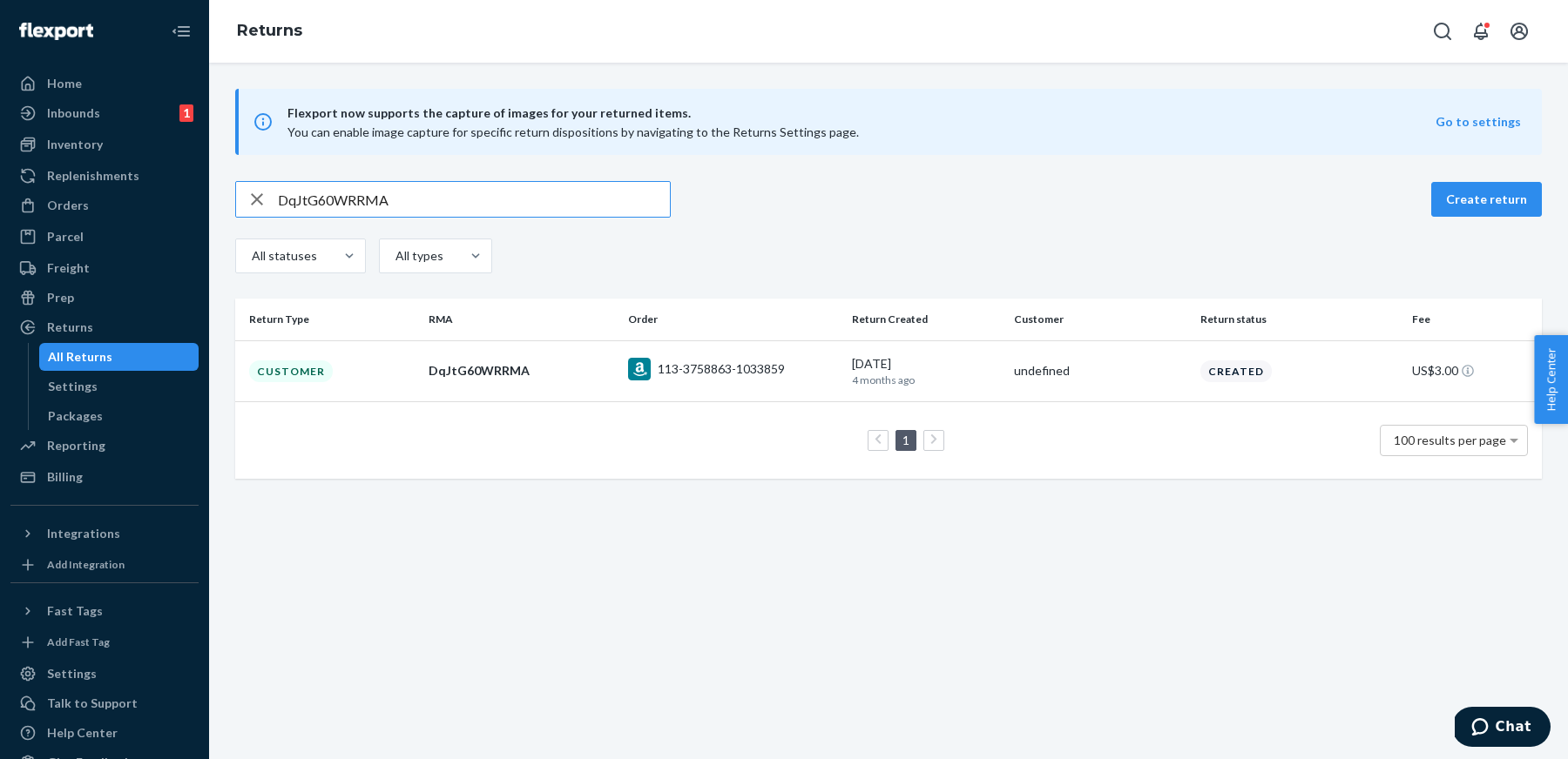
click at [602, 203] on input "DqJtG60WRRMA" at bounding box center [473, 199] width 392 height 35
paste input "112-9705927-7553058"
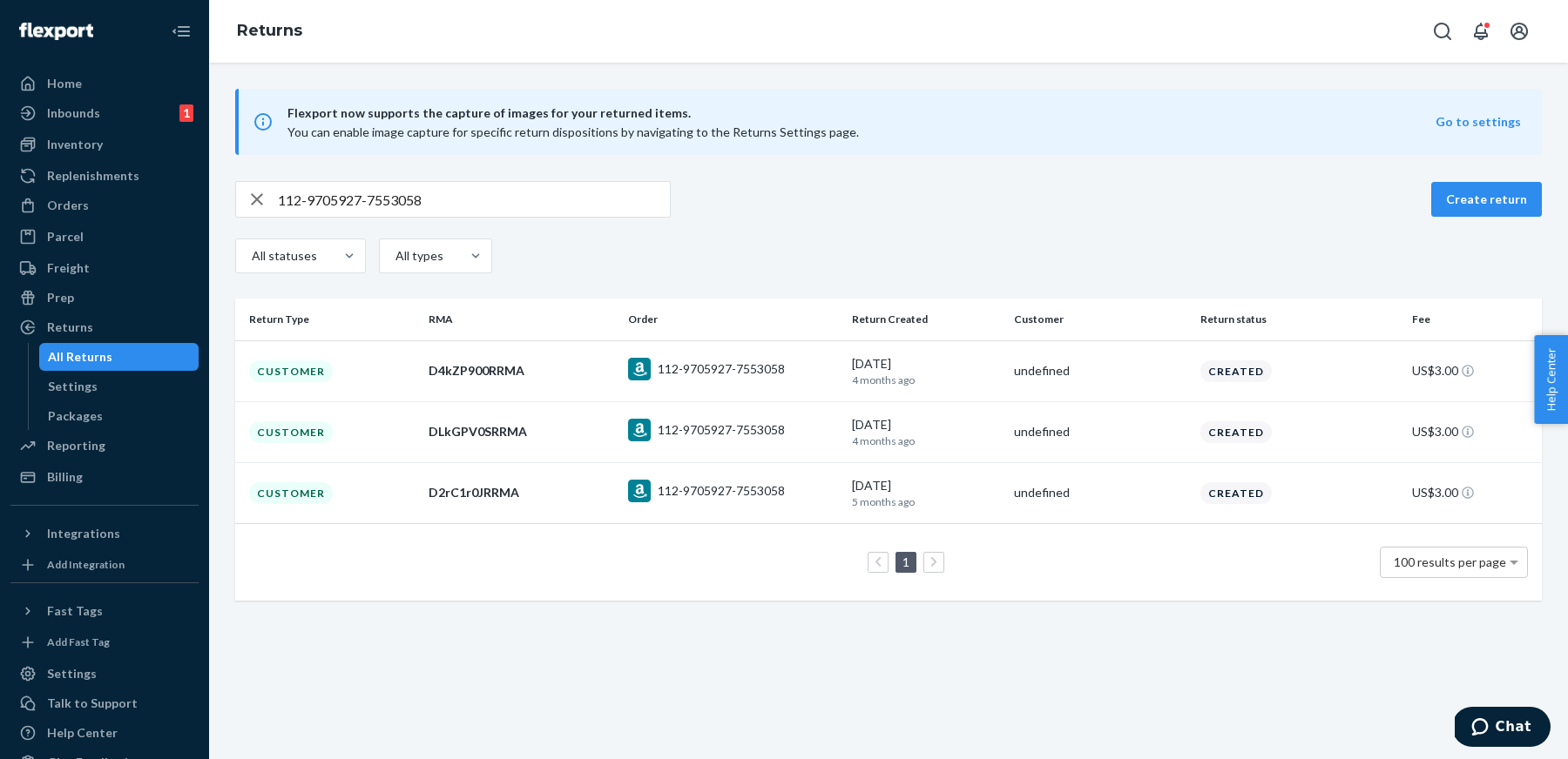
click at [576, 213] on input "112-9705927-7553058" at bounding box center [473, 199] width 392 height 35
paste input "D8t9TW08RRMA"
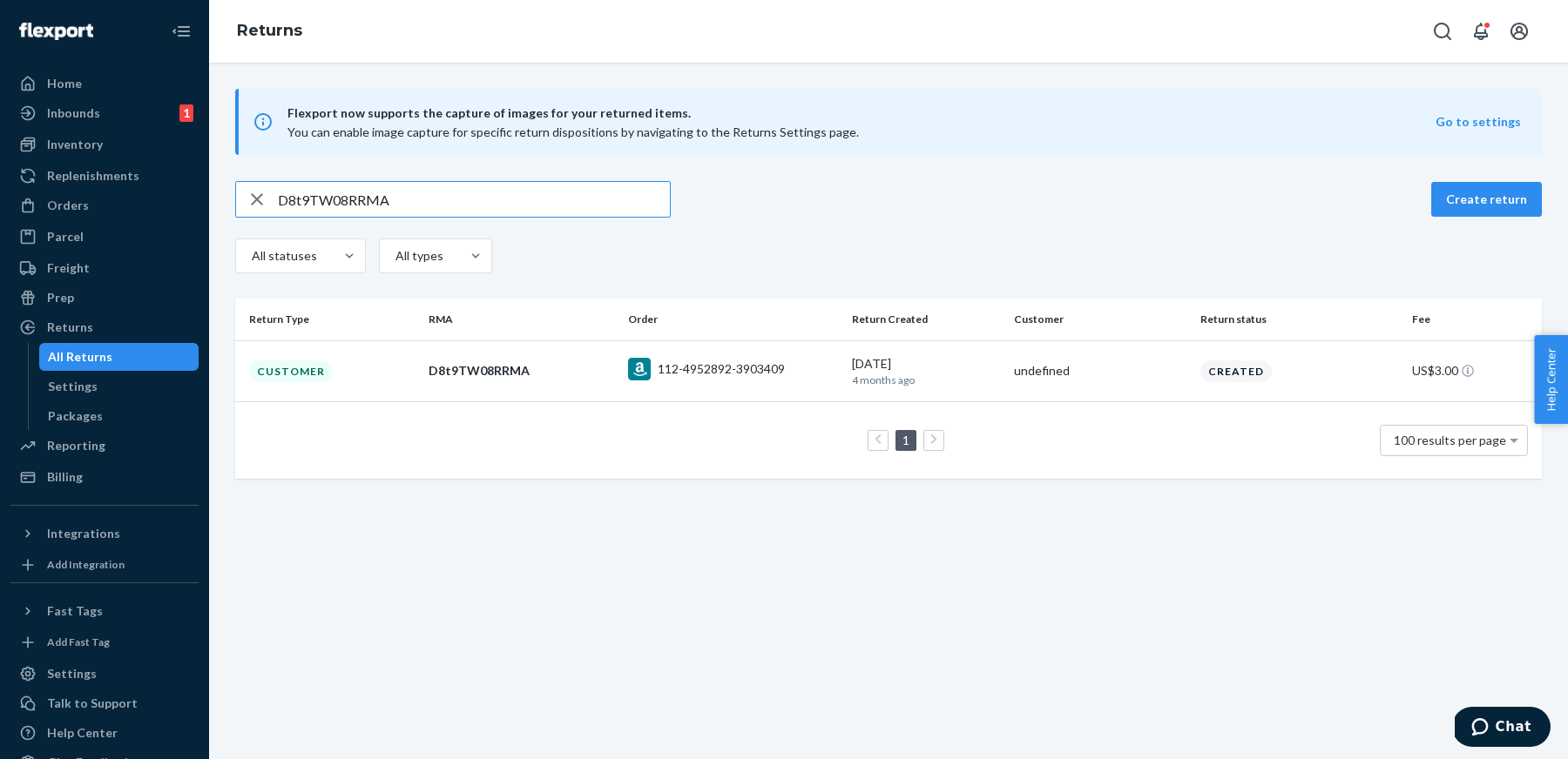
click at [556, 197] on input "D8t9TW08RRMA" at bounding box center [473, 199] width 392 height 35
paste input "fhxTl0F"
click at [601, 196] on input "DfhxTl0FRRMA" at bounding box center [473, 199] width 392 height 35
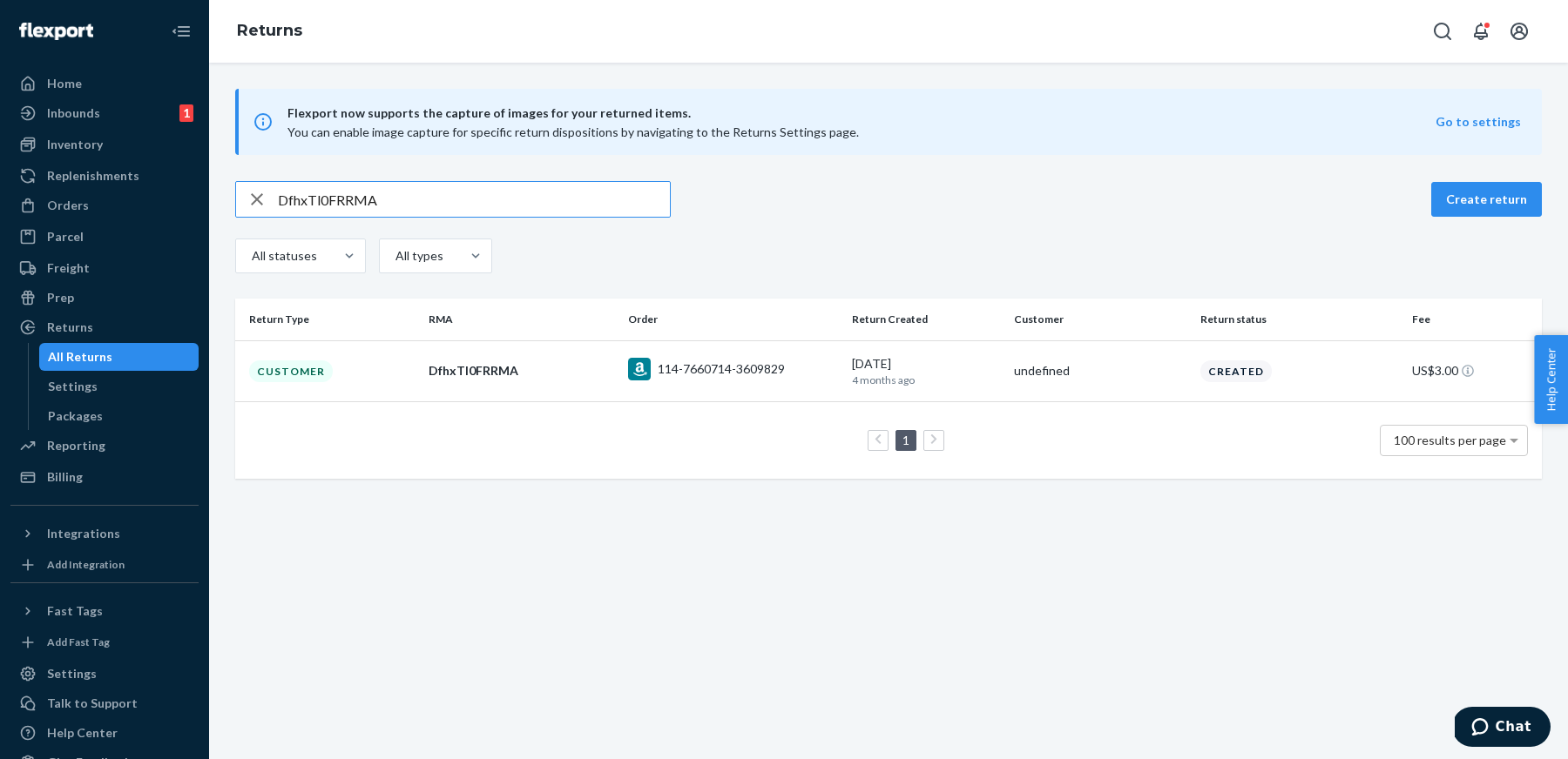
paste input "sPNnT0N"
click at [581, 205] on input "DsPNnT0NRRMA" at bounding box center [473, 199] width 392 height 35
paste input "Fkwxc0P"
click at [598, 202] on input "DFkwxc0PRRMA" at bounding box center [473, 199] width 392 height 35
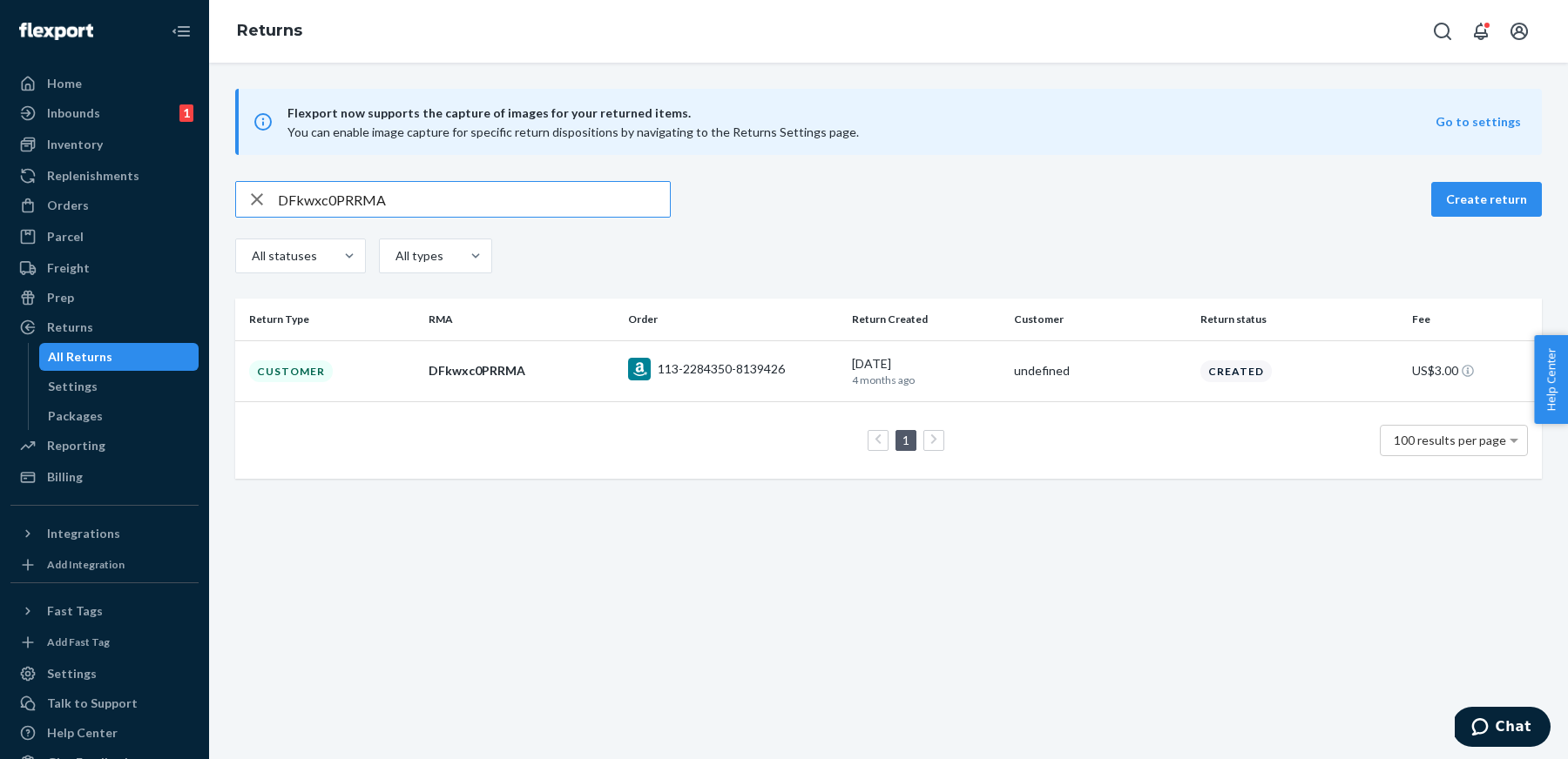
click at [598, 202] on input "DFkwxc0PRRMA" at bounding box center [473, 199] width 392 height 35
paste input "fKHJn0l"
click at [580, 214] on input "DfKHJn0lRRMA" at bounding box center [473, 199] width 392 height 35
paste input "x5kJD0c"
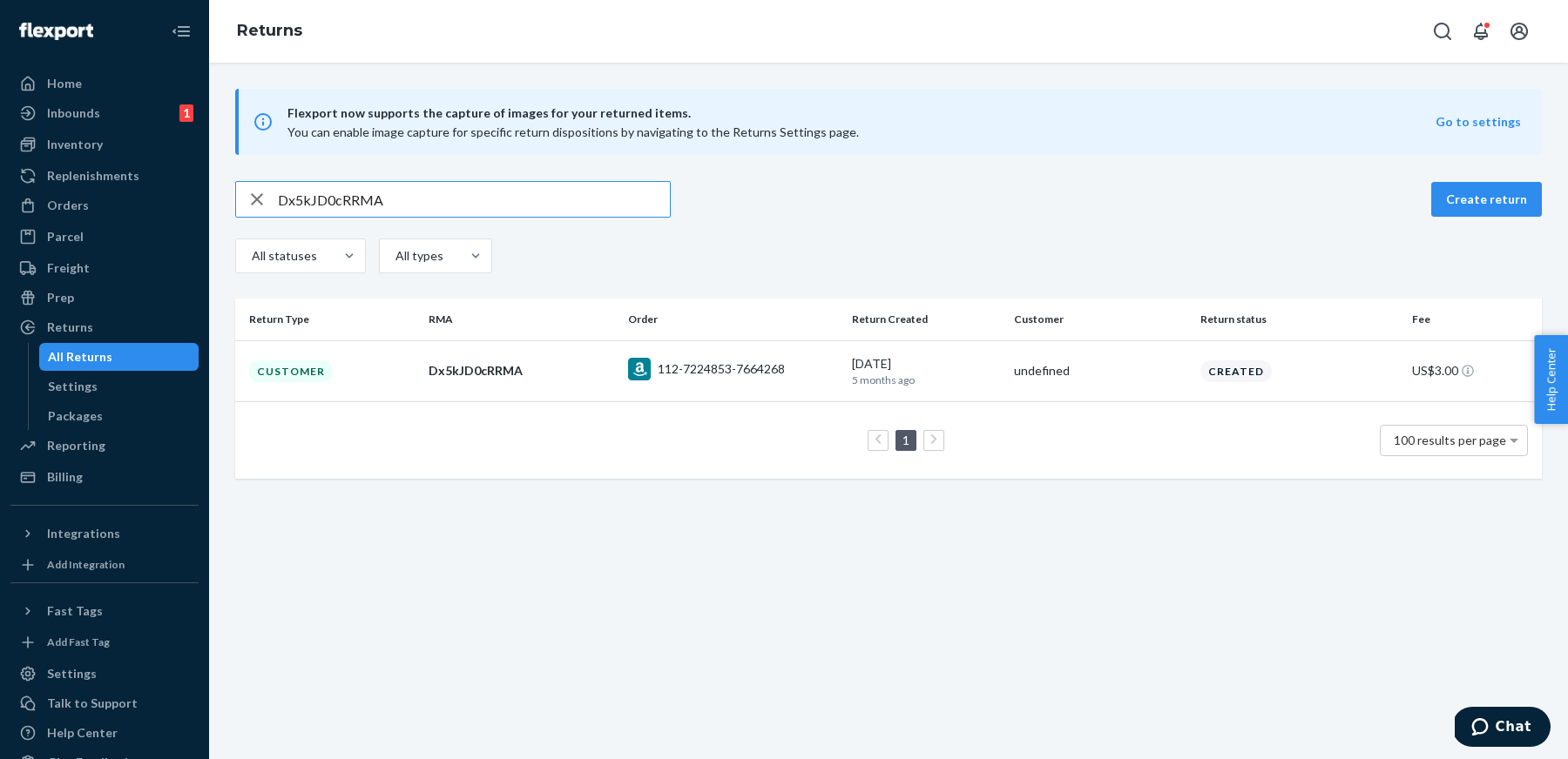
click at [609, 210] on input "Dx5kJD0cRRMA" at bounding box center [473, 199] width 392 height 35
paste input "rNvJd01"
click at [631, 195] on input "DrNvJd01RRMA" at bounding box center [473, 199] width 392 height 35
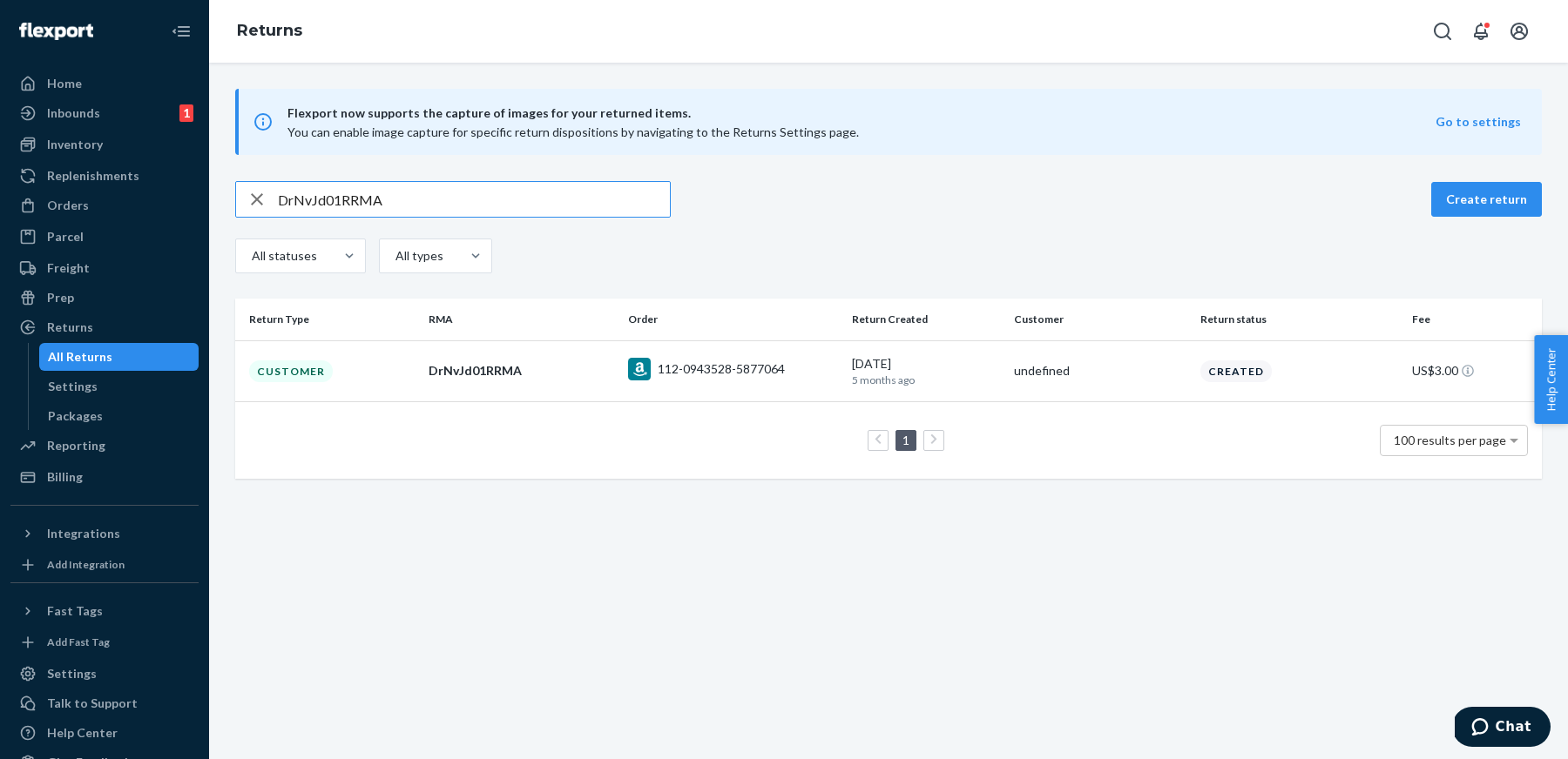
paste input "KNxJ20r"
click at [548, 211] on input "DKNxJ20rRRMA" at bounding box center [473, 199] width 392 height 35
paste input "f3cMv0N"
click at [489, 188] on input "Df3cMv0NRRMA" at bounding box center [473, 199] width 392 height 35
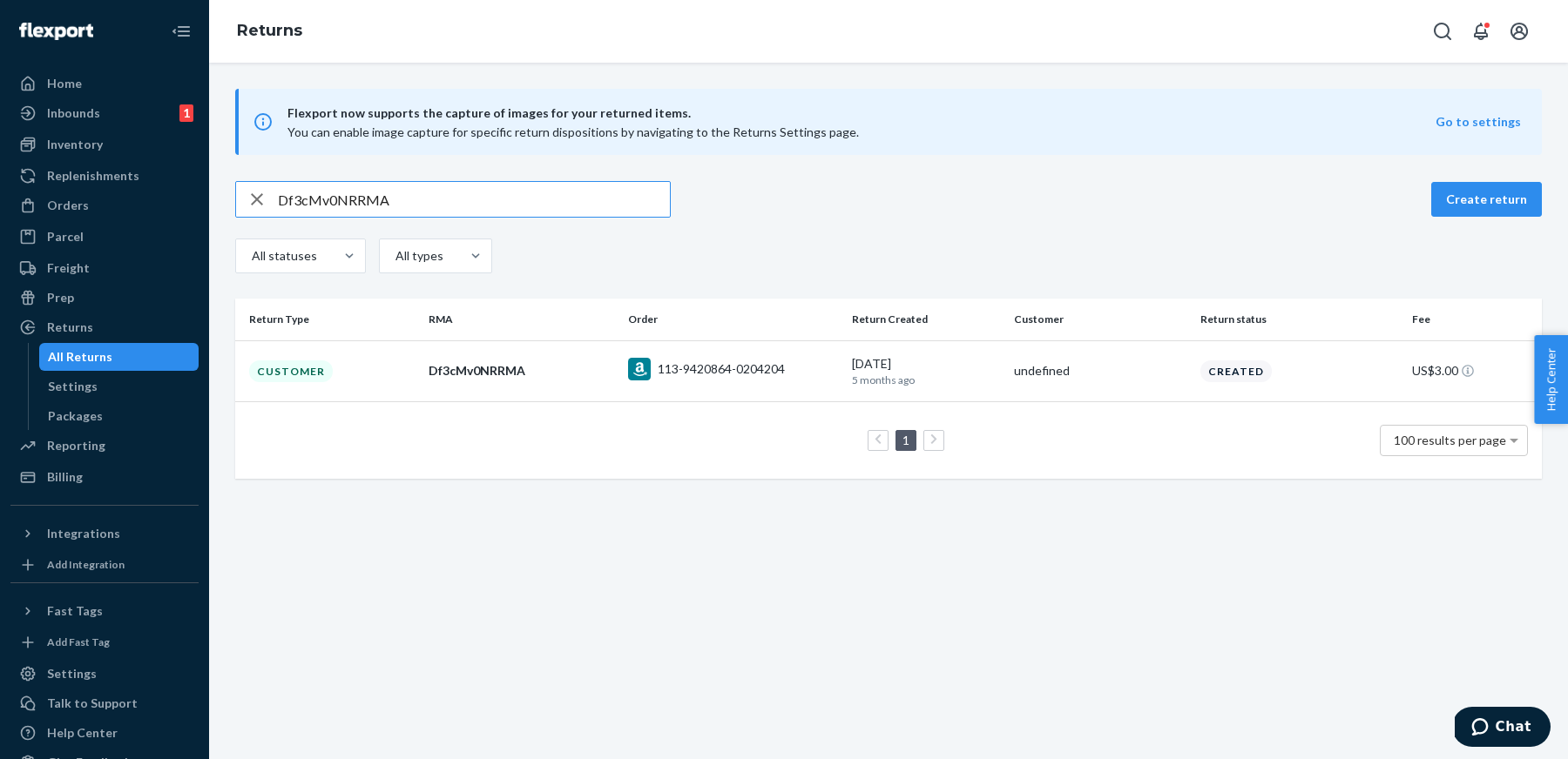
click at [489, 188] on input "Df3cMv0NRRMA" at bounding box center [473, 199] width 392 height 35
paste input "jDNM607"
click at [592, 196] on input "DjDNM607RRMA" at bounding box center [473, 199] width 392 height 35
paste input "h0y1W0n"
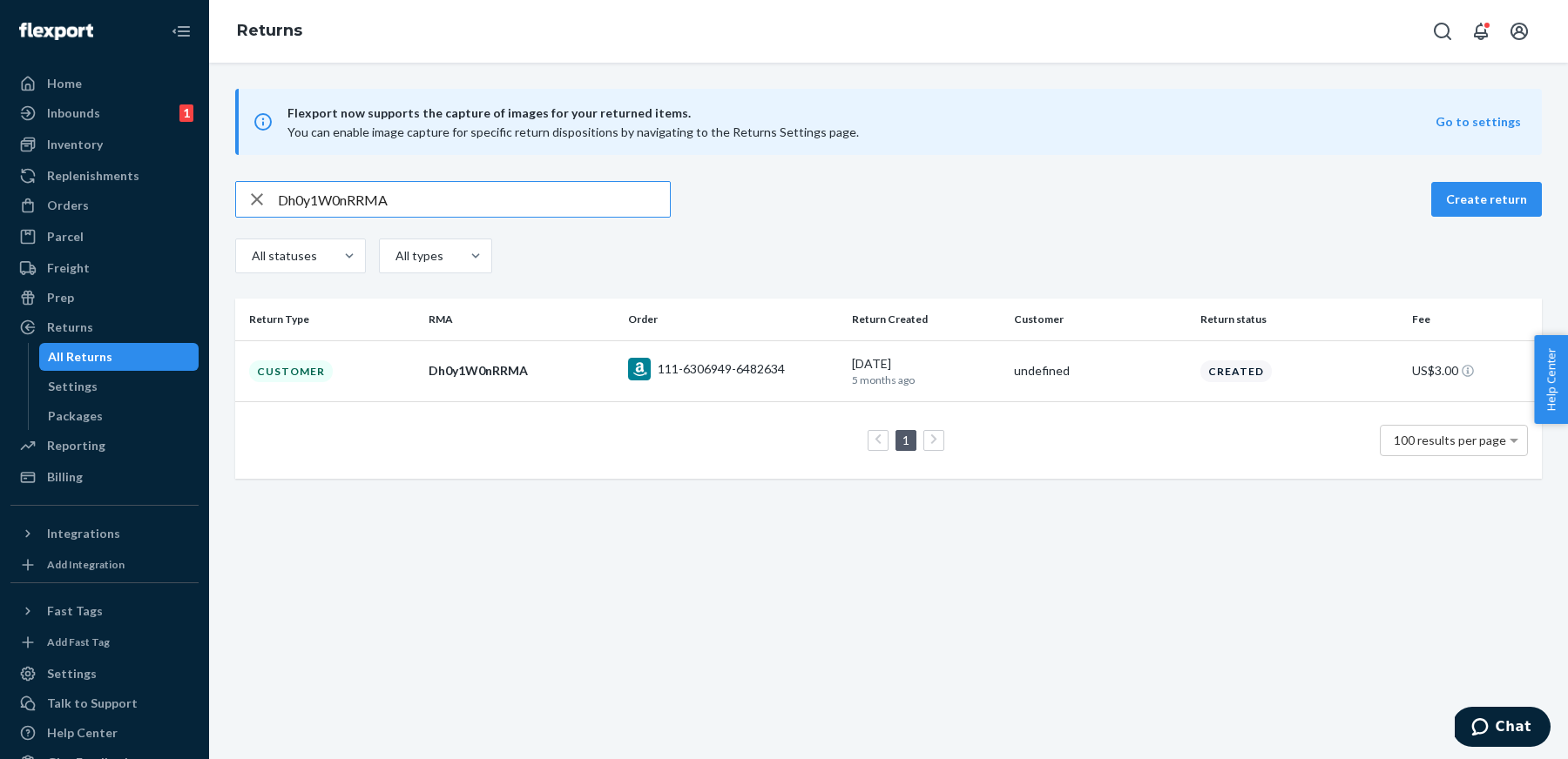
click at [459, 211] on input "Dh0y1W0nRRMA" at bounding box center [473, 199] width 392 height 35
paste input "2rC1r0J"
click at [590, 205] on input "D2rC1r0JRRMA" at bounding box center [473, 199] width 392 height 35
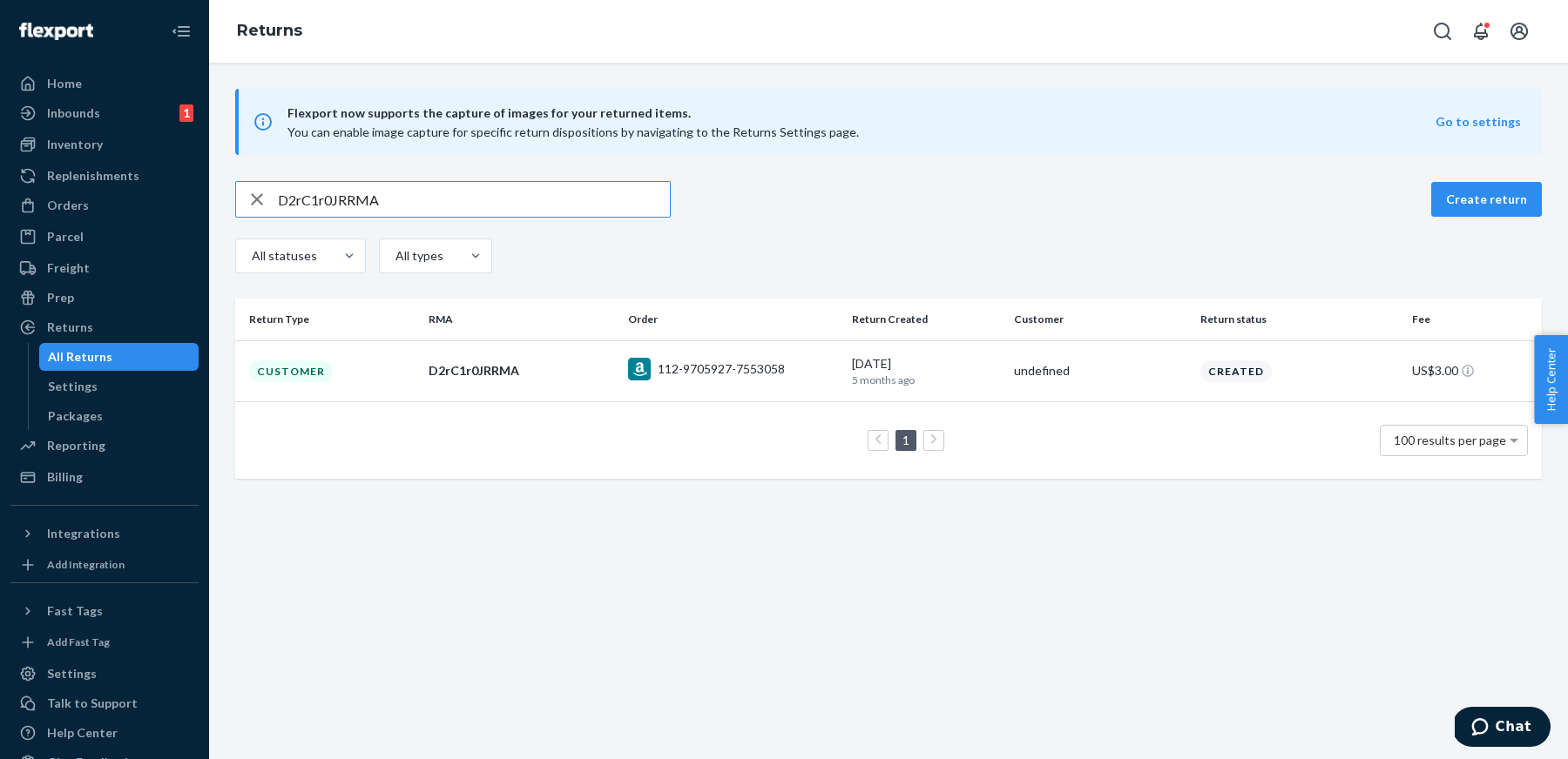
paste input "L8drN0k"
click at [552, 204] on input "DL8drN0kRRMA" at bounding box center [473, 199] width 392 height 35
paste input "WHzKrfb"
click at [622, 205] on input "DWHzKrfbRRMA" at bounding box center [473, 199] width 392 height 35
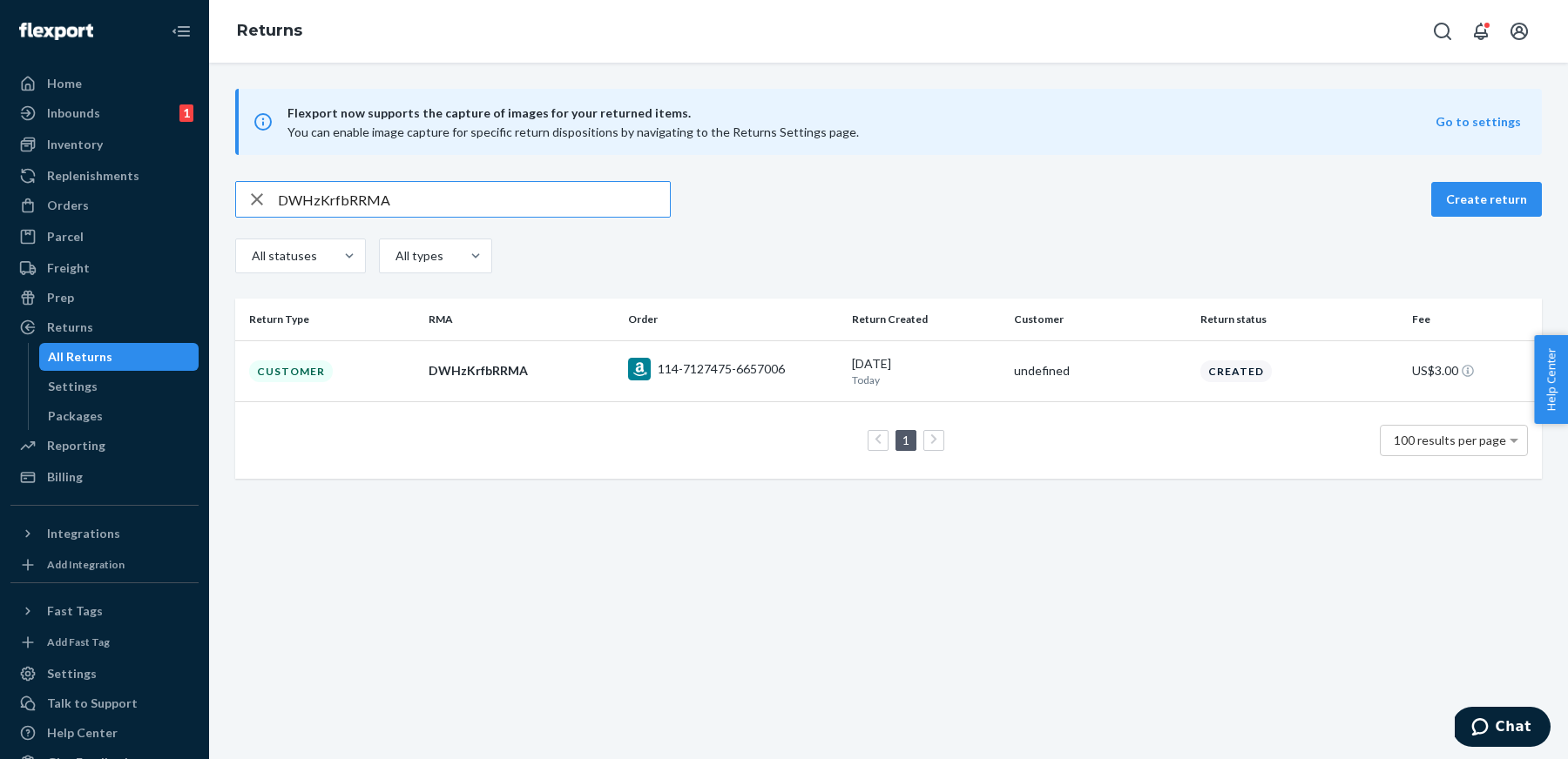
click at [622, 205] on input "DWHzKrfbRRMA" at bounding box center [473, 199] width 392 height 35
paste input "hdKbfP"
click at [583, 202] on input "DWhdKbfPRRMA" at bounding box center [473, 199] width 392 height 35
paste input "v6XKYfT"
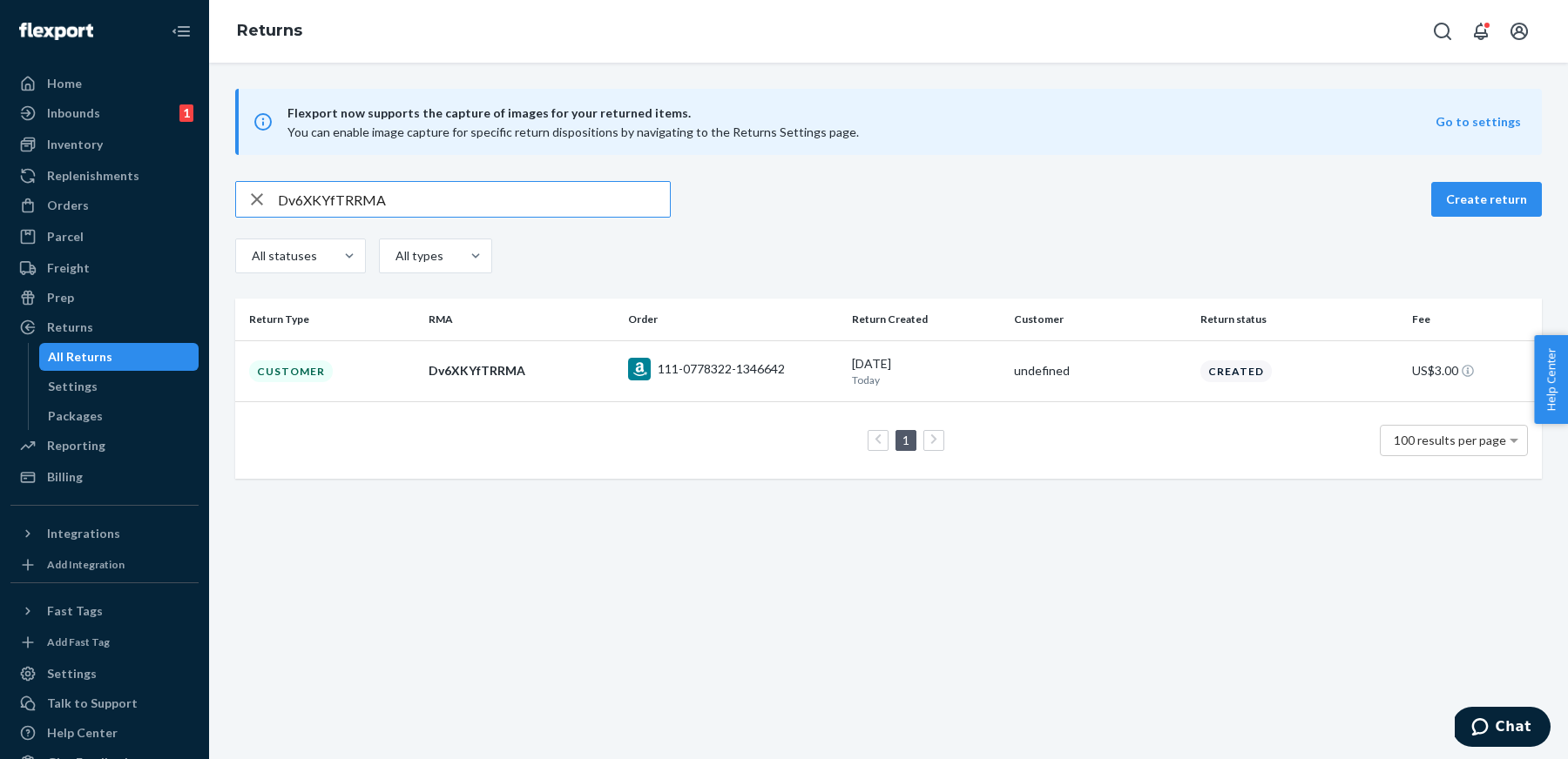
click at [512, 208] on input "Dv6XKYfTRRMA" at bounding box center [473, 199] width 392 height 35
paste input "rtnKwf9"
type input "DrtnKwf9RRMA"
click at [70, 207] on div "Orders" at bounding box center [68, 205] width 42 height 17
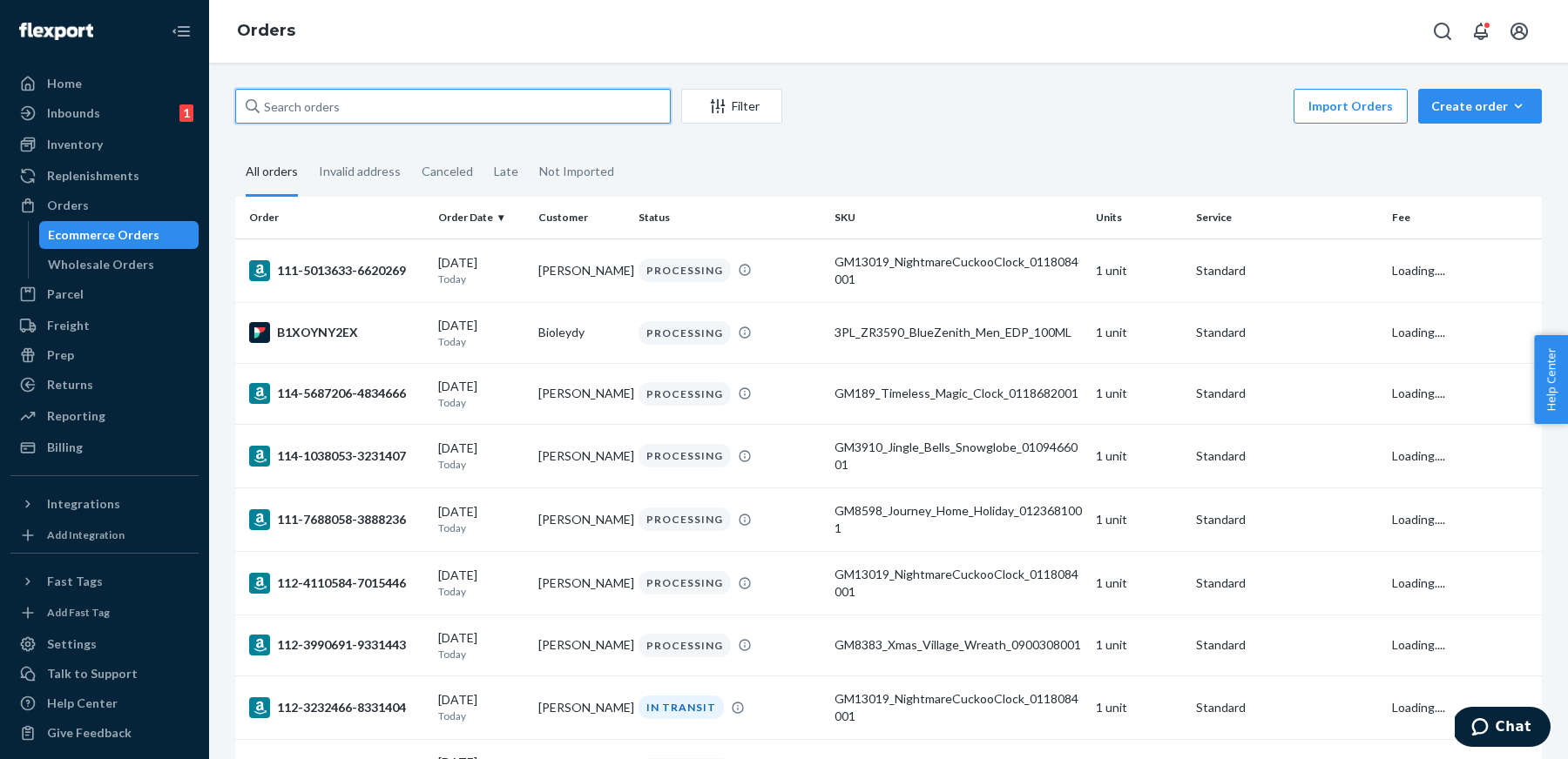
click at [458, 97] on input "text" at bounding box center [453, 106] width 436 height 35
paste input "114-7127475-6657006"
type input "114-7127475-6657006"
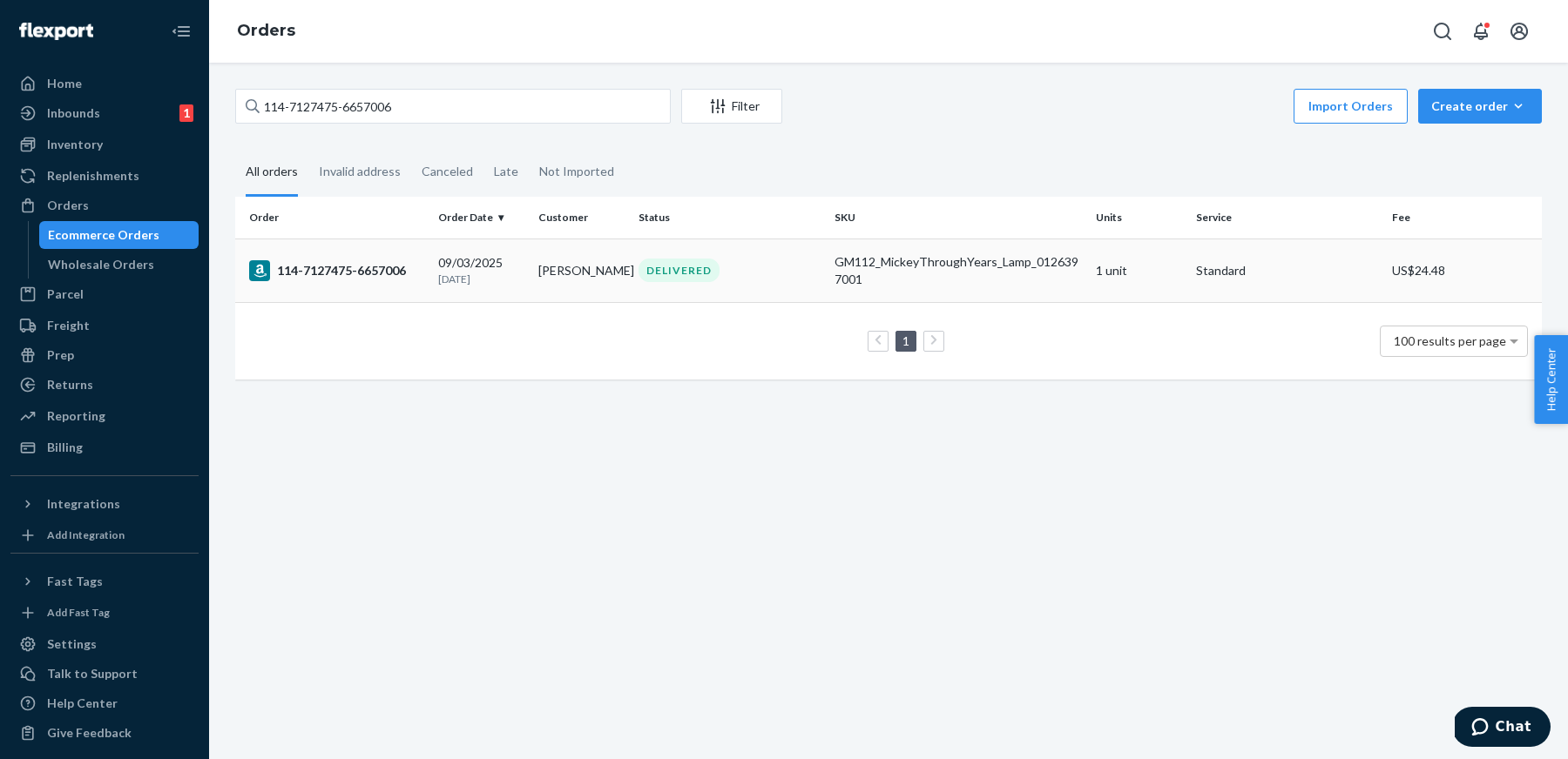
click at [479, 272] on p "[DATE]" at bounding box center [481, 279] width 86 height 15
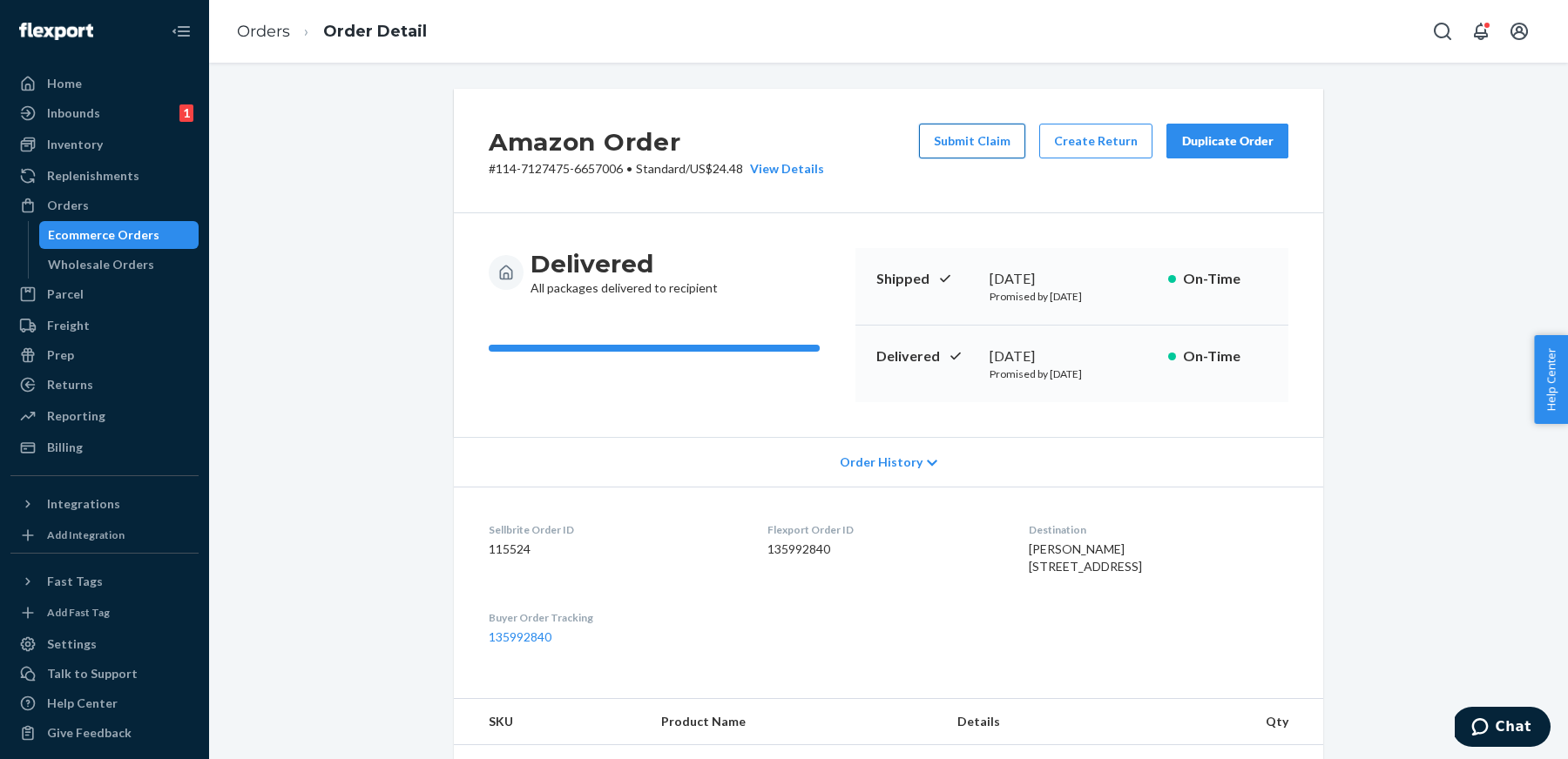
click at [958, 135] on button "Submit Claim" at bounding box center [972, 141] width 106 height 35
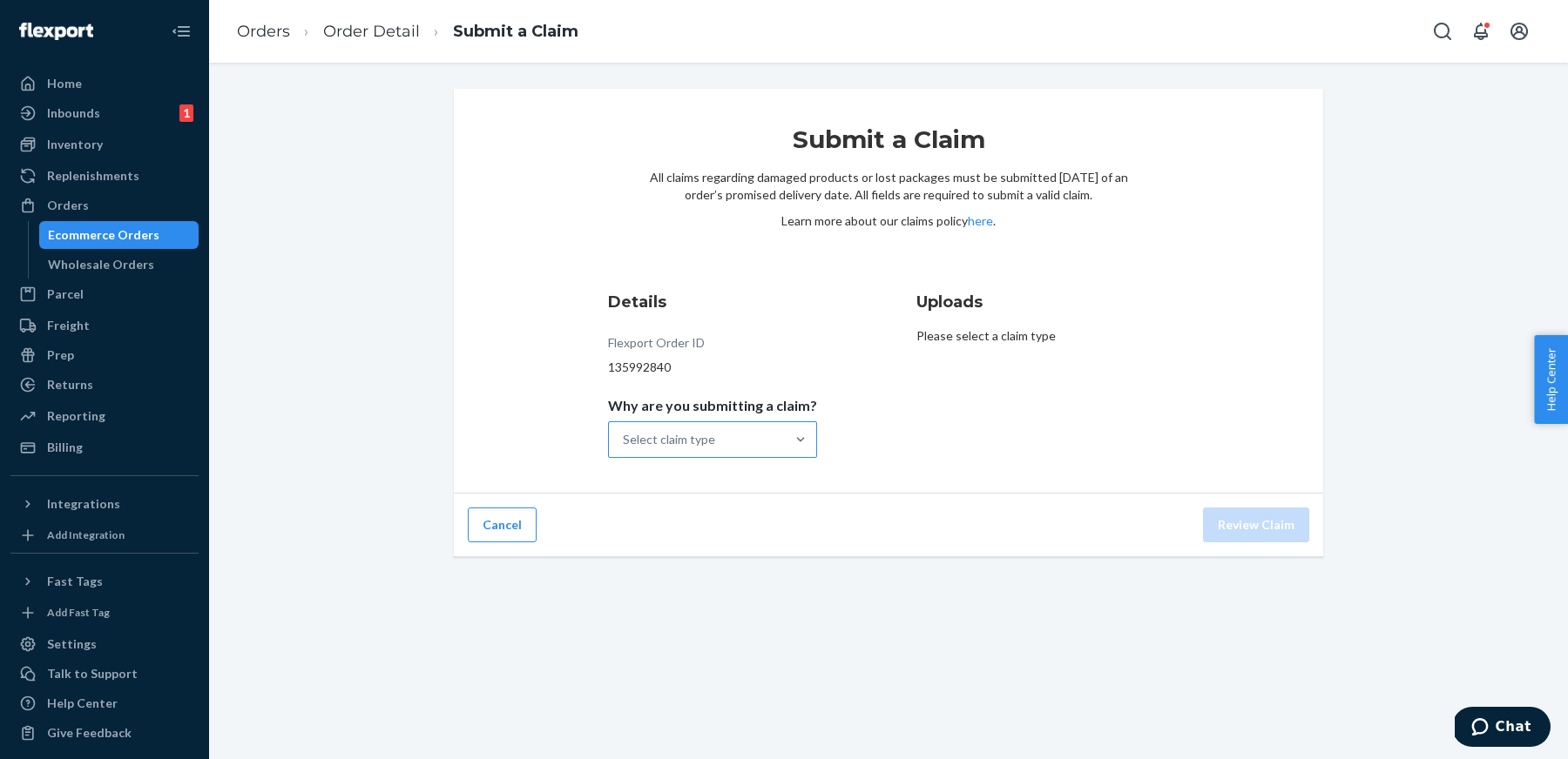
click at [763, 431] on div "Select claim type" at bounding box center [696, 440] width 176 height 35
click at [625, 431] on input "Why are you submitting a claim? Select claim type" at bounding box center [624, 440] width 2 height 17
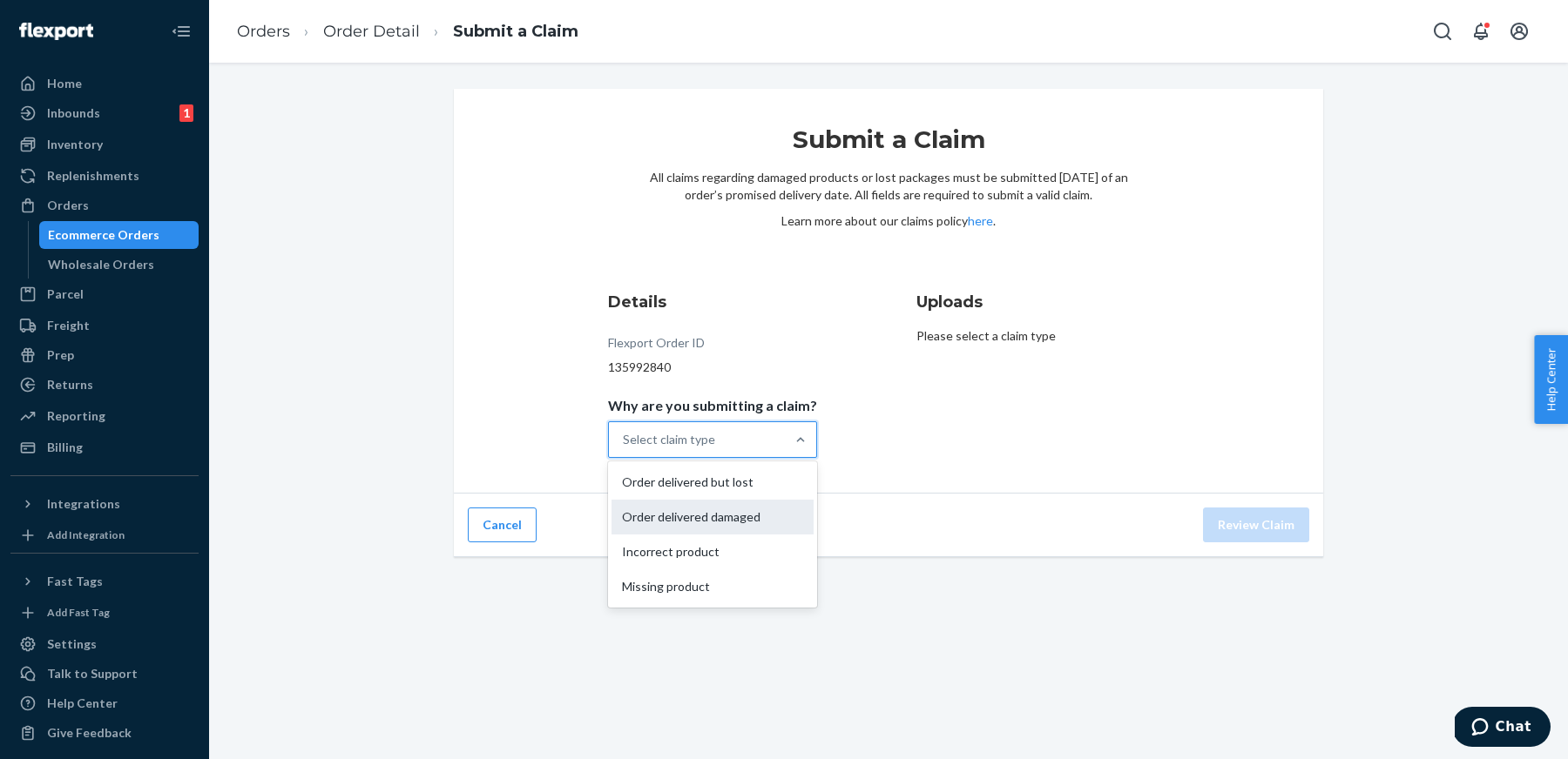
click at [748, 518] on div "Order delivered damaged" at bounding box center [712, 517] width 202 height 35
click at [625, 448] on input "Why are you submitting a claim? option Order delivered damaged focused, 2 of 4.…" at bounding box center [624, 440] width 2 height 17
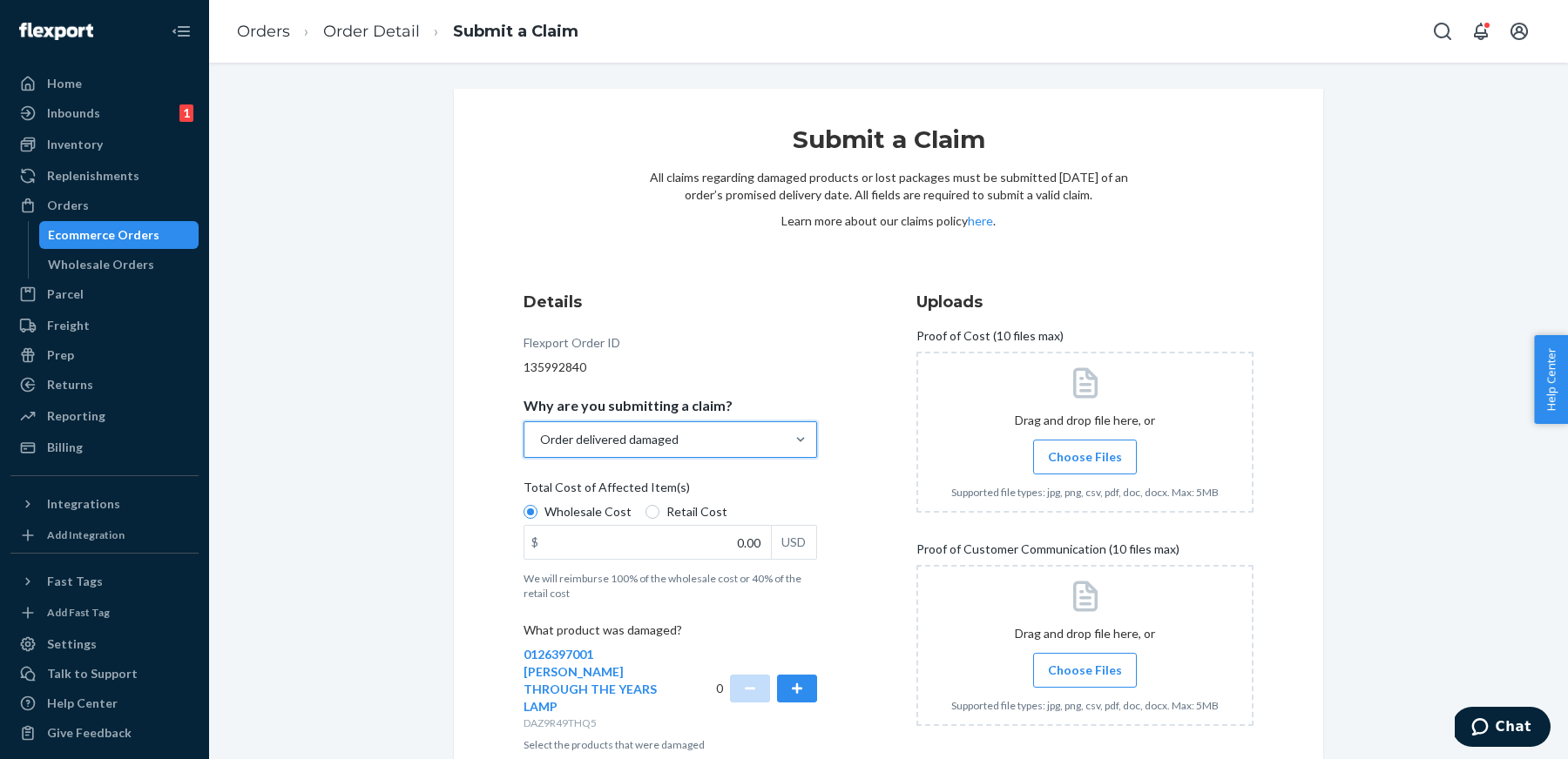
scroll to position [78, 0]
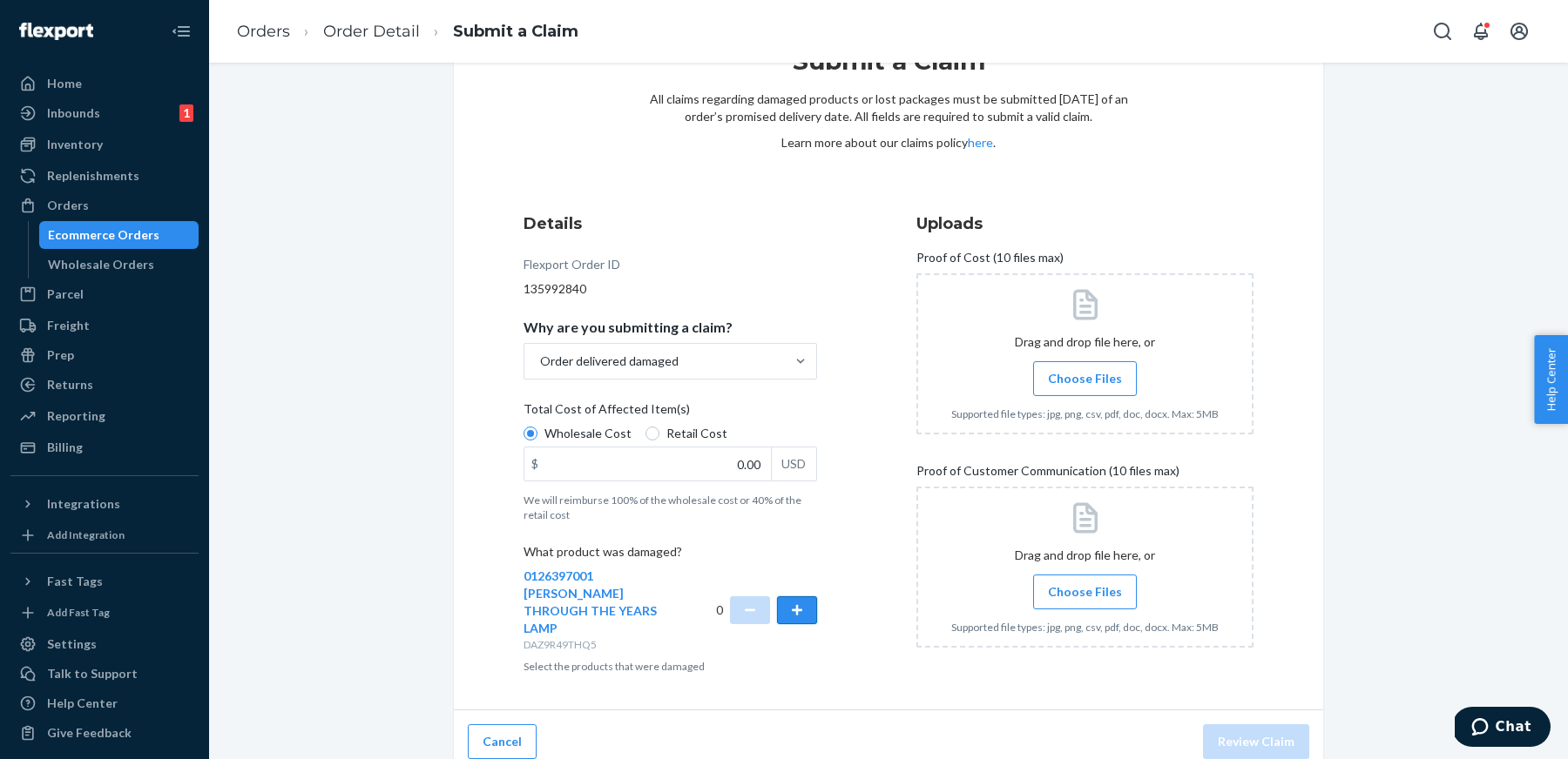
click at [803, 610] on button "button" at bounding box center [797, 610] width 40 height 28
click at [750, 463] on input "0.00" at bounding box center [648, 463] width 246 height 33
type input "147.55"
click at [1025, 523] on div at bounding box center [1084, 567] width 337 height 161
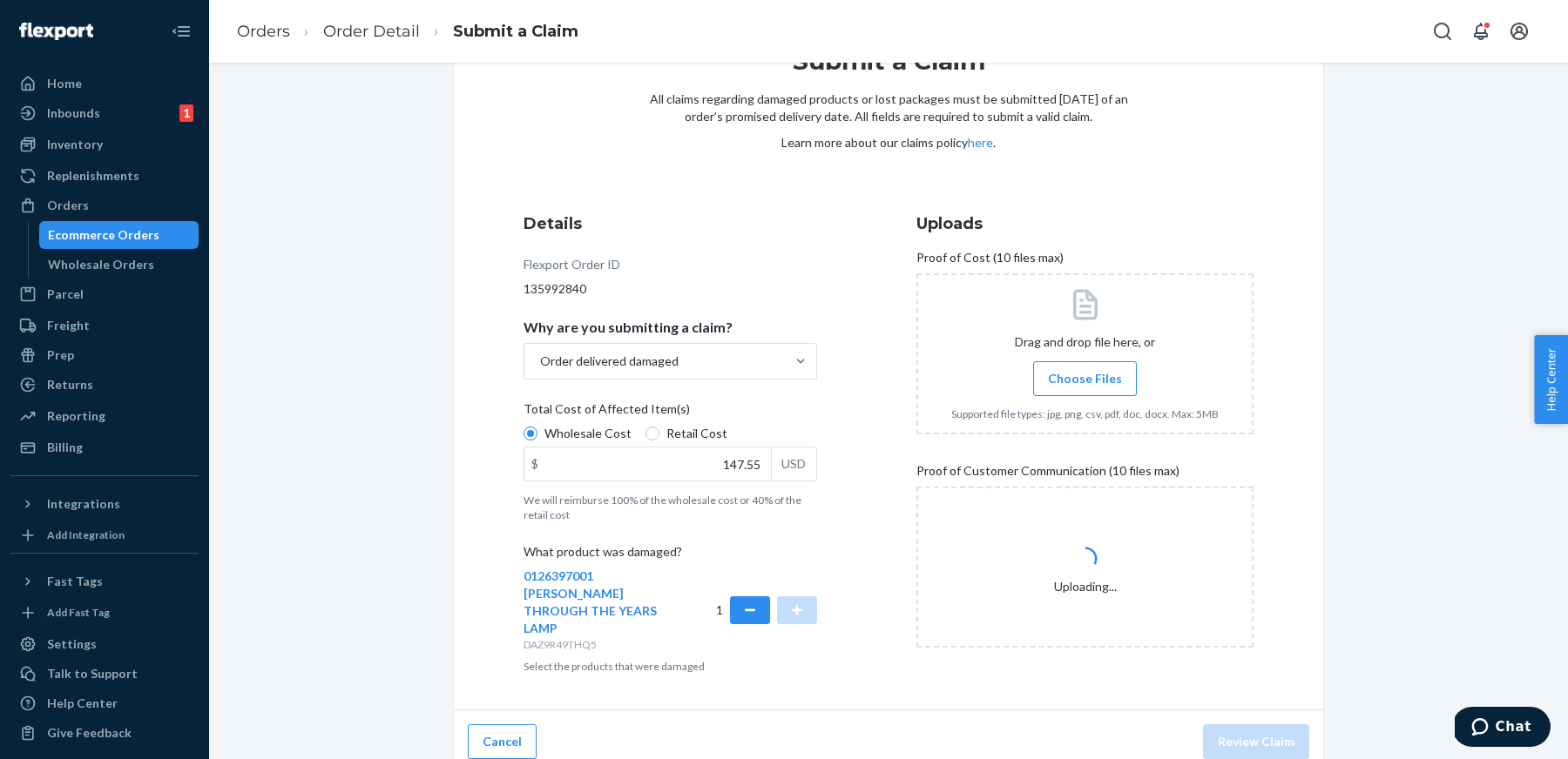
click at [1077, 370] on span "Choose Files" at bounding box center [1085, 379] width 74 height 17
click at [1084, 369] on input "Choose Files" at bounding box center [1084, 379] width 1 height 19
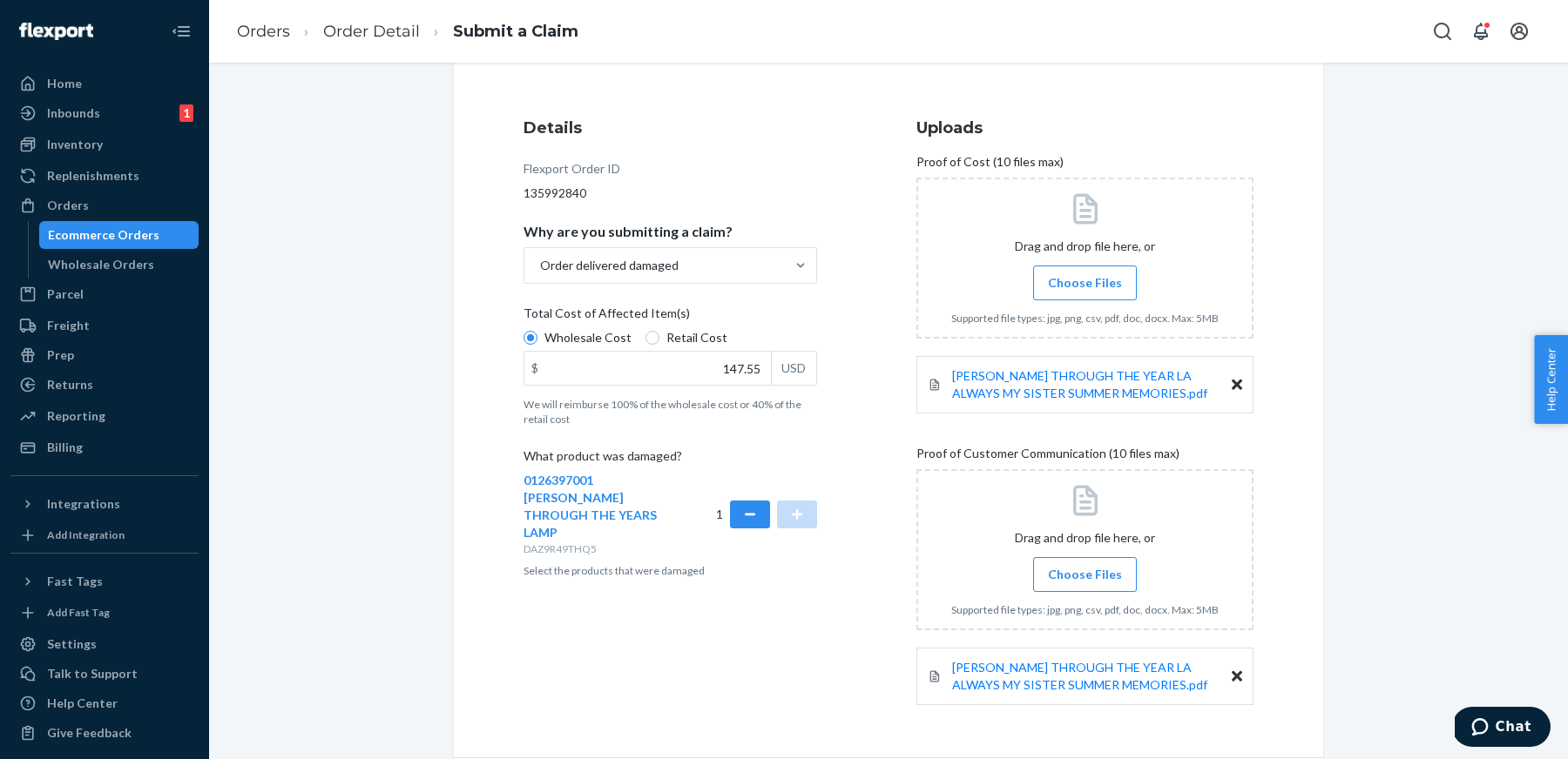
scroll to position [234, 0]
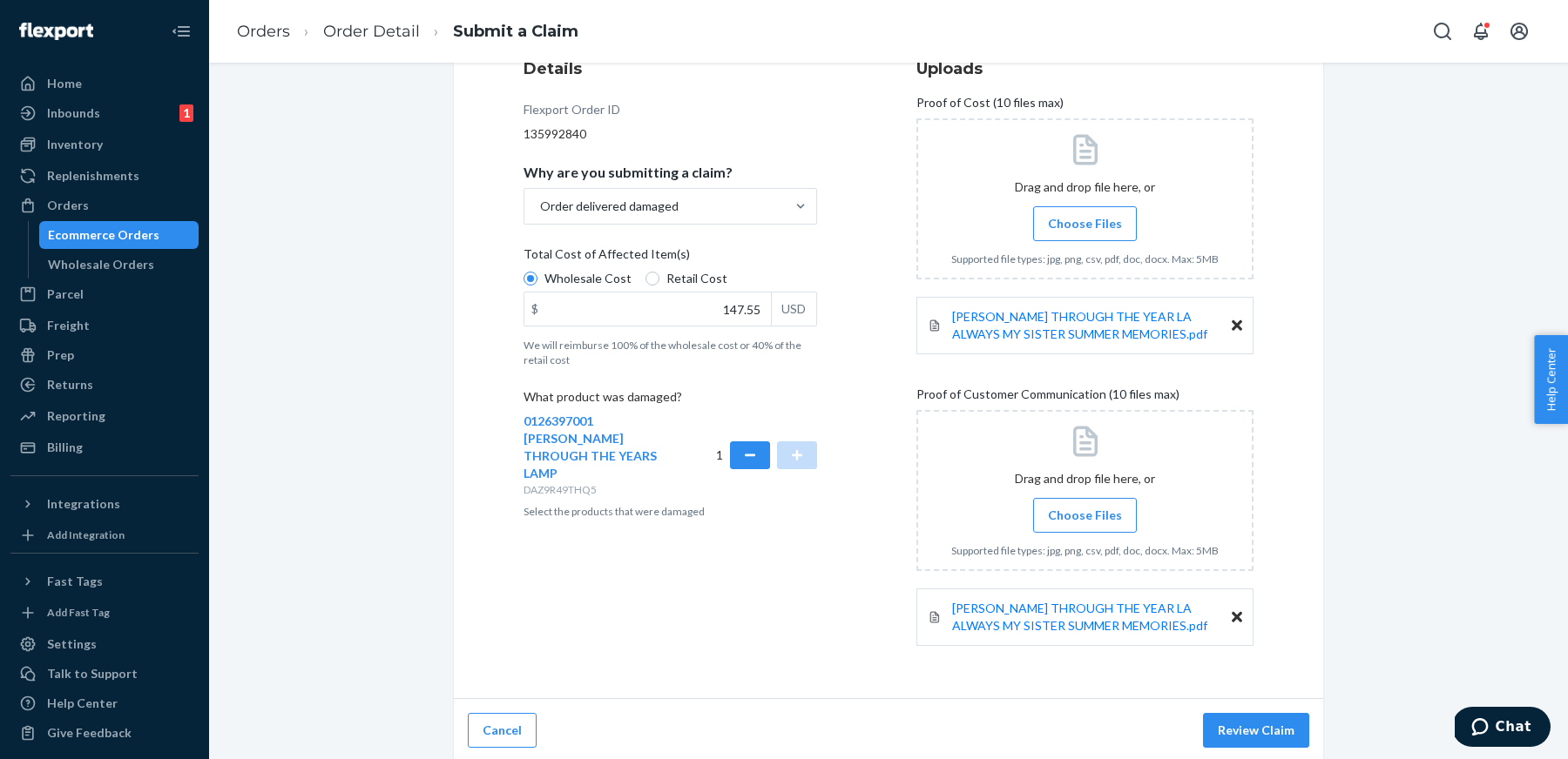
click at [1238, 618] on icon at bounding box center [1237, 617] width 10 height 10
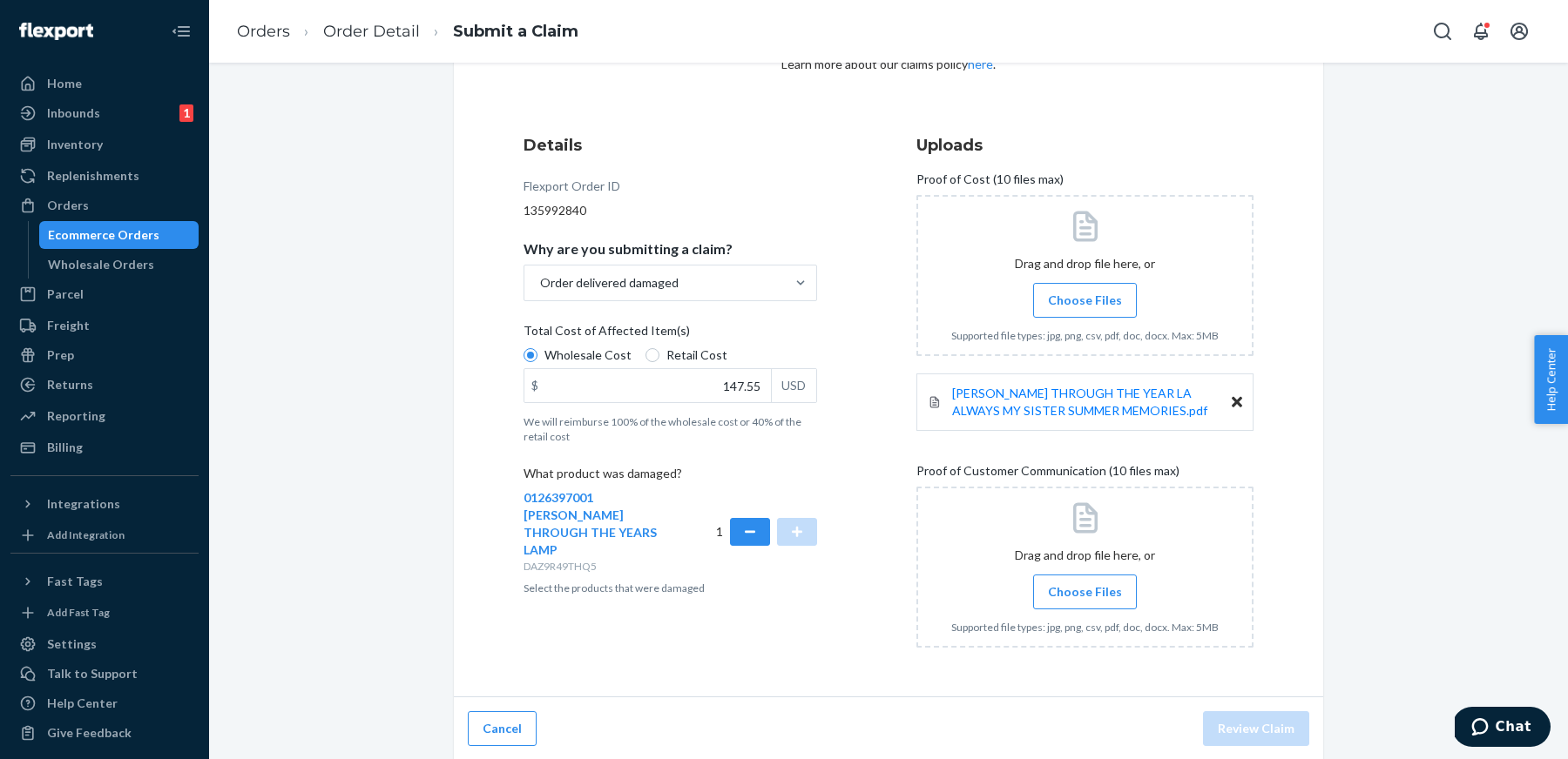
click at [1094, 596] on span "Choose Files" at bounding box center [1085, 592] width 74 height 17
click at [1085, 596] on input "Choose Files" at bounding box center [1084, 592] width 1 height 19
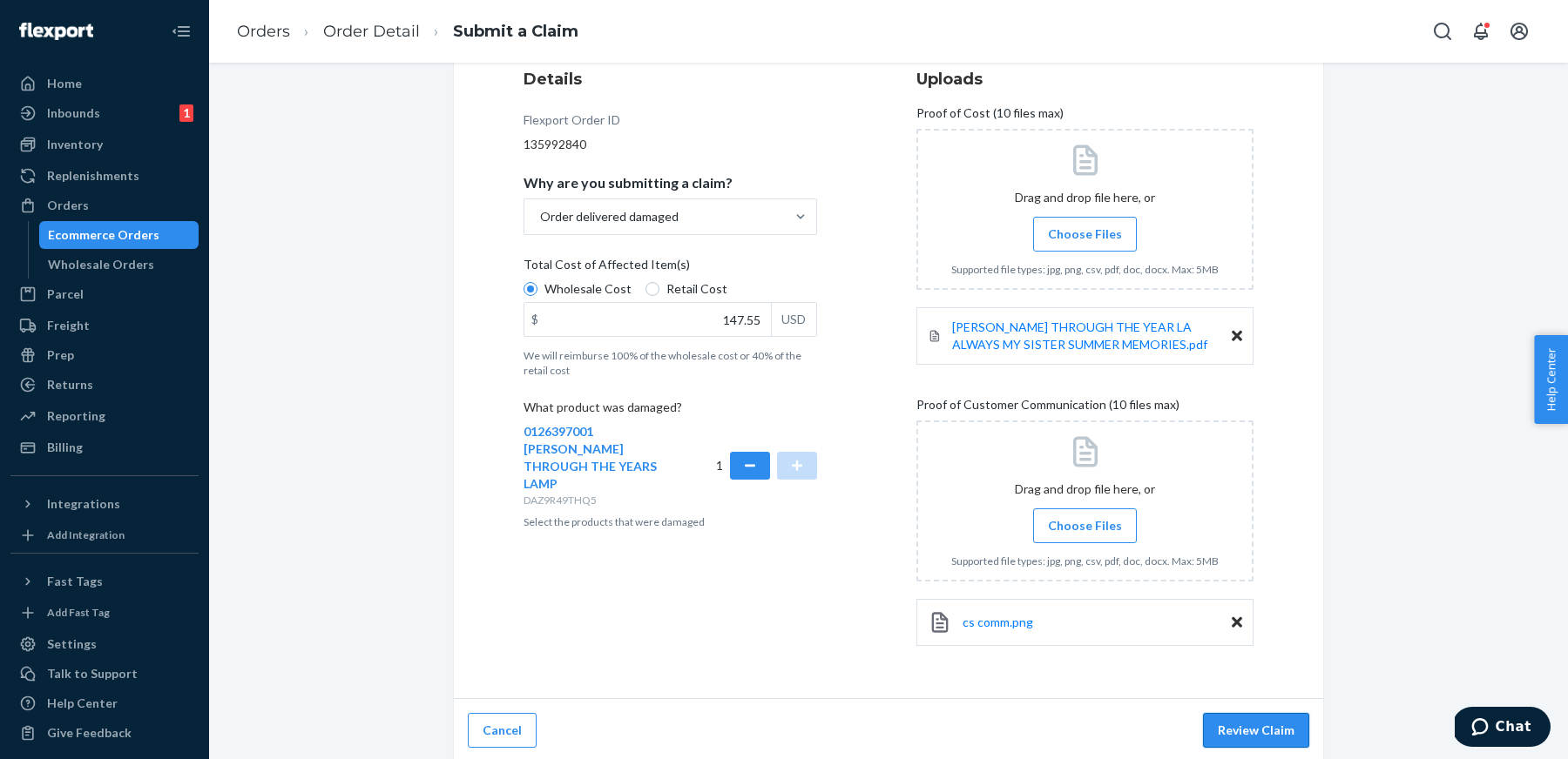
click at [1266, 731] on button "Review Claim" at bounding box center [1255, 730] width 106 height 35
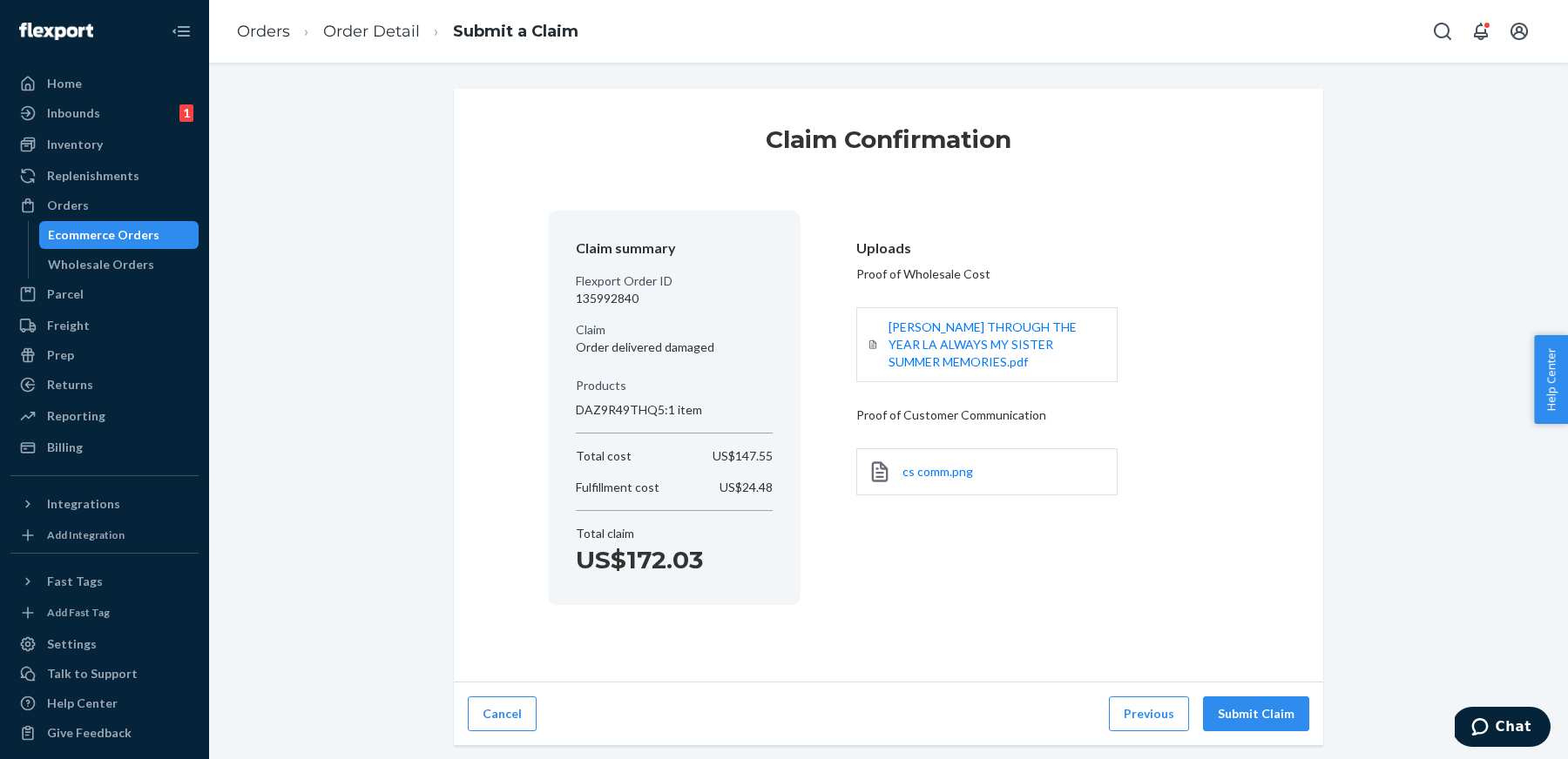
scroll to position [0, 0]
click at [1253, 702] on button "Submit Claim" at bounding box center [1255, 714] width 106 height 35
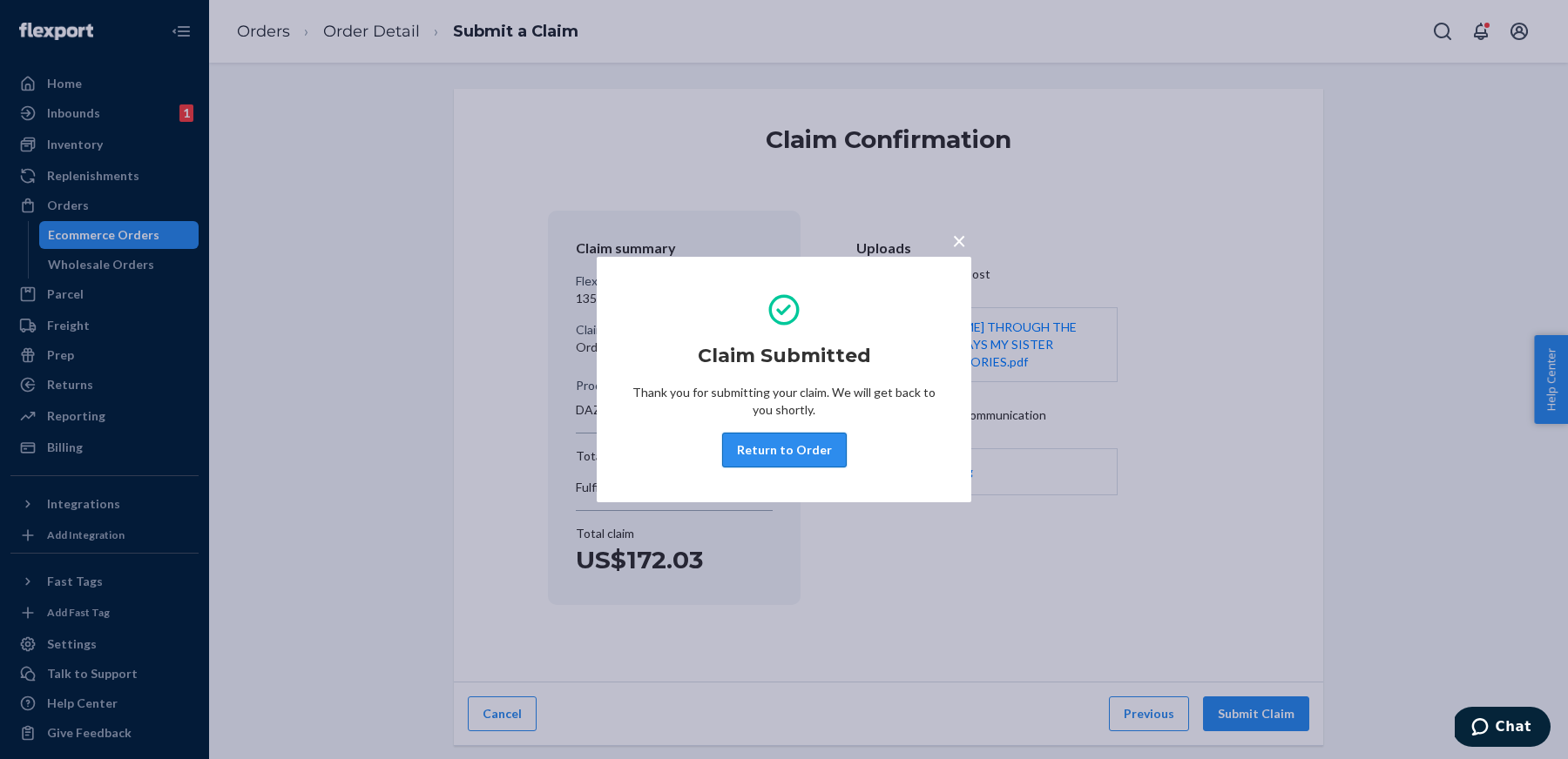
click at [789, 448] on button "Return to Order" at bounding box center [784, 450] width 125 height 35
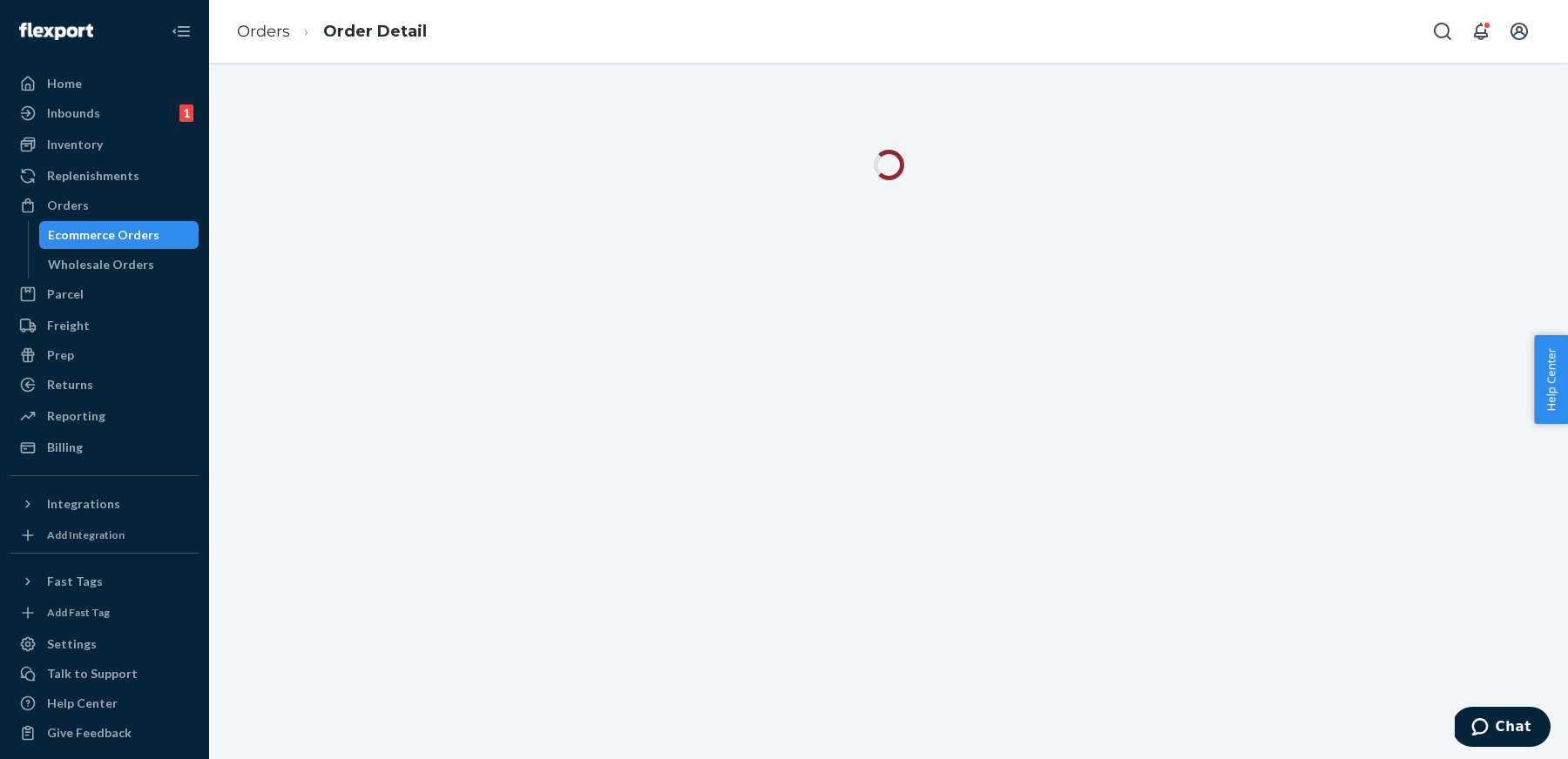
click at [271, 44] on ol "Orders Order Detail" at bounding box center [332, 31] width 217 height 51
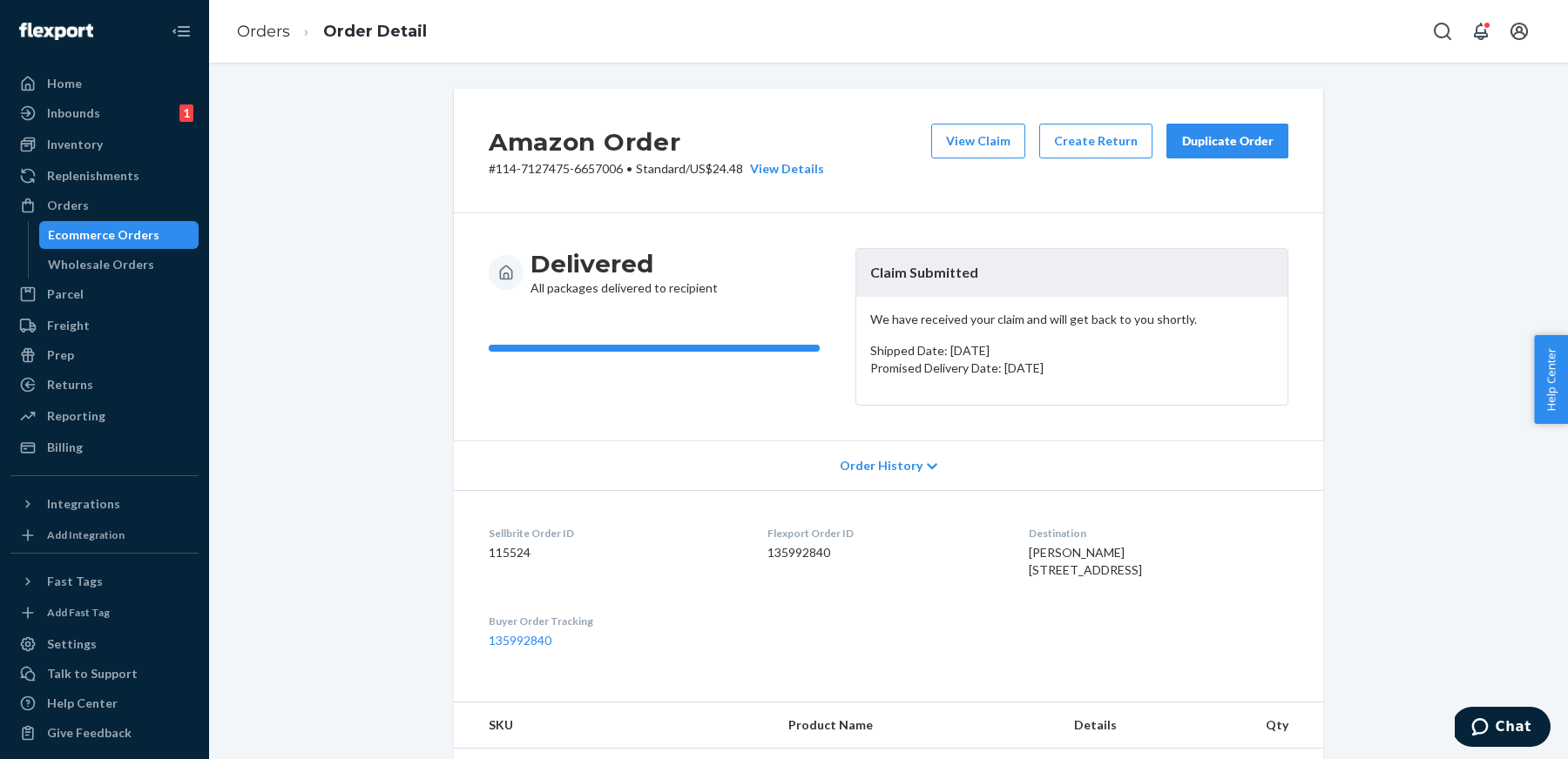
click at [258, 14] on ol "Orders Order Detail" at bounding box center [332, 31] width 217 height 51
click at [259, 19] on ol "Orders Order Detail" at bounding box center [332, 31] width 217 height 51
click at [261, 28] on link "Orders" at bounding box center [263, 31] width 53 height 19
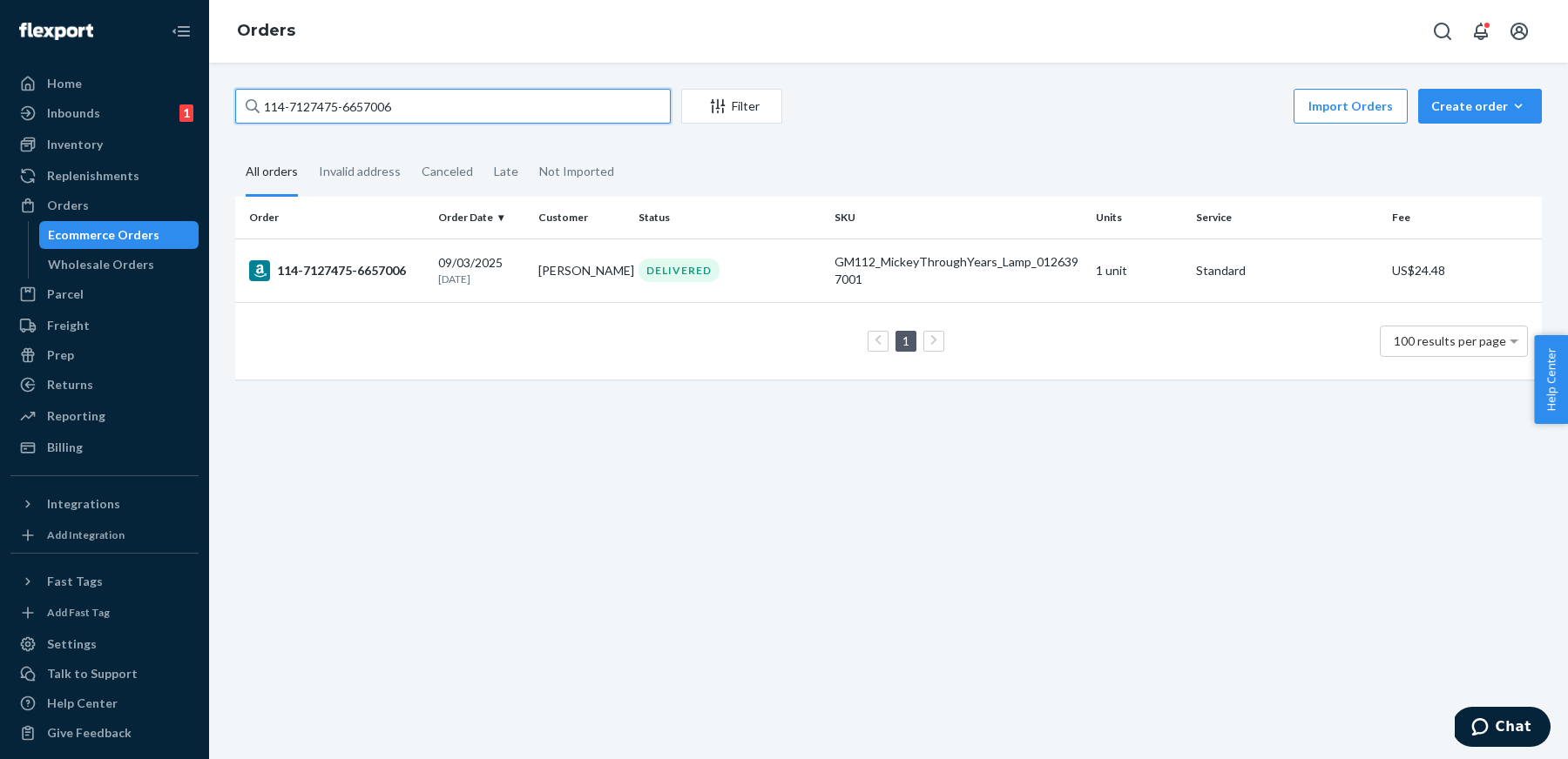
click at [368, 97] on input "114-7127475-6657006" at bounding box center [453, 106] width 436 height 35
paste input "1-7389365-830425"
type input "111-7389365-8304256"
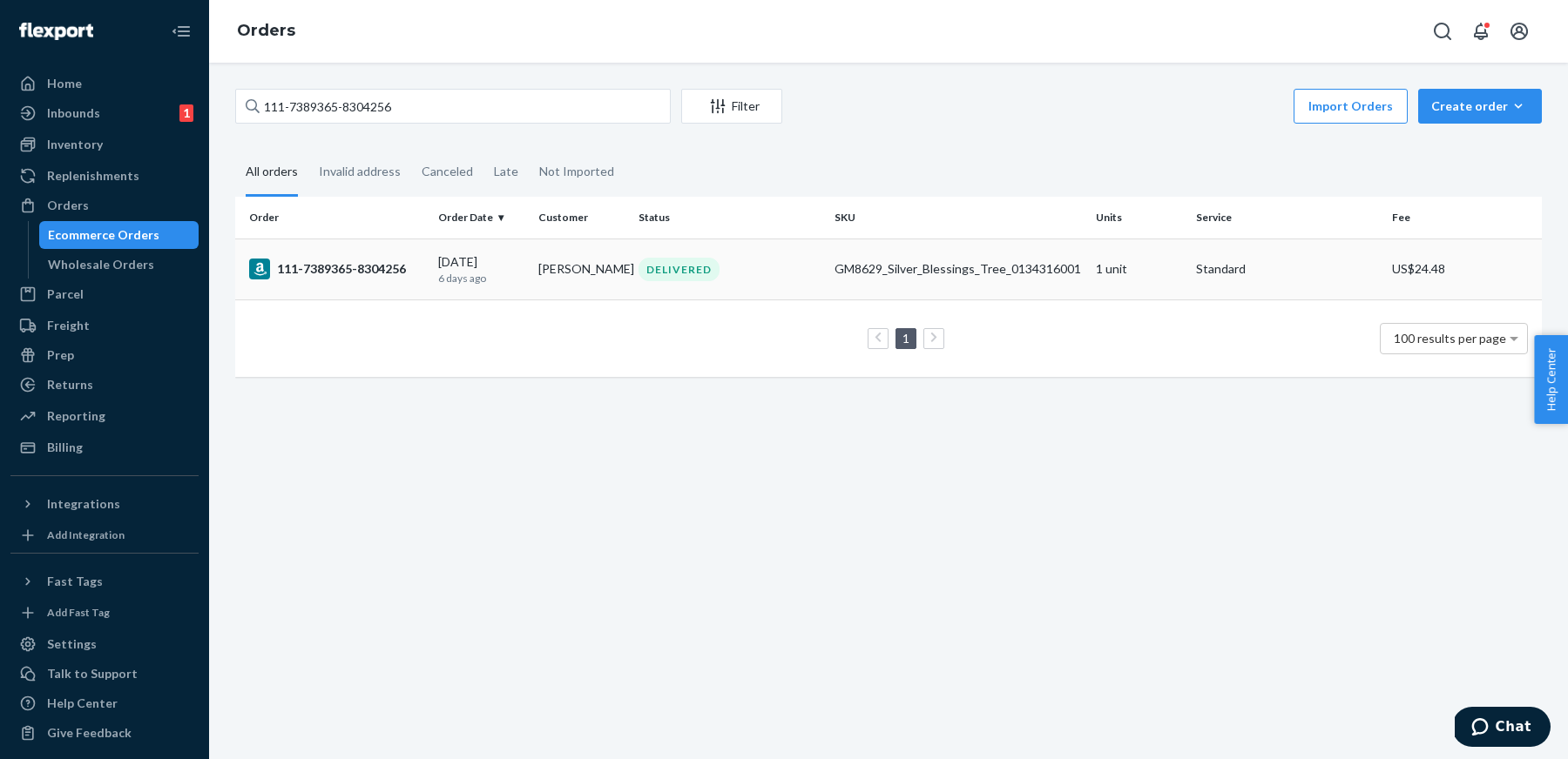
click at [467, 256] on div "[DATE] [DATE]" at bounding box center [481, 270] width 86 height 32
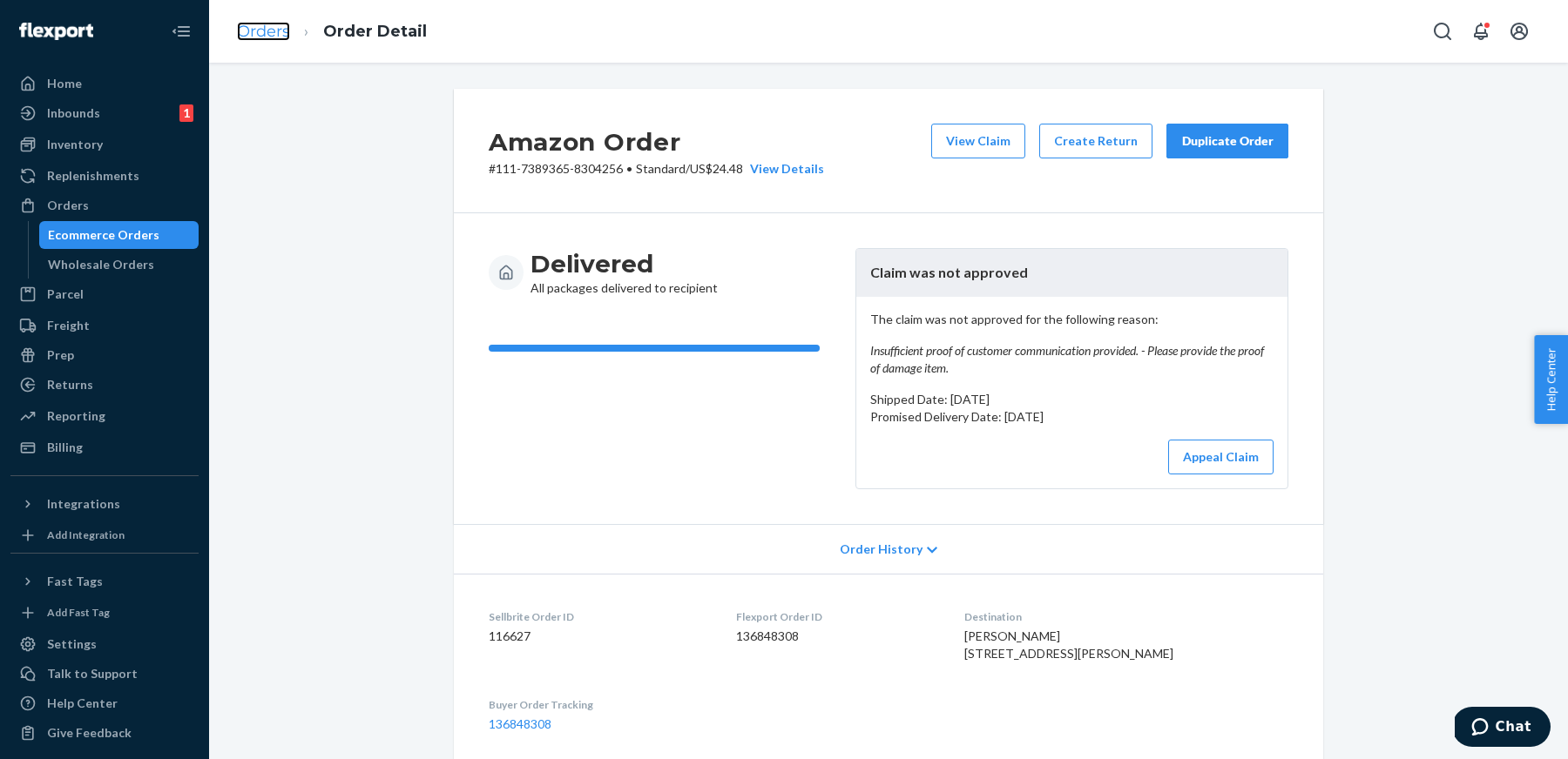
click at [277, 30] on link "Orders" at bounding box center [263, 31] width 53 height 19
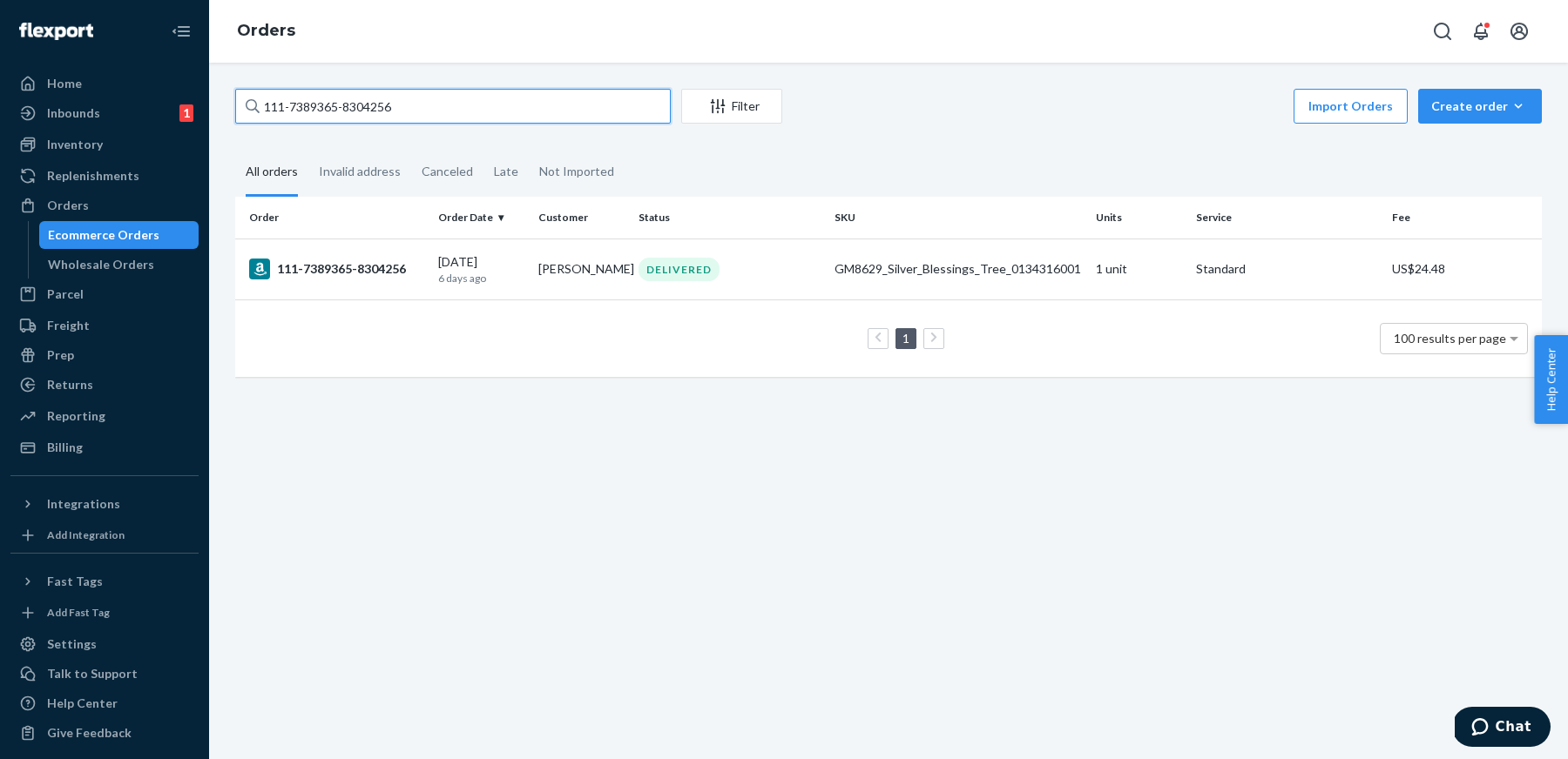
click at [366, 93] on input "111-7389365-8304256" at bounding box center [453, 106] width 436 height 35
paste input "4-3349438-4403458"
type input "114-3349438-4403458"
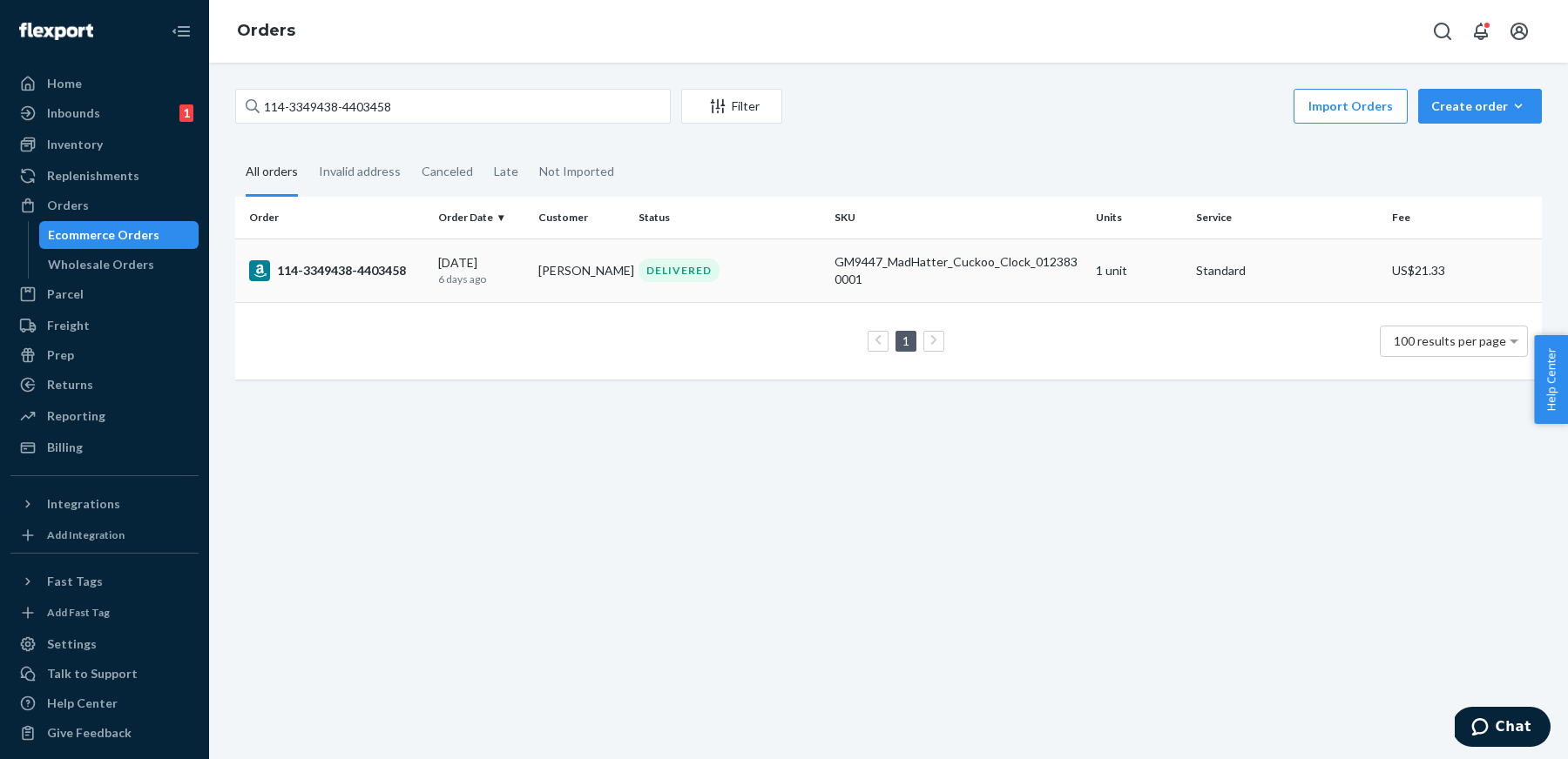
click at [522, 274] on p "6 days ago" at bounding box center [481, 279] width 86 height 15
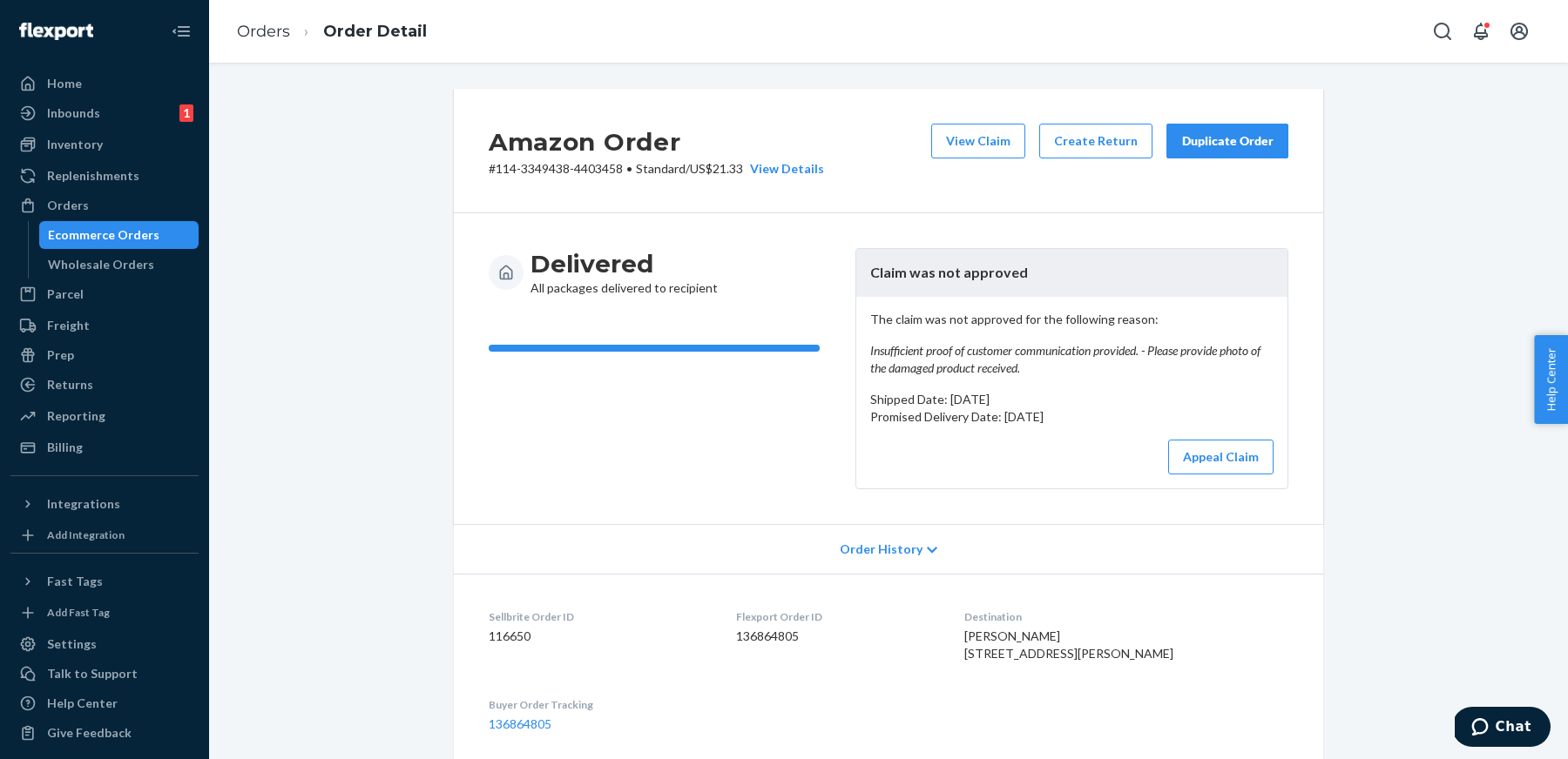
click at [265, 45] on ol "Orders Order Detail" at bounding box center [332, 31] width 217 height 51
click at [90, 144] on div "Inventory" at bounding box center [74, 144] width 55 height 17
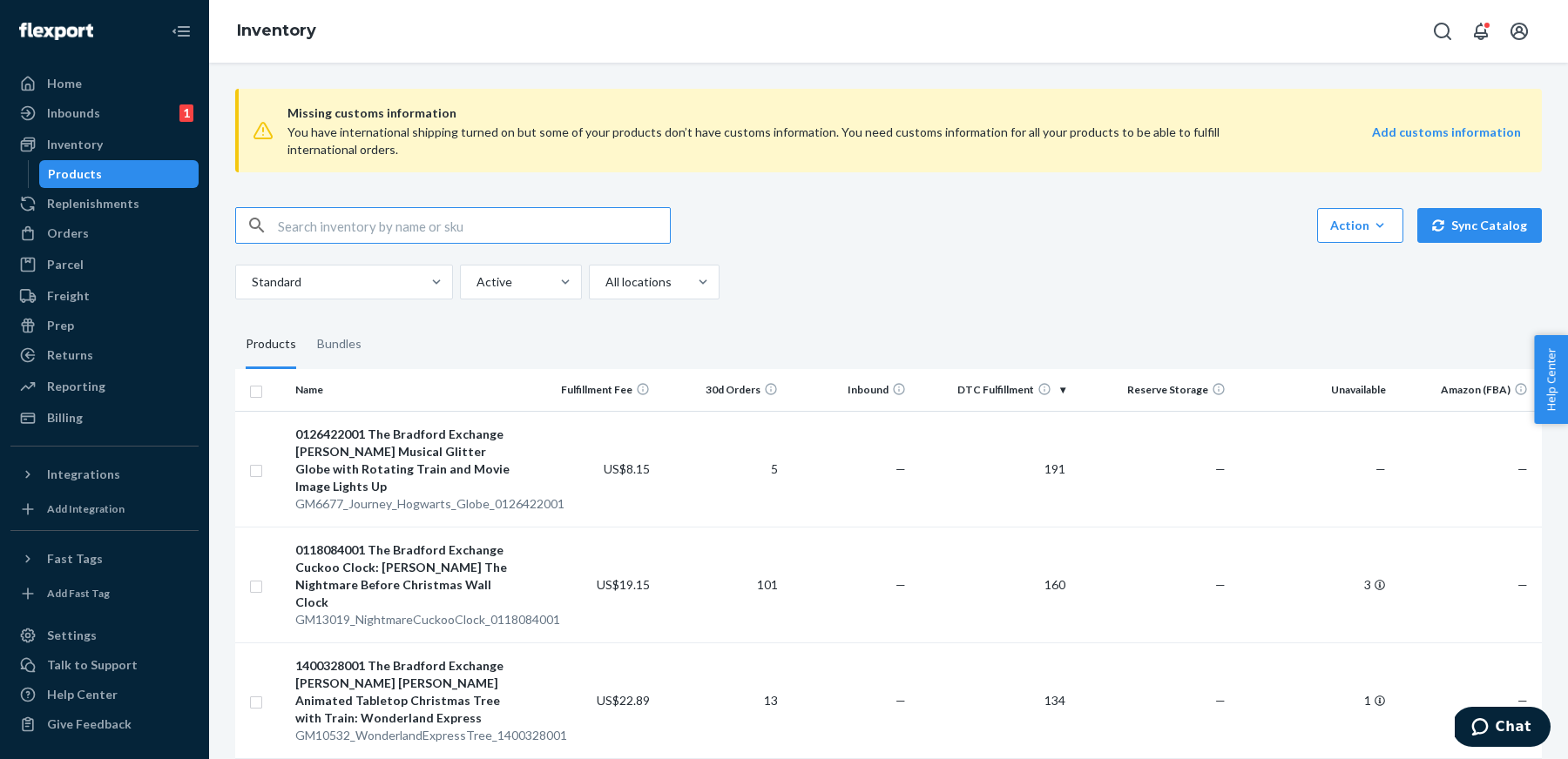
click at [445, 226] on input "text" at bounding box center [473, 225] width 392 height 35
paste input "3PL_ZR4590_Waterlily_Tea_Dress_EDP_60ML"
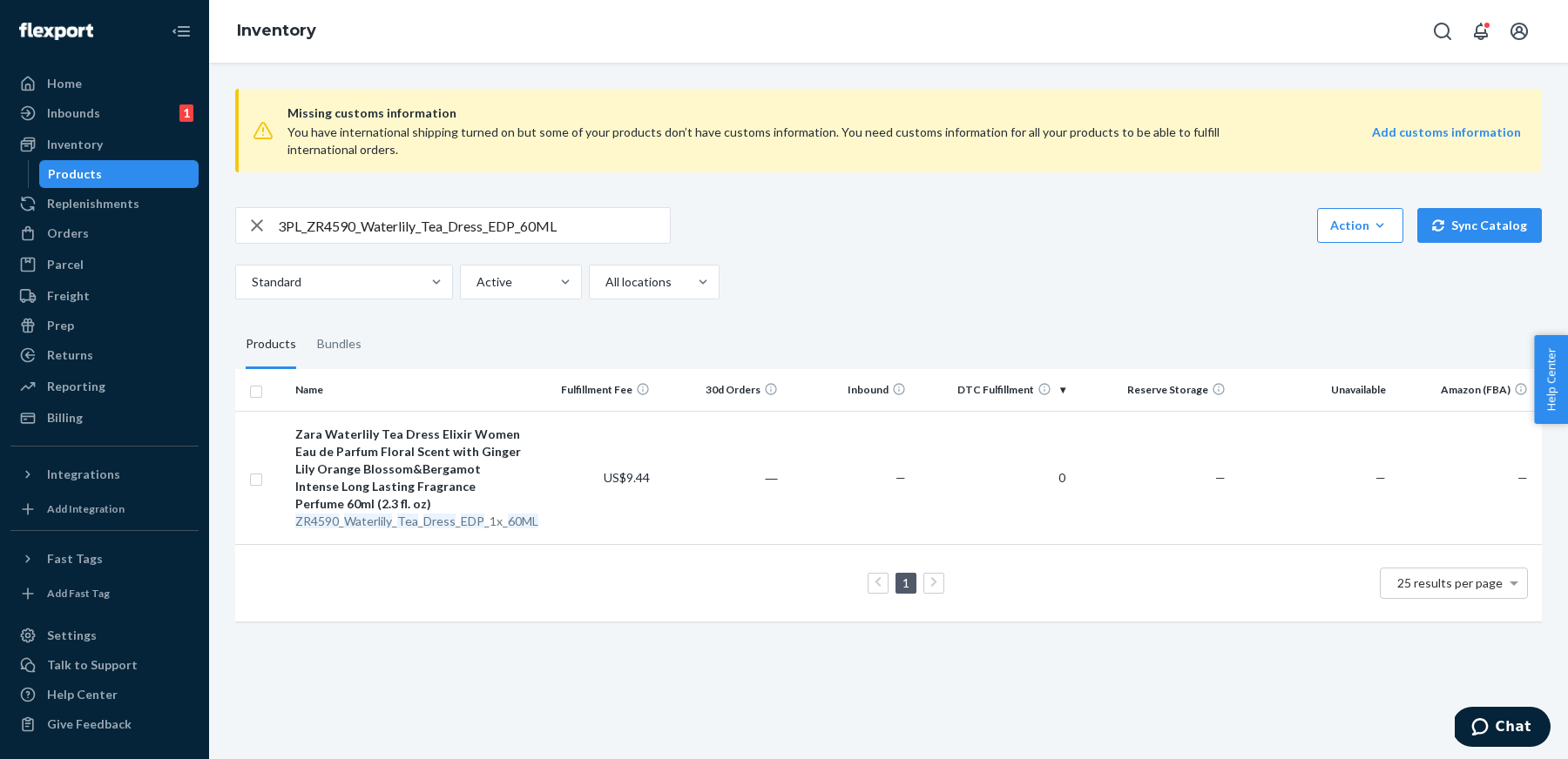
click at [472, 224] on input "3PL_ZR4590_Waterlily_Tea_Dress_EDP_60ML" at bounding box center [473, 225] width 392 height 35
paste
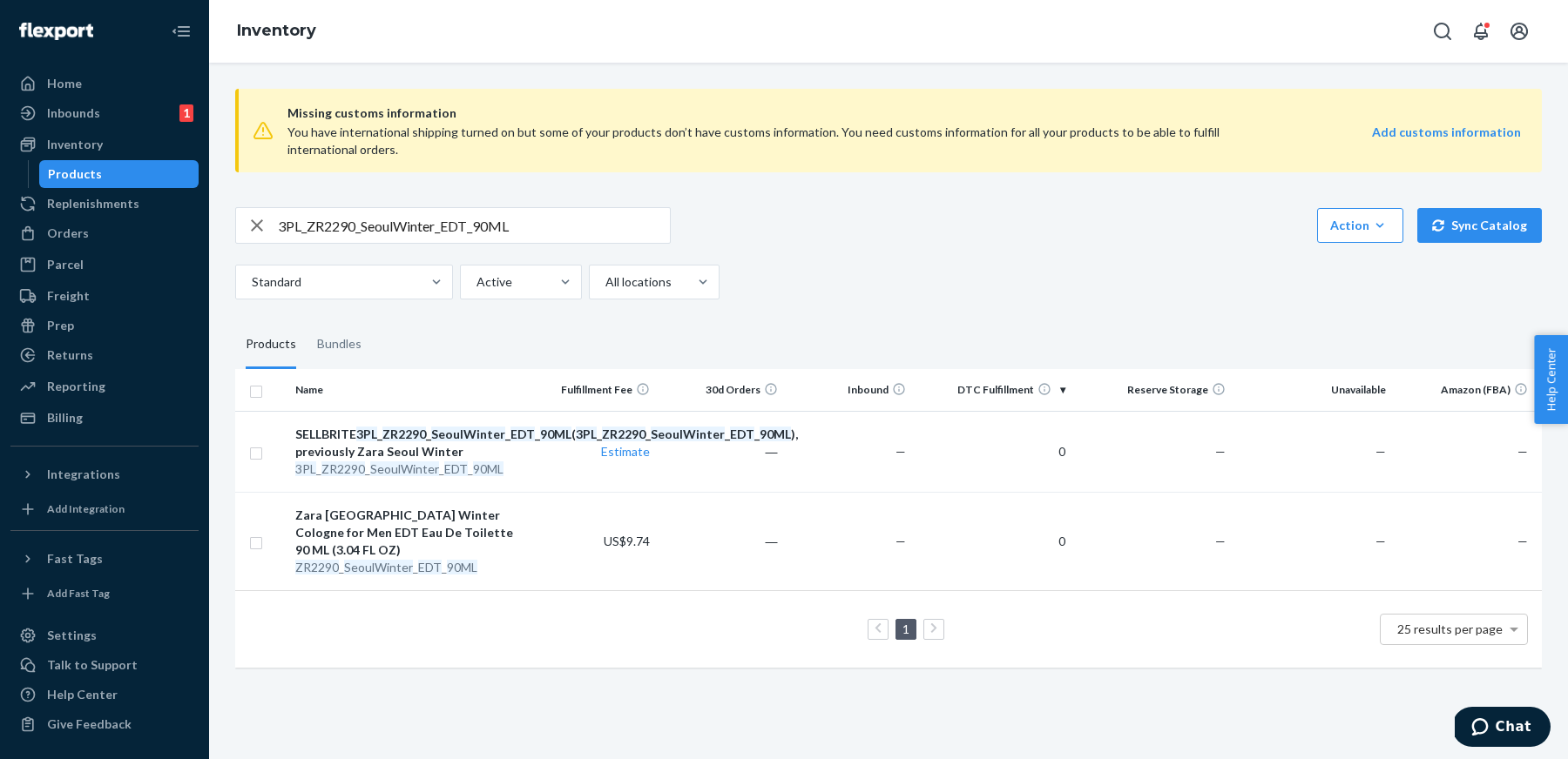
click at [552, 228] on input "3PL_ZR2290_SeoulWinter_EDT_90ML" at bounding box center [473, 225] width 392 height 35
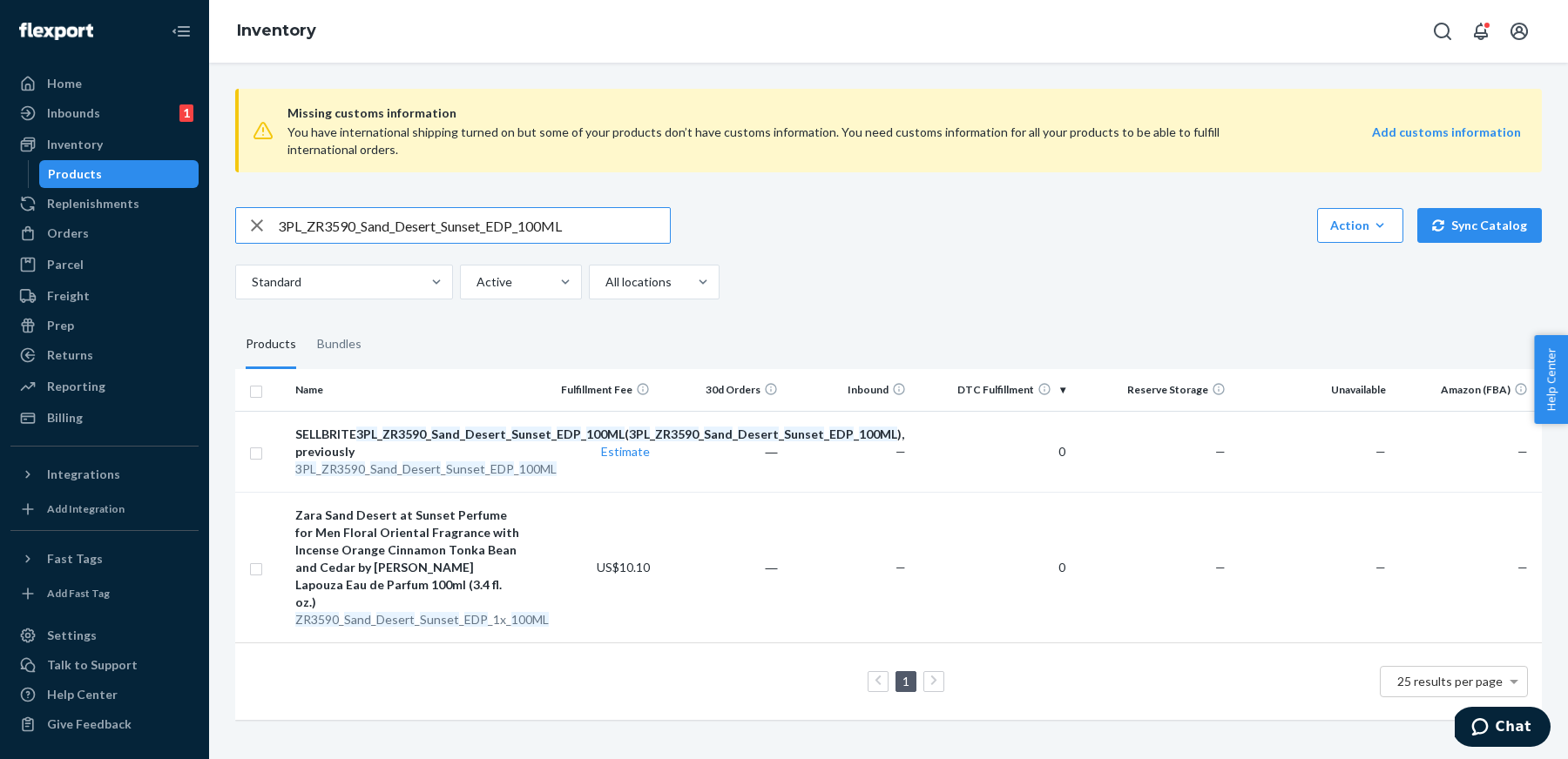
click at [544, 228] on input "3PL_ZR3590_Sand_Desert_Sunset_EDP_100ML" at bounding box center [473, 225] width 392 height 35
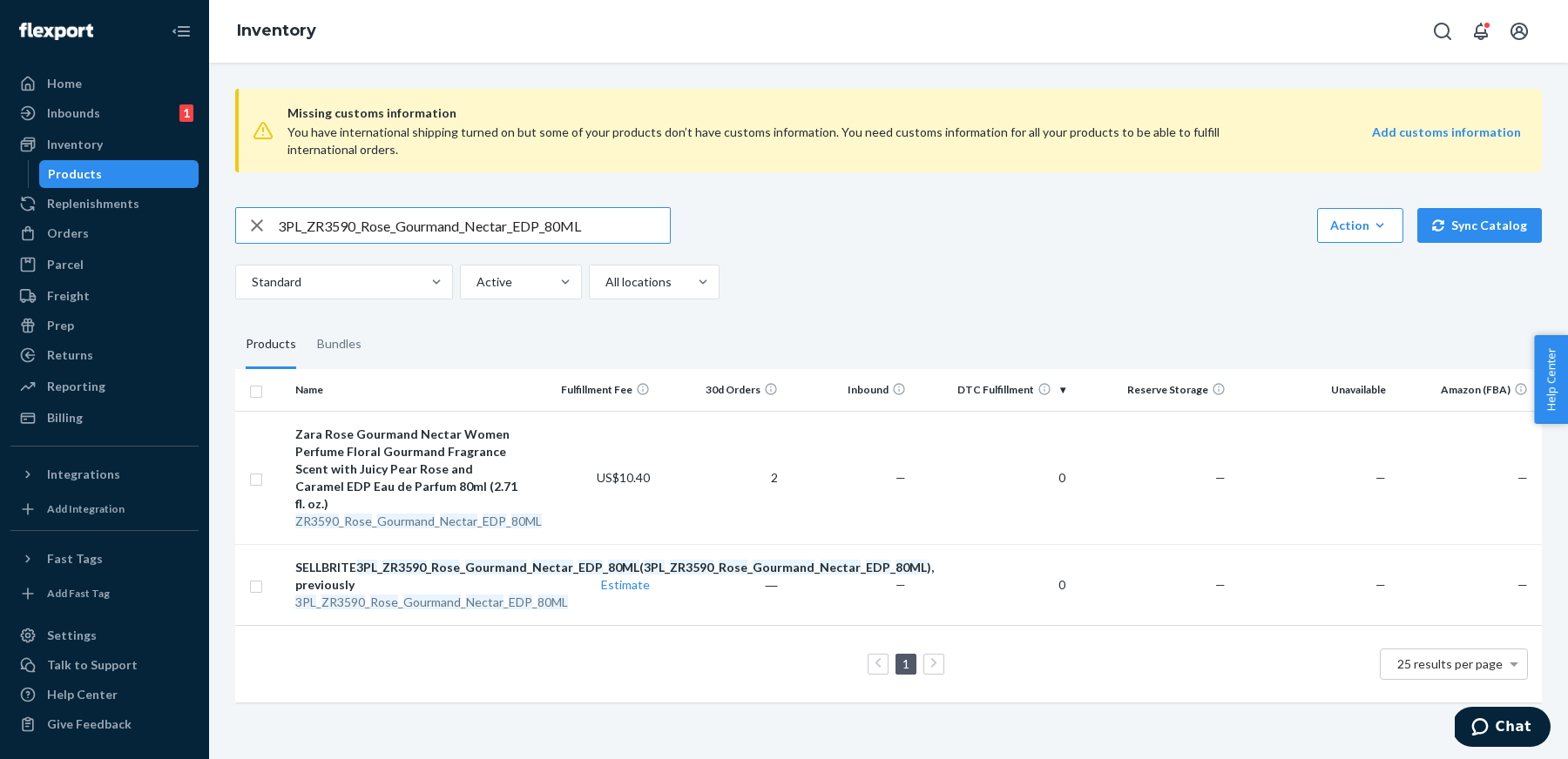
click at [495, 221] on input "3PL_ZR3590_Rose_Gourmand_Nectar_EDP_80ML" at bounding box center [473, 225] width 392 height 35
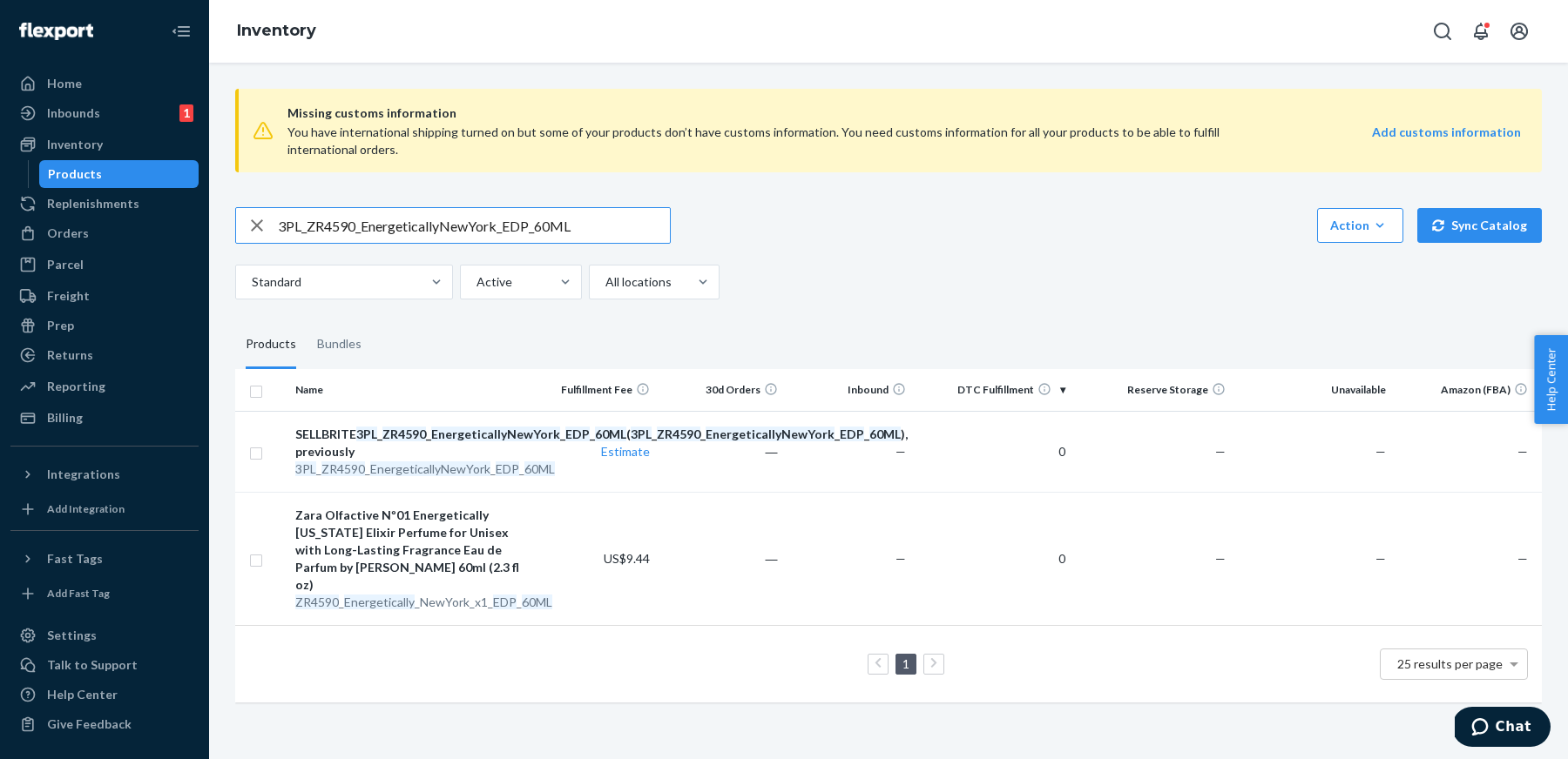
click at [559, 235] on input "3PL_ZR4590_EnergeticallyNewYork_EDP_60ML" at bounding box center [473, 225] width 392 height 35
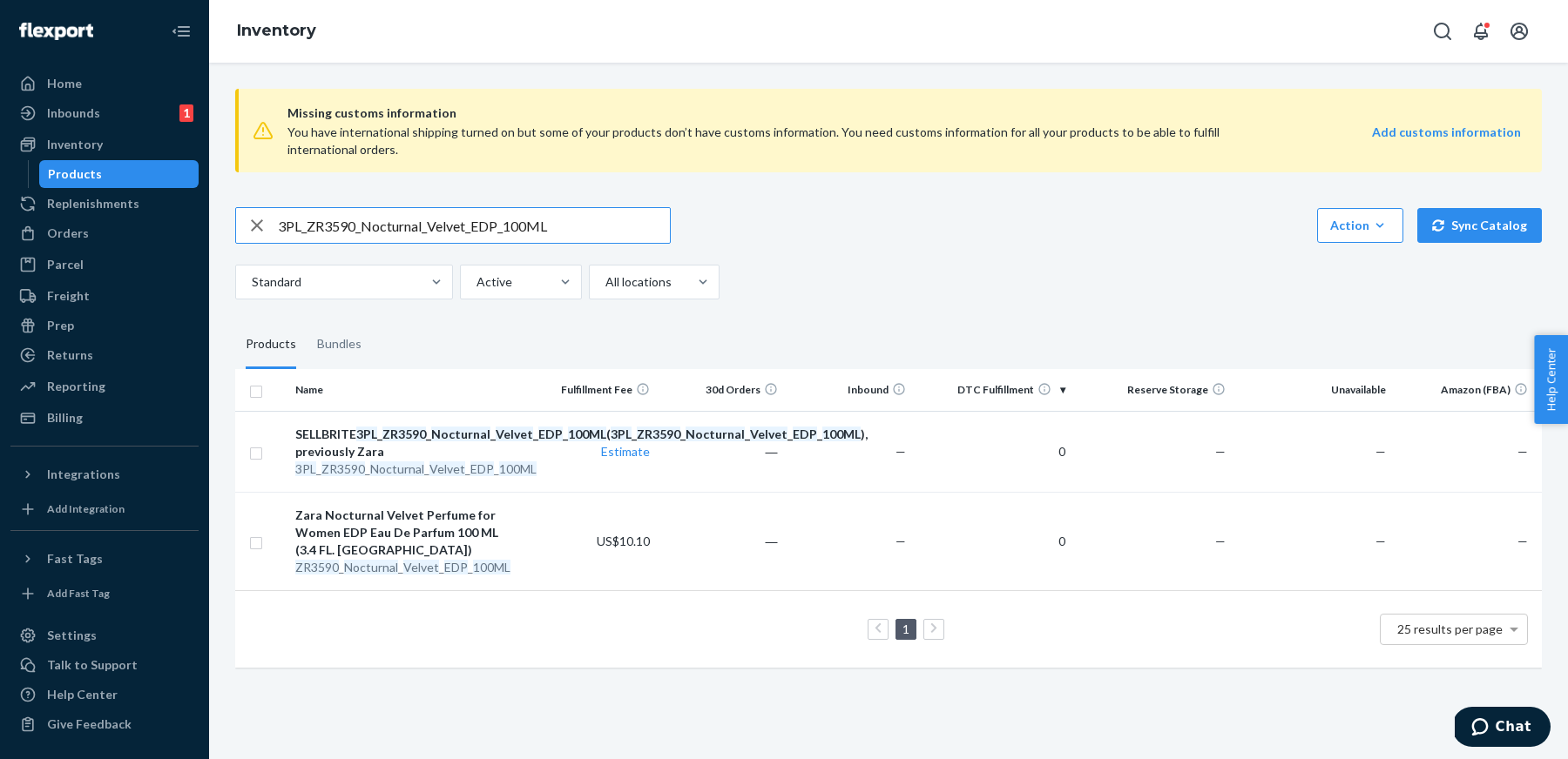
click at [571, 229] on input "3PL_ZR3590_Nocturnal_Velvet_EDP_100ML" at bounding box center [473, 225] width 392 height 35
click at [446, 235] on input "3PL_ZR3590_Nocturnal_Velvet_EDP_100ML" at bounding box center [473, 225] width 392 height 35
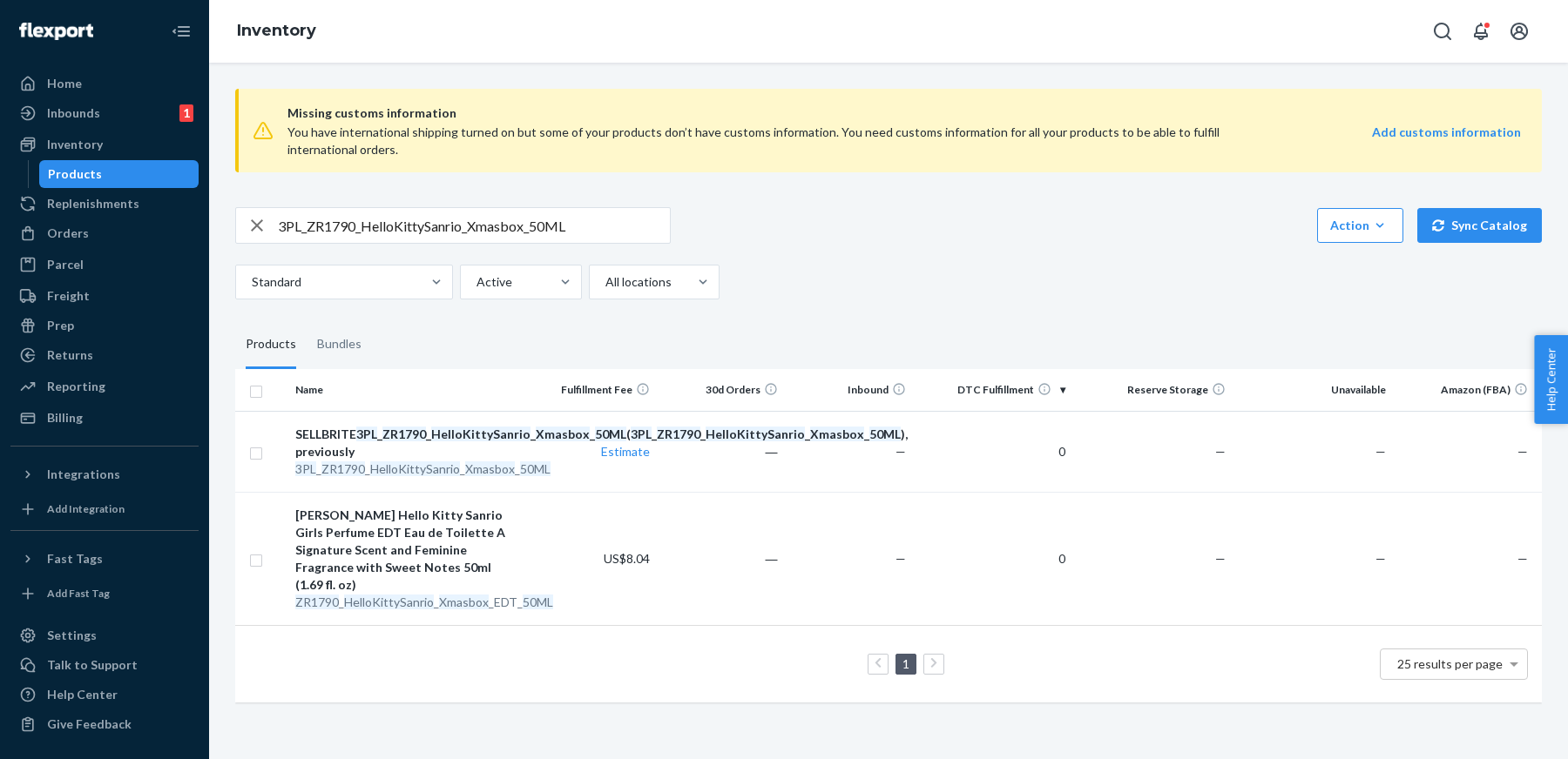
click at [536, 231] on input "3PL_ZR1790_HelloKittySanrio_Xmasbox_50ML" at bounding box center [473, 225] width 392 height 35
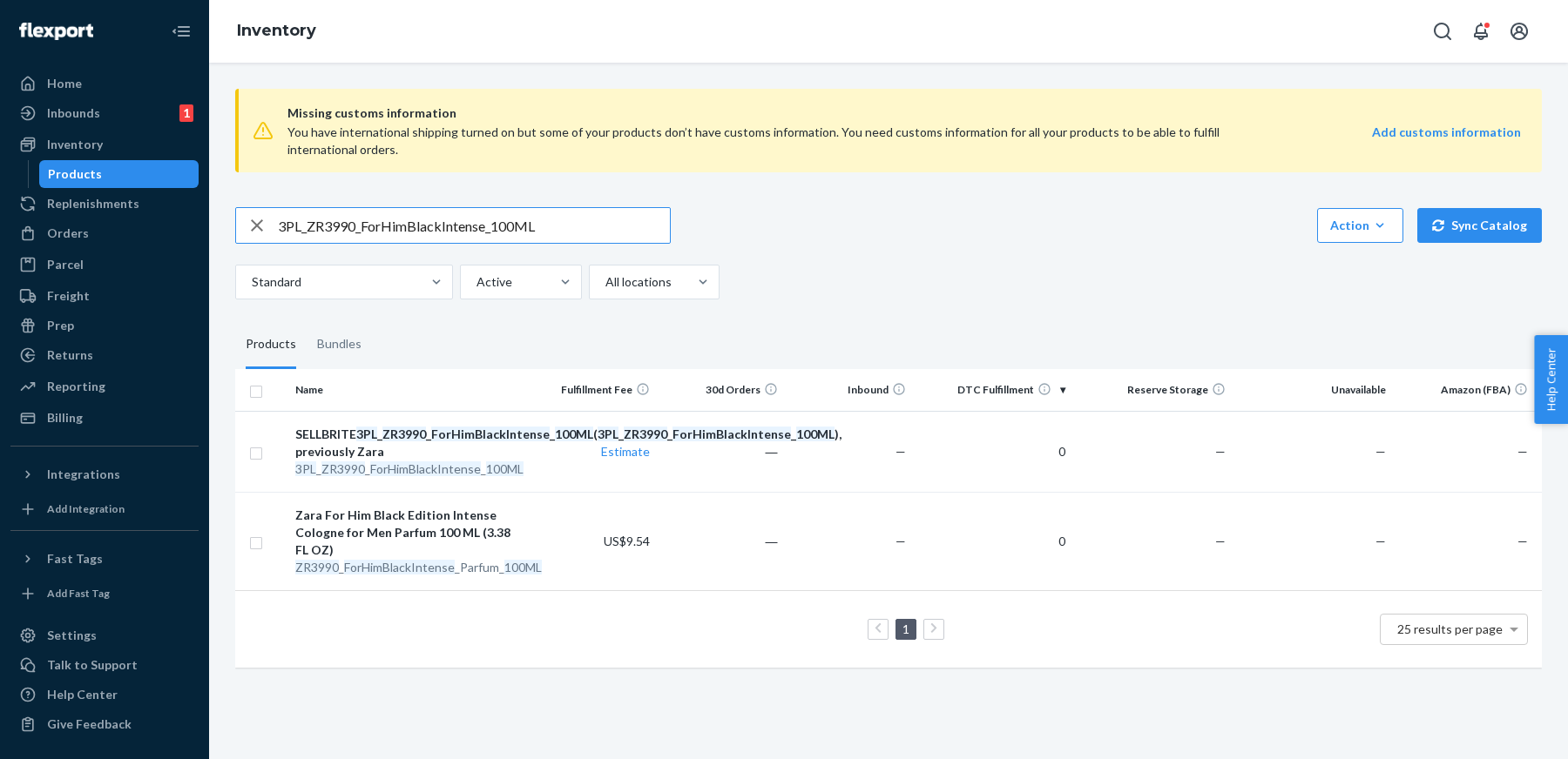
click at [546, 223] on input "3PL_ZR3990_ForHimBlackIntense_100ML" at bounding box center [473, 225] width 392 height 35
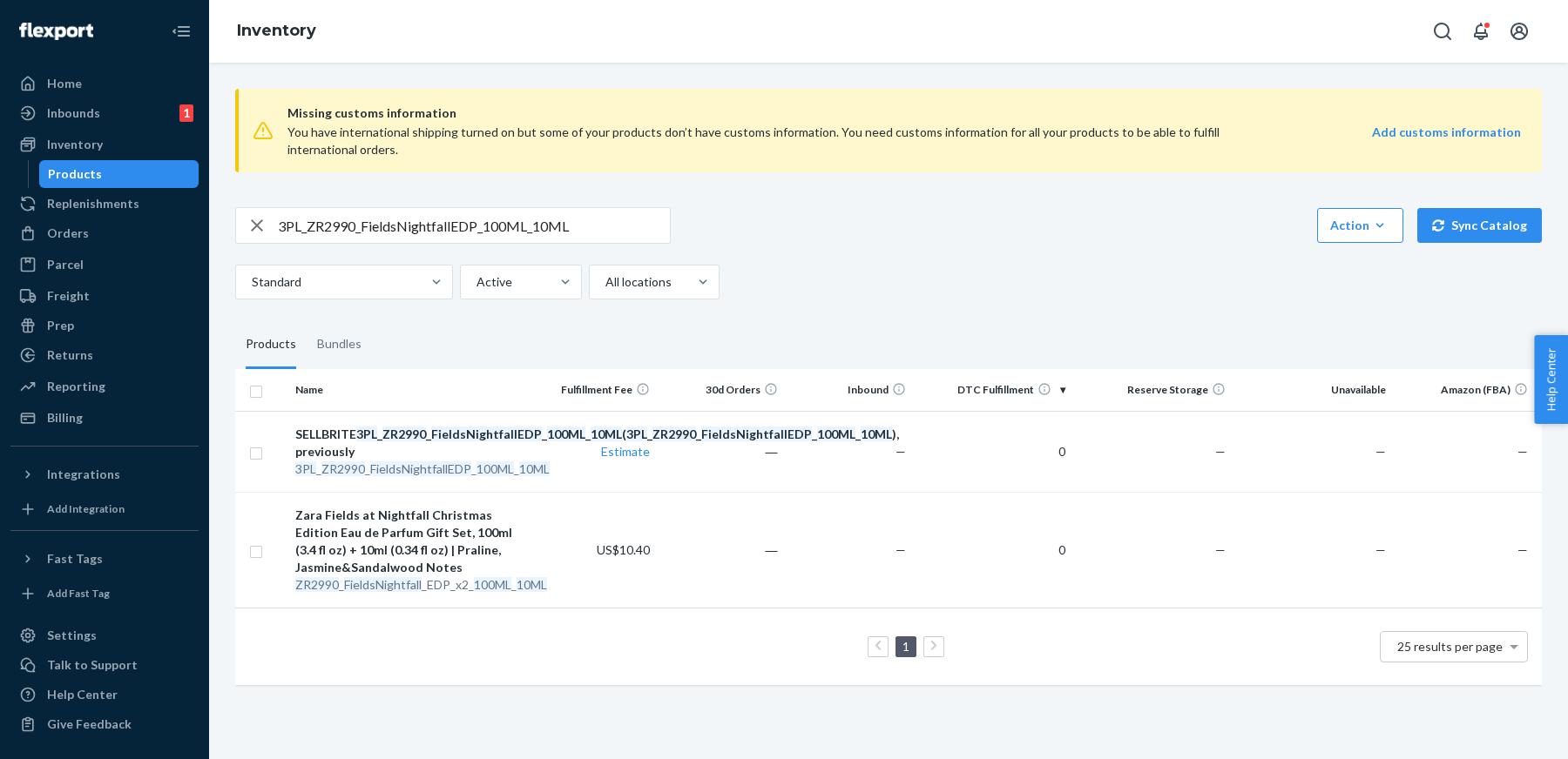
click at [469, 230] on input "3PL_ZR2990_FieldsNightfallEDP_100ML_10ML" at bounding box center [473, 225] width 392 height 35
type input "3PL_ZR4590_Ebony_Wood_Elixir_EDP_1x_60ML"
